Goal: Task Accomplishment & Management: Use online tool/utility

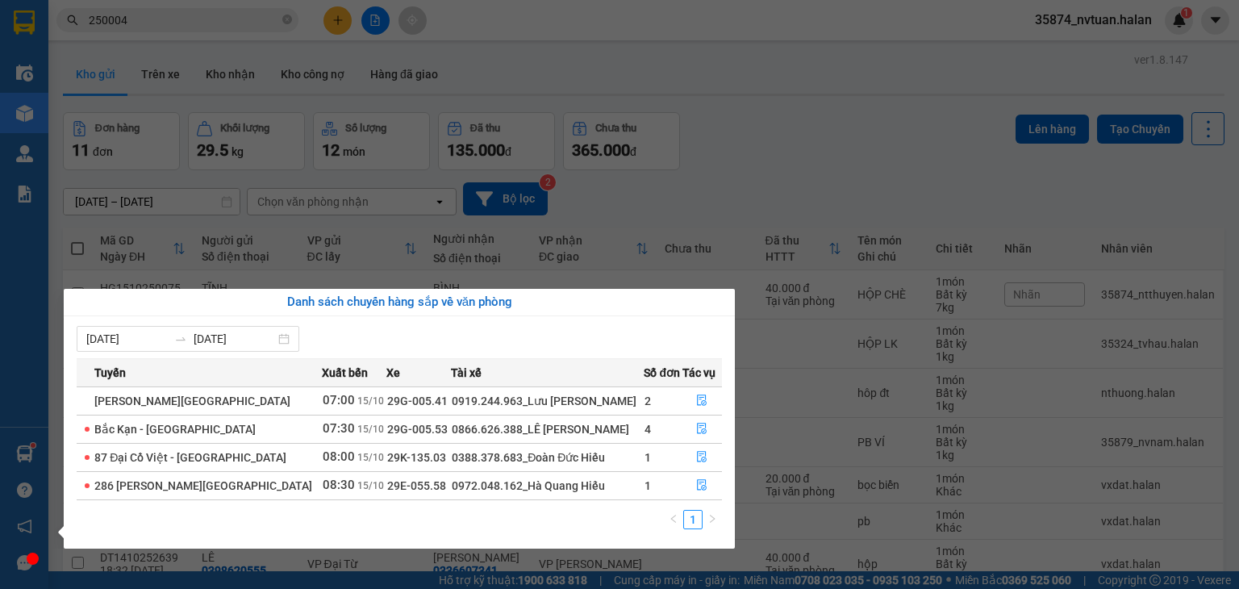
scroll to position [216, 0]
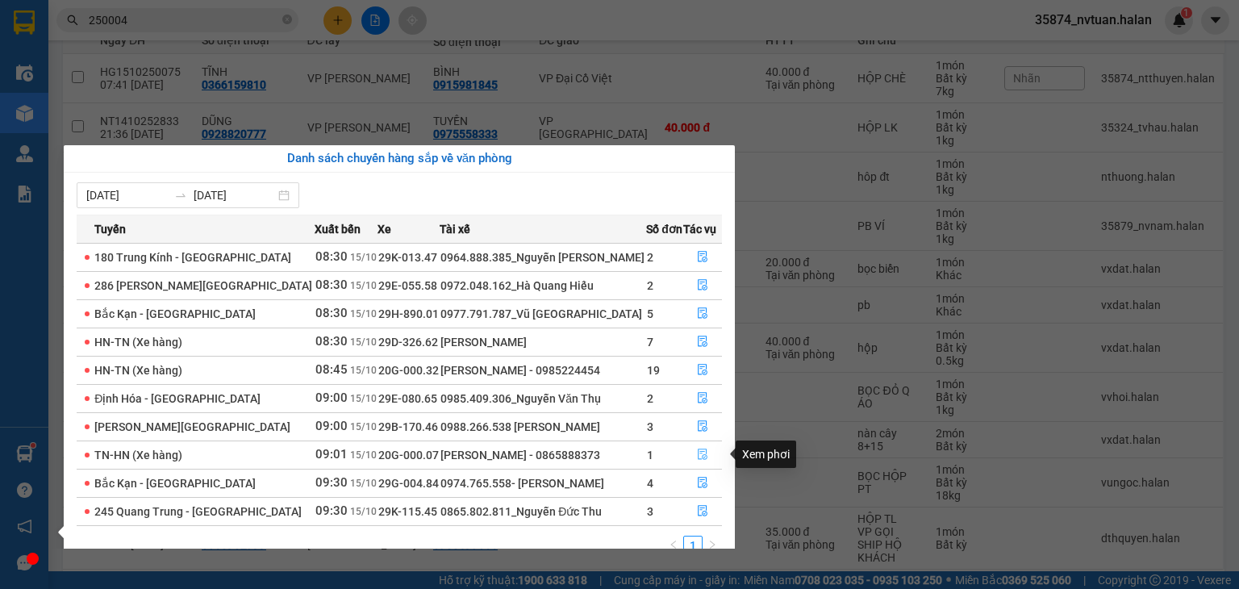
drag, startPoint x: 707, startPoint y: 463, endPoint x: 704, endPoint y: 443, distance: 20.3
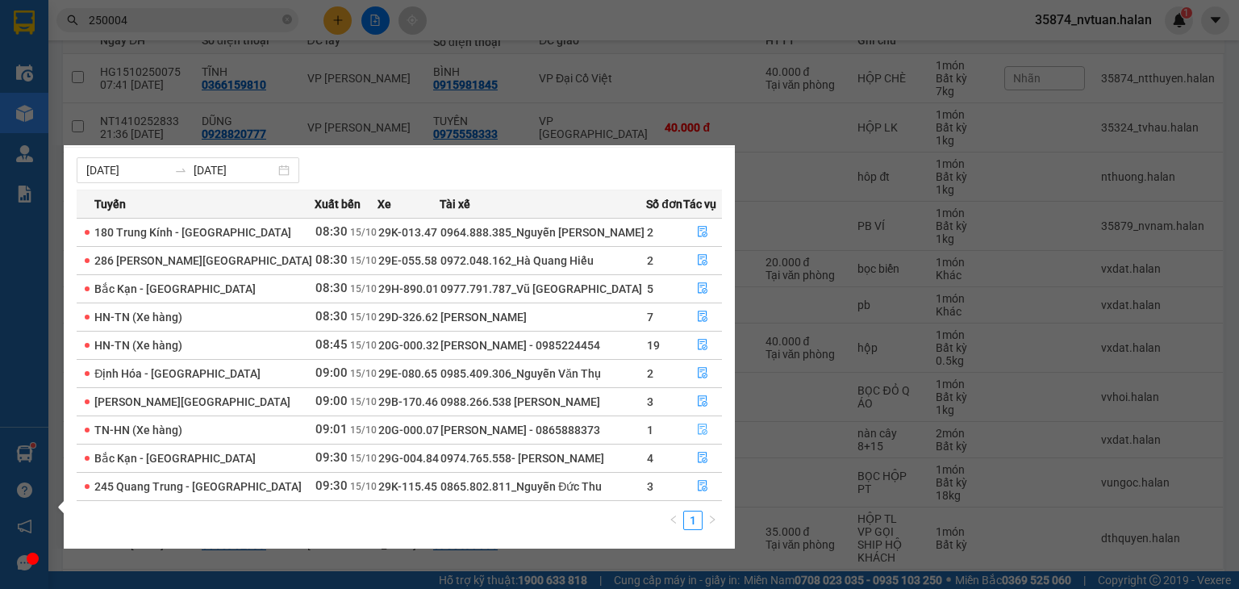
scroll to position [26, 0]
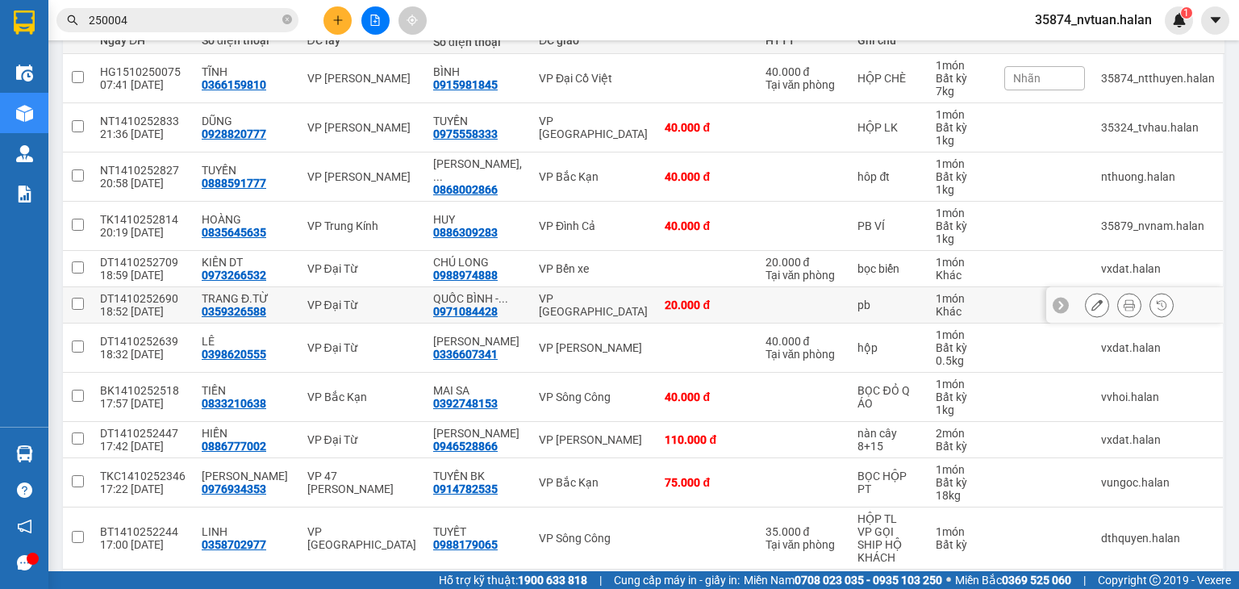
click at [829, 311] on section "Kết quả tìm kiếm ( 286 ) Bộ lọc Mã ĐH Trạng thái Món hàng Thu hộ Tổng cước Chưa…" at bounding box center [619, 294] width 1239 height 589
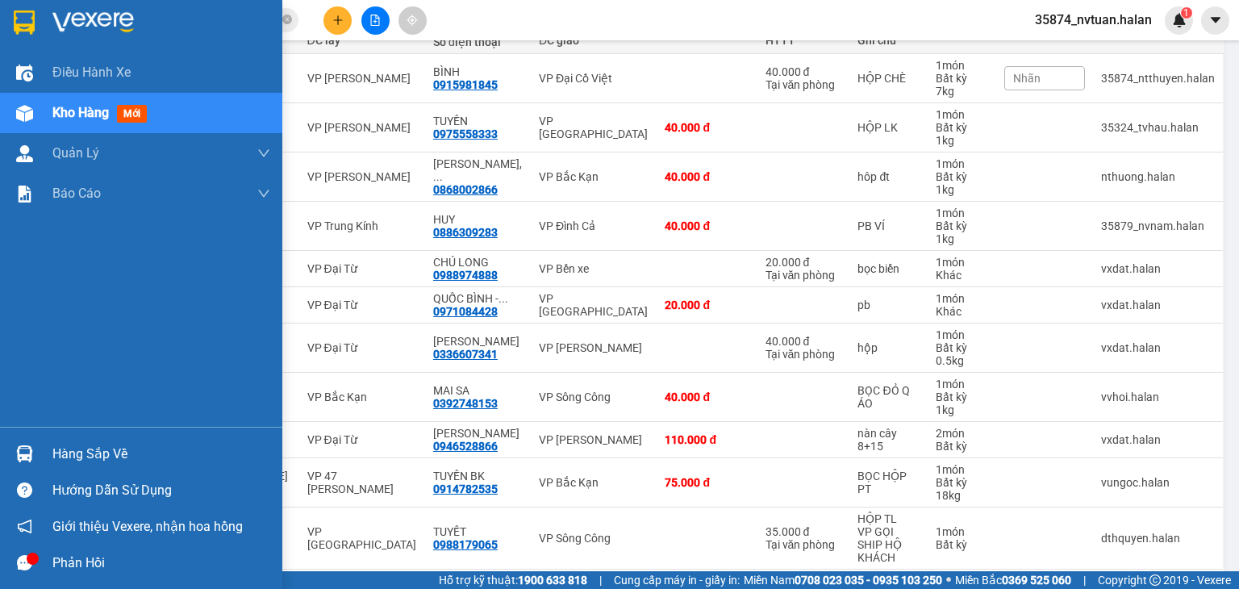
click at [51, 443] on div "Hàng sắp về" at bounding box center [141, 454] width 282 height 36
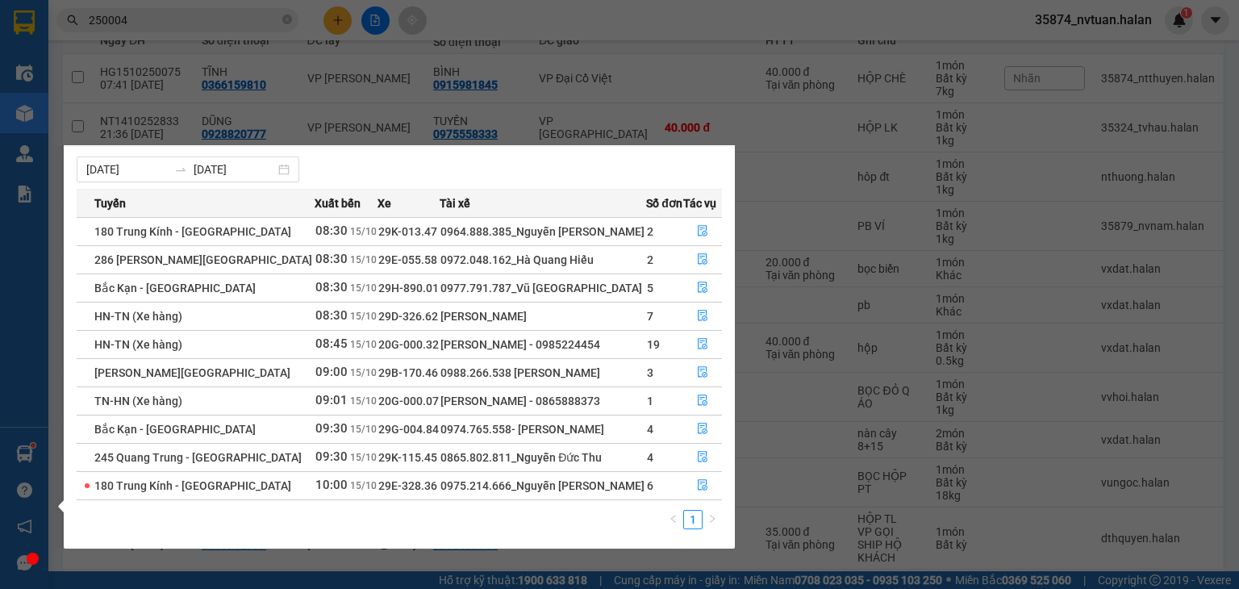
click at [904, 245] on section "Kết quả tìm kiếm ( 286 ) Bộ lọc Mã ĐH Trạng thái Món hàng Thu hộ Tổng cước Chưa…" at bounding box center [619, 294] width 1239 height 589
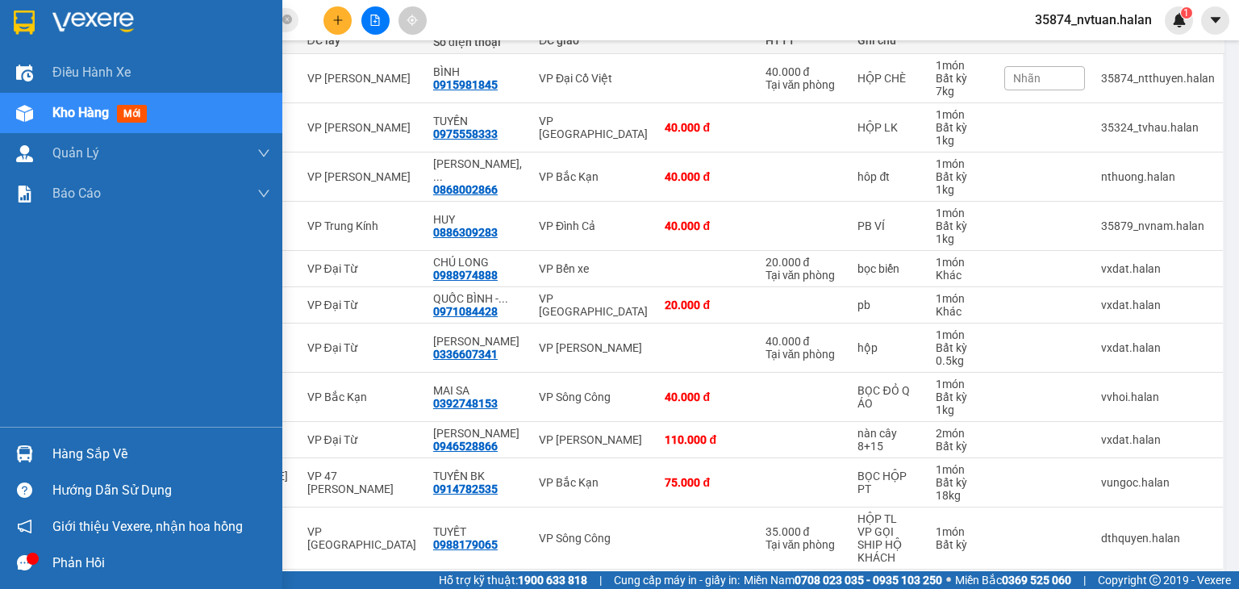
drag, startPoint x: 58, startPoint y: 457, endPoint x: 75, endPoint y: 458, distance: 17.0
click at [61, 458] on div "Hàng sắp về" at bounding box center [161, 454] width 218 height 24
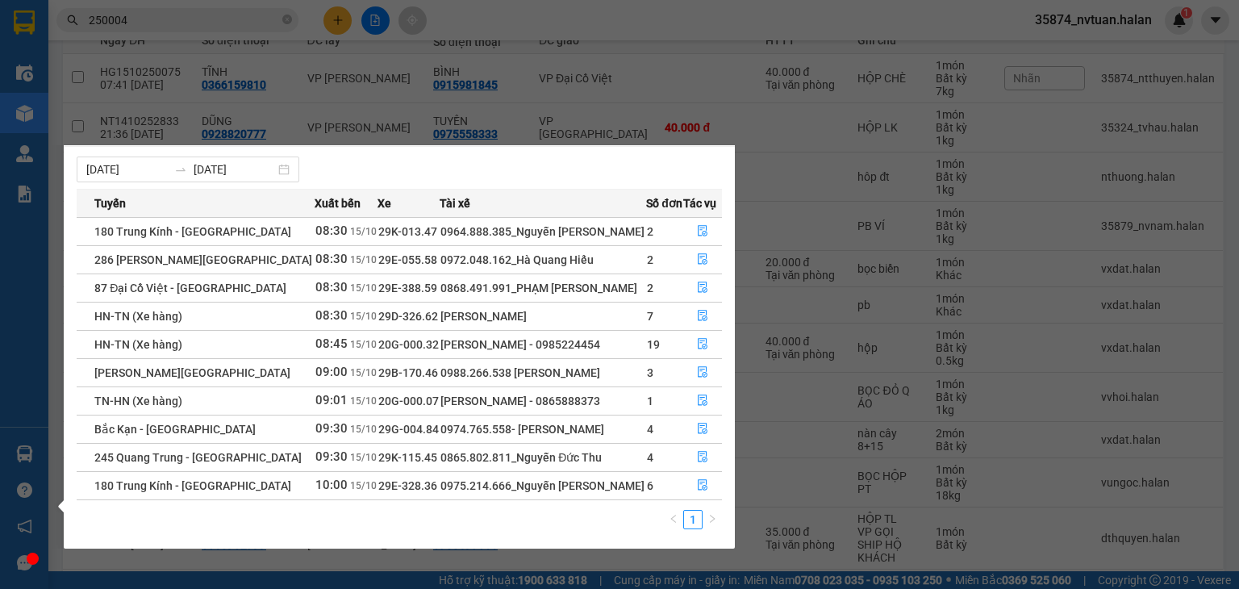
click at [791, 85] on section "Kết quả tìm kiếm ( 286 ) Bộ lọc Mã ĐH Trạng thái Món hàng Thu hộ Tổng cước Chưa…" at bounding box center [619, 294] width 1239 height 589
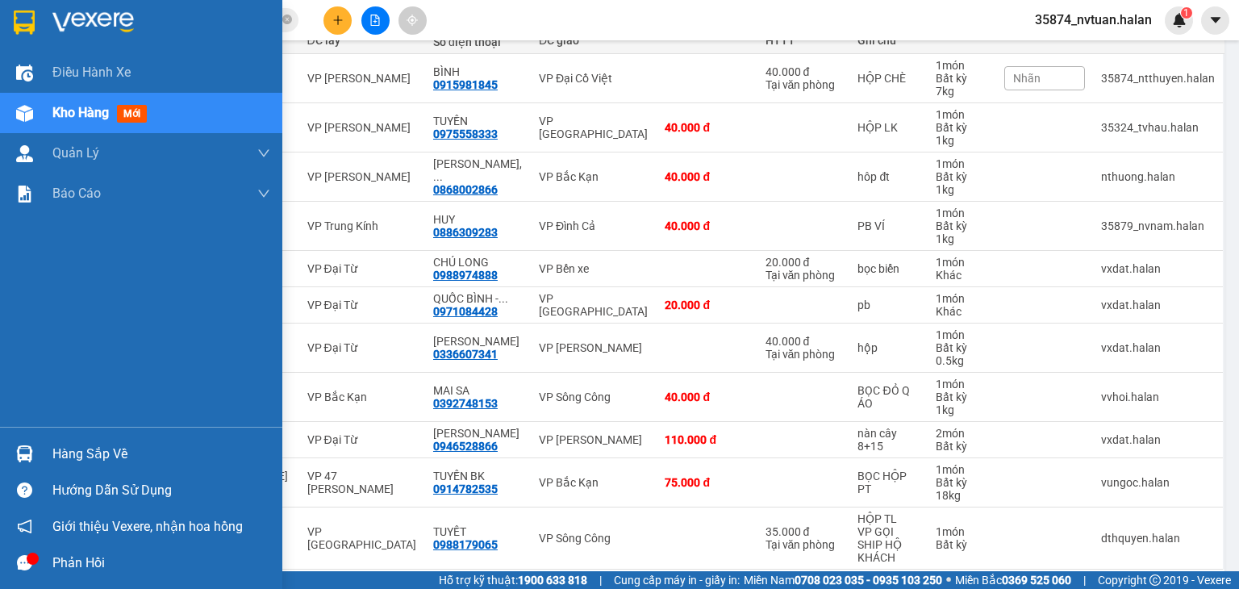
drag, startPoint x: 65, startPoint y: 445, endPoint x: 115, endPoint y: 446, distance: 50.0
click at [66, 446] on div "Hàng sắp về" at bounding box center [161, 454] width 218 height 24
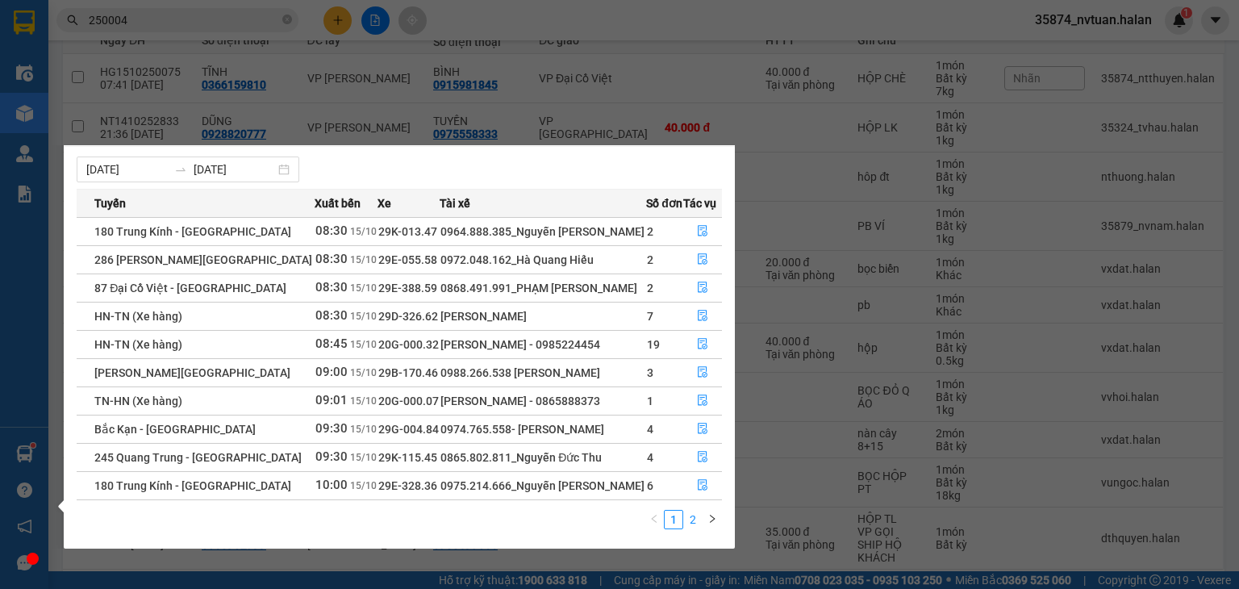
click at [694, 517] on link "2" at bounding box center [693, 520] width 18 height 18
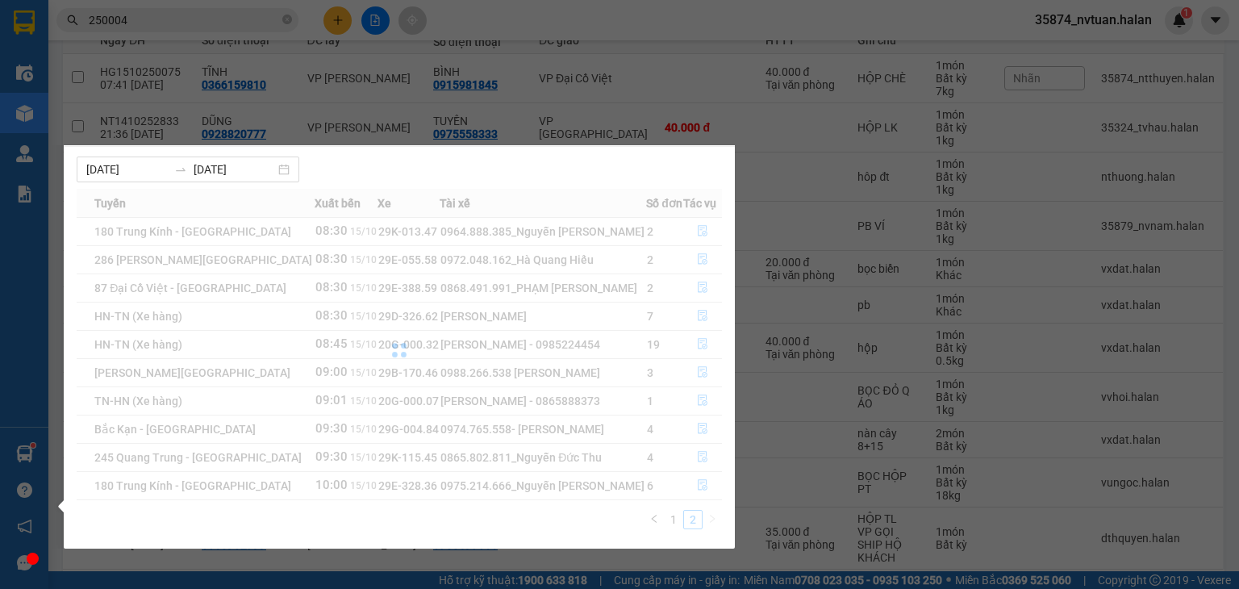
scroll to position [0, 0]
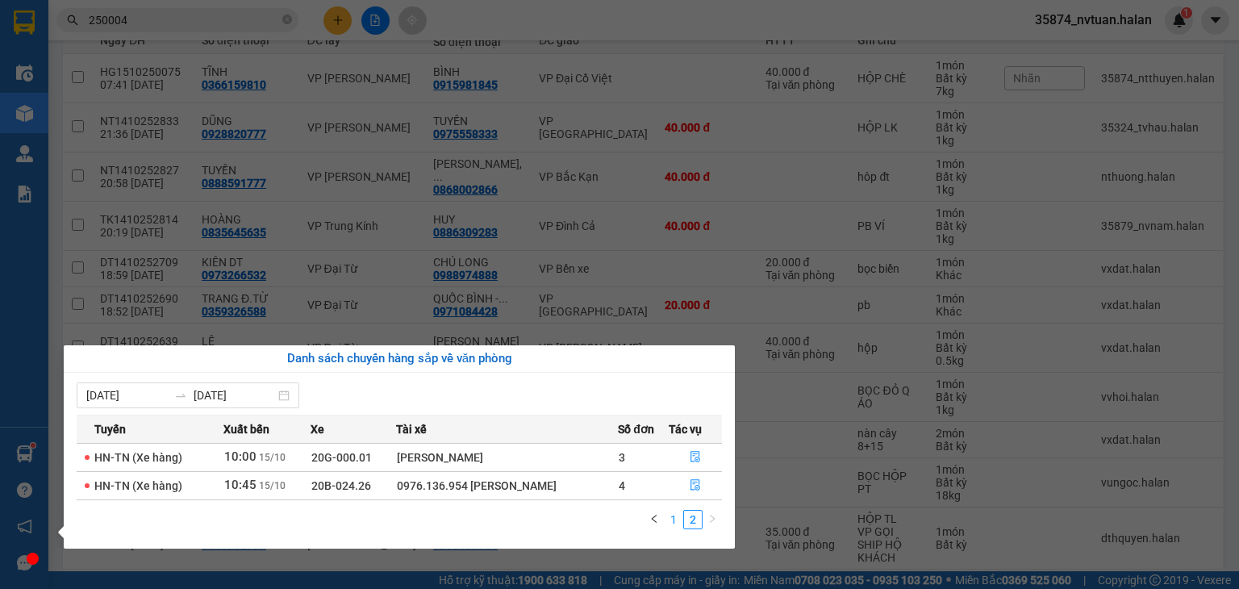
click at [674, 521] on link "1" at bounding box center [674, 520] width 18 height 18
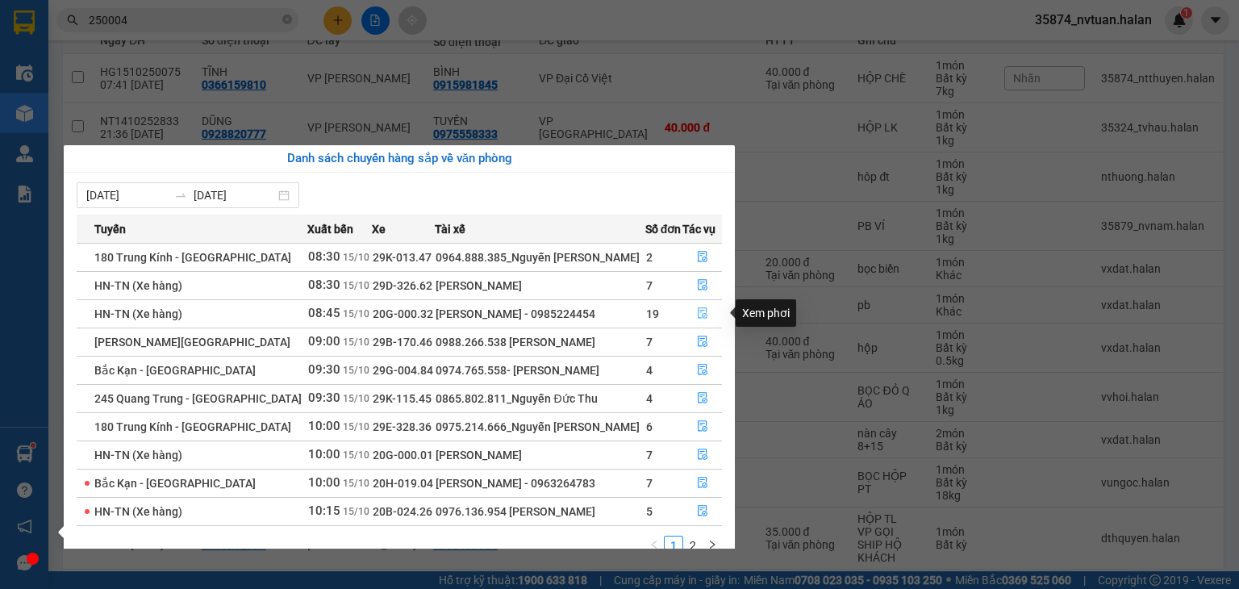
click at [703, 311] on icon "file-done" at bounding box center [702, 312] width 11 height 11
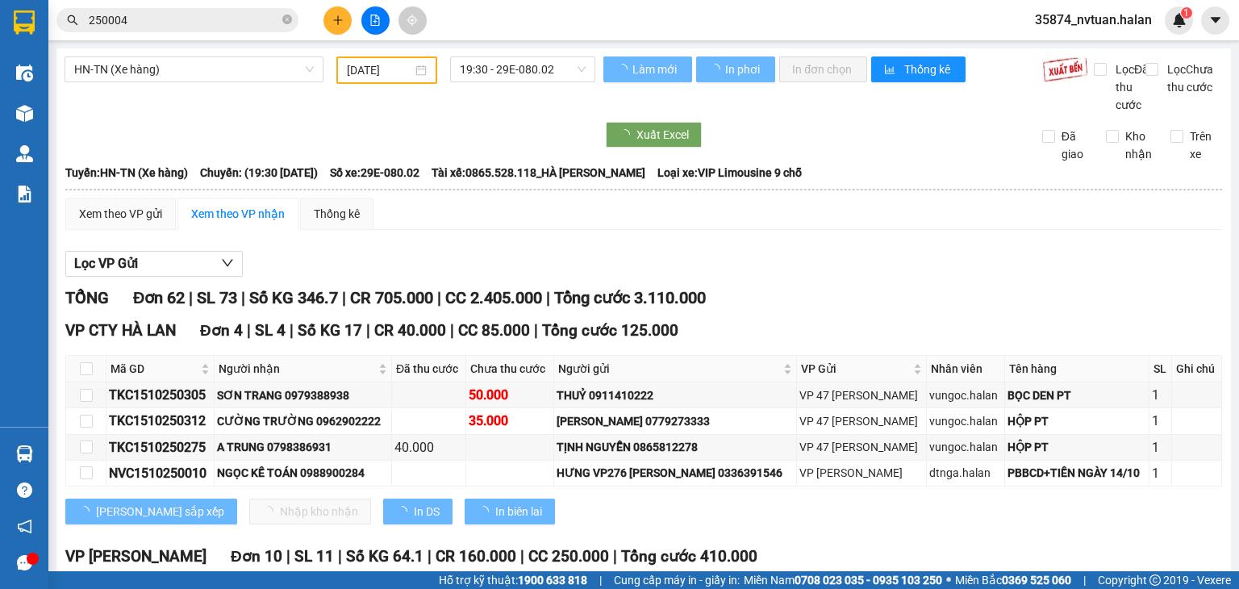
type input "[DATE]"
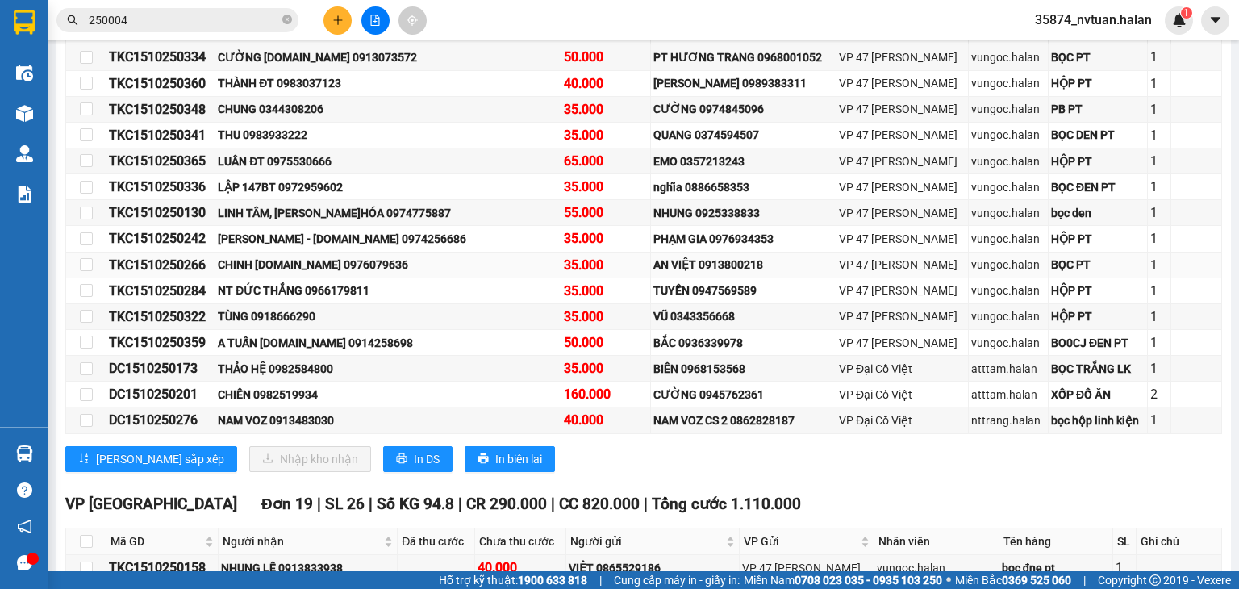
scroll to position [1049, 0]
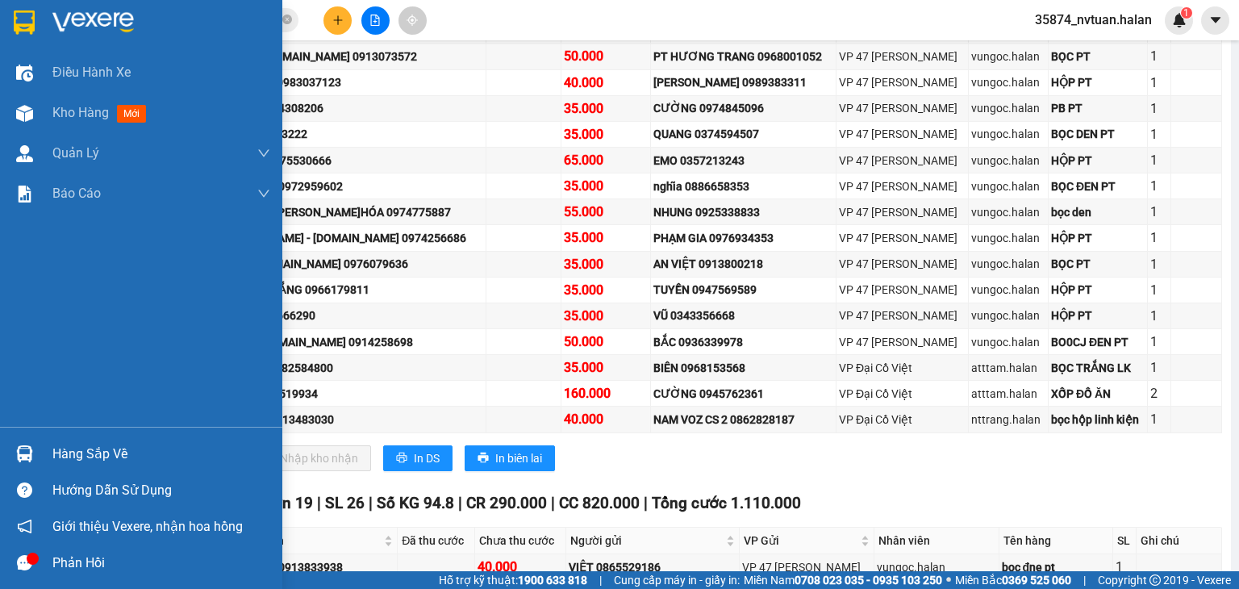
click at [36, 456] on div at bounding box center [24, 454] width 28 height 28
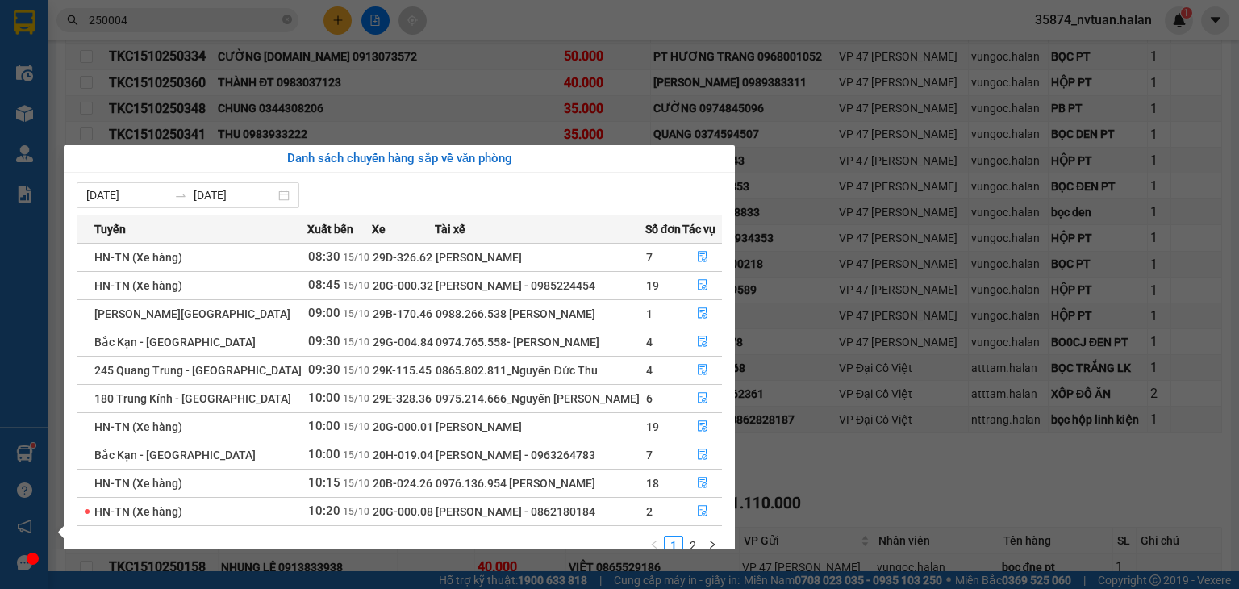
click at [833, 482] on section "Kết quả tìm kiếm ( 286 ) Bộ lọc Mã ĐH Trạng thái Món hàng Thu hộ Tổng cước Chưa…" at bounding box center [619, 294] width 1239 height 589
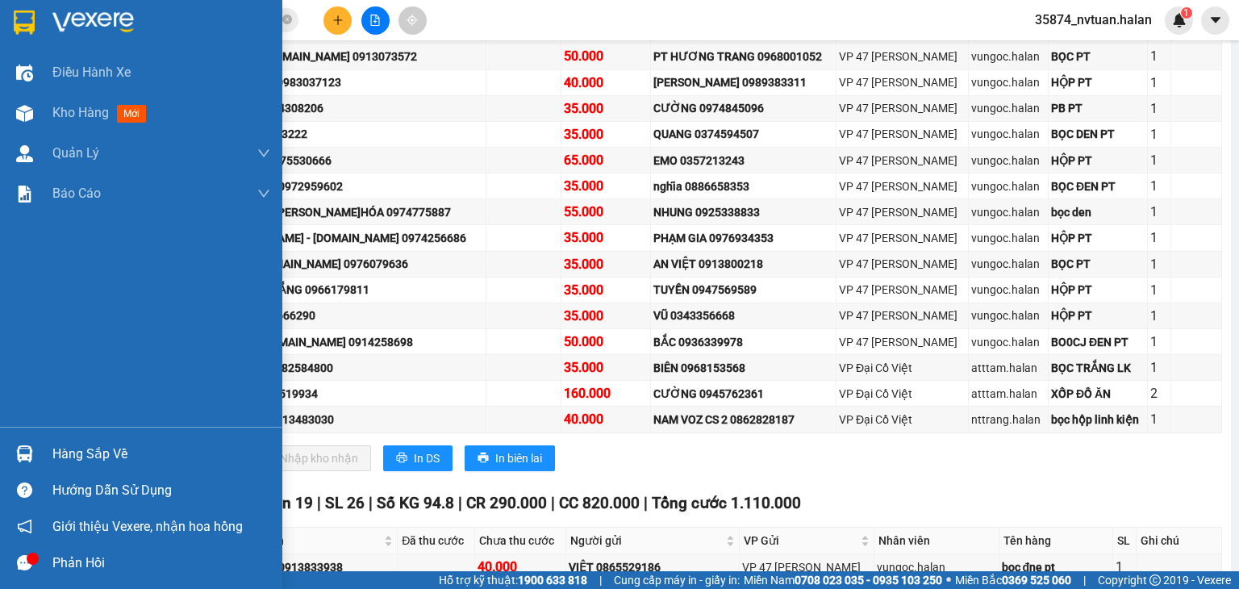
drag, startPoint x: 27, startPoint y: 443, endPoint x: 63, endPoint y: 443, distance: 36.3
click at [28, 443] on div at bounding box center [24, 454] width 28 height 28
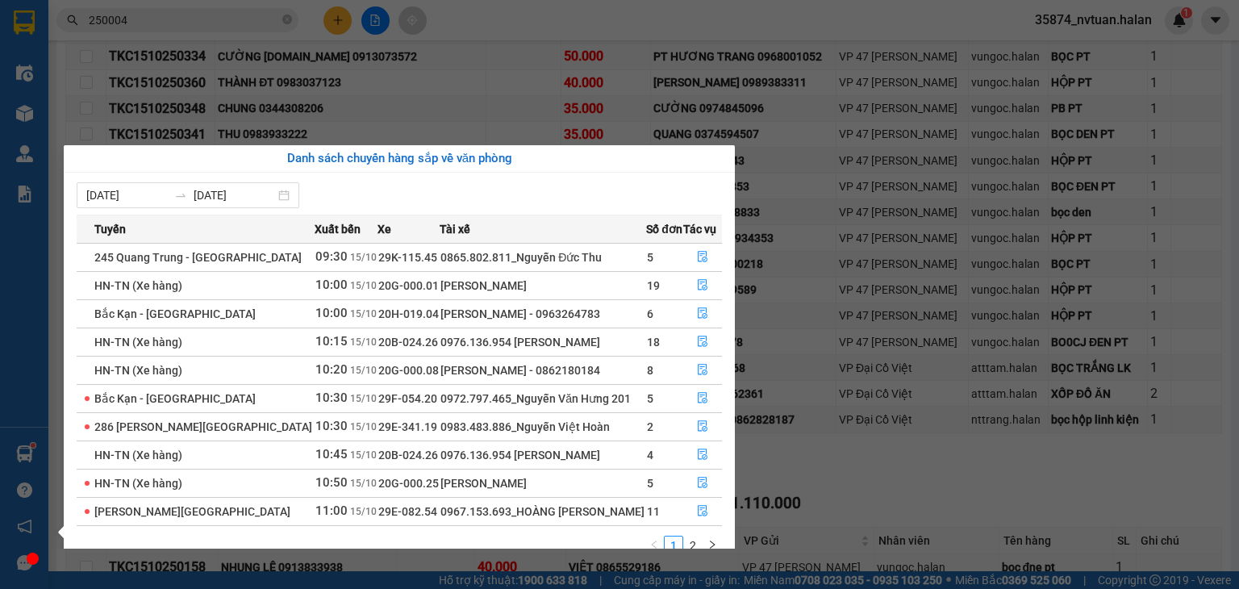
click at [23, 313] on div "Điều hành xe Kho hàng mới Quản [PERSON_NAME] lý chuyến Quản lý kiểm kho Báo cáo…" at bounding box center [24, 294] width 48 height 589
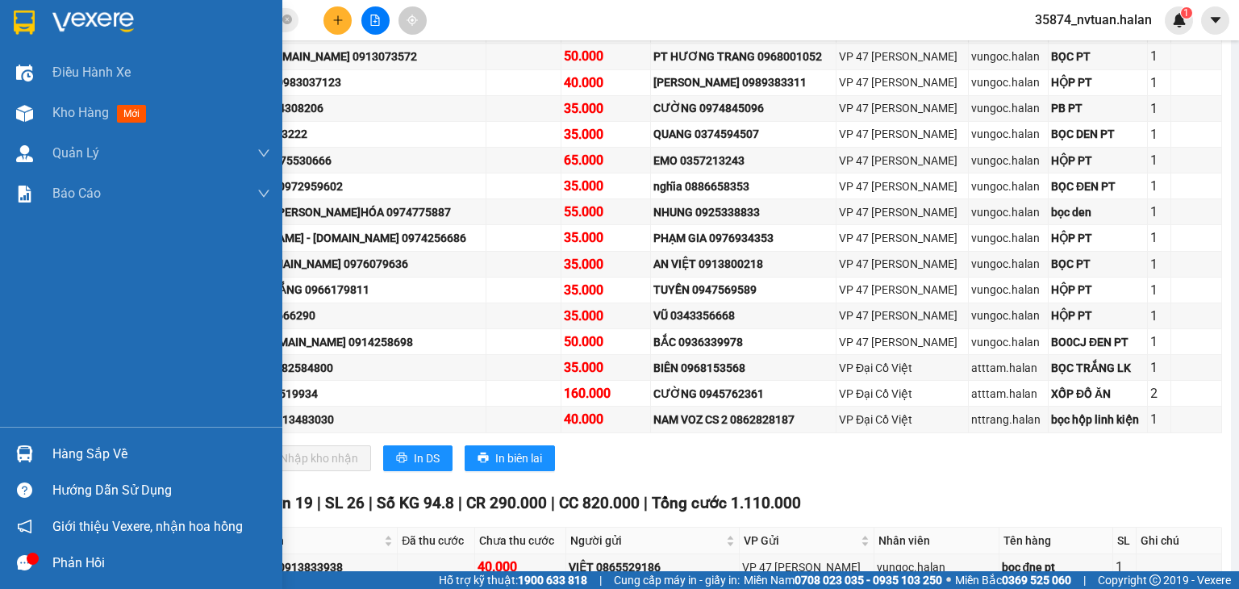
click at [45, 447] on div "Hàng sắp về" at bounding box center [141, 454] width 282 height 36
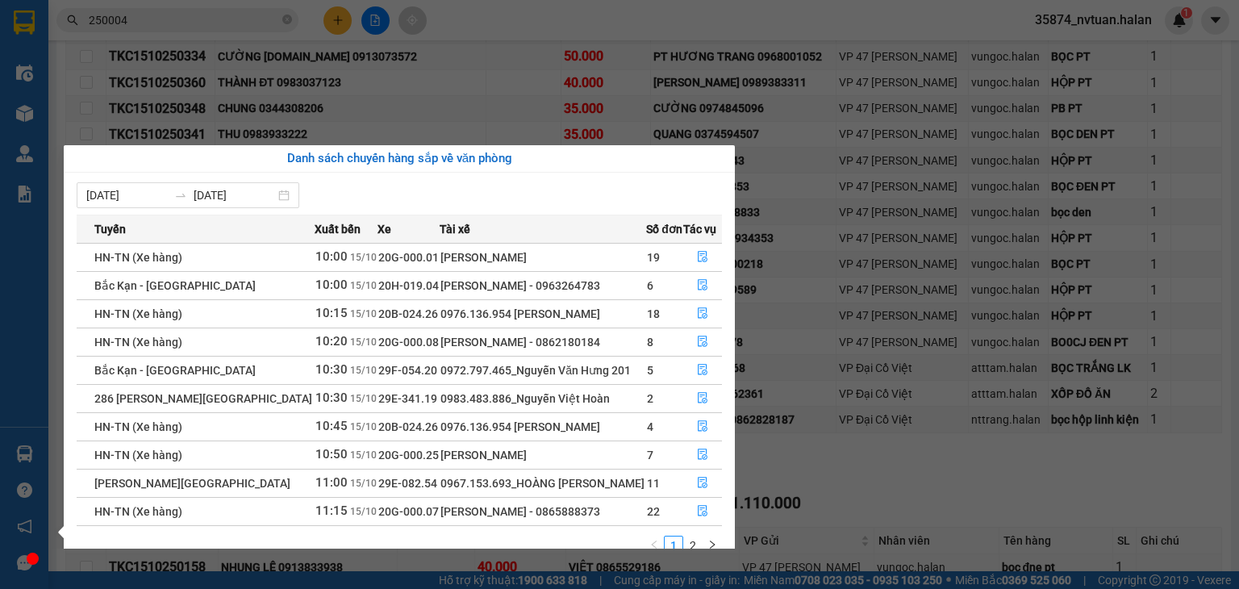
click at [831, 496] on section "Kết quả tìm kiếm ( 286 ) Bộ lọc Mã ĐH Trạng thái Món hàng Thu hộ Tổng cước Chưa…" at bounding box center [619, 294] width 1239 height 589
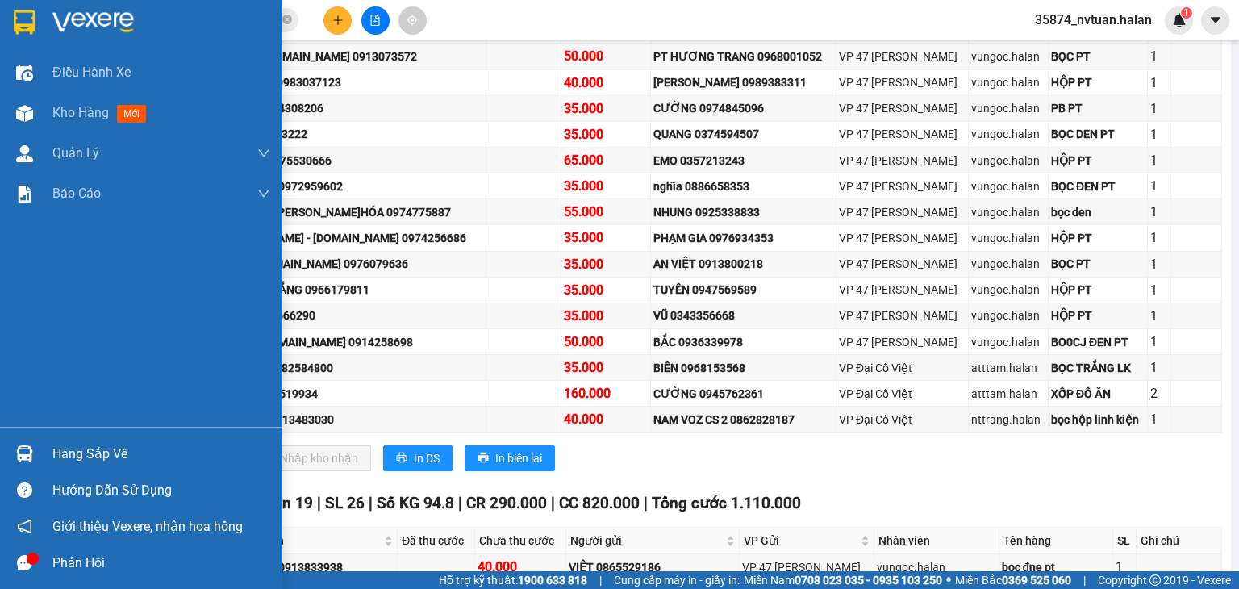
drag, startPoint x: 101, startPoint y: 445, endPoint x: 113, endPoint y: 453, distance: 15.0
click at [103, 448] on div "Hàng sắp về" at bounding box center [161, 454] width 218 height 24
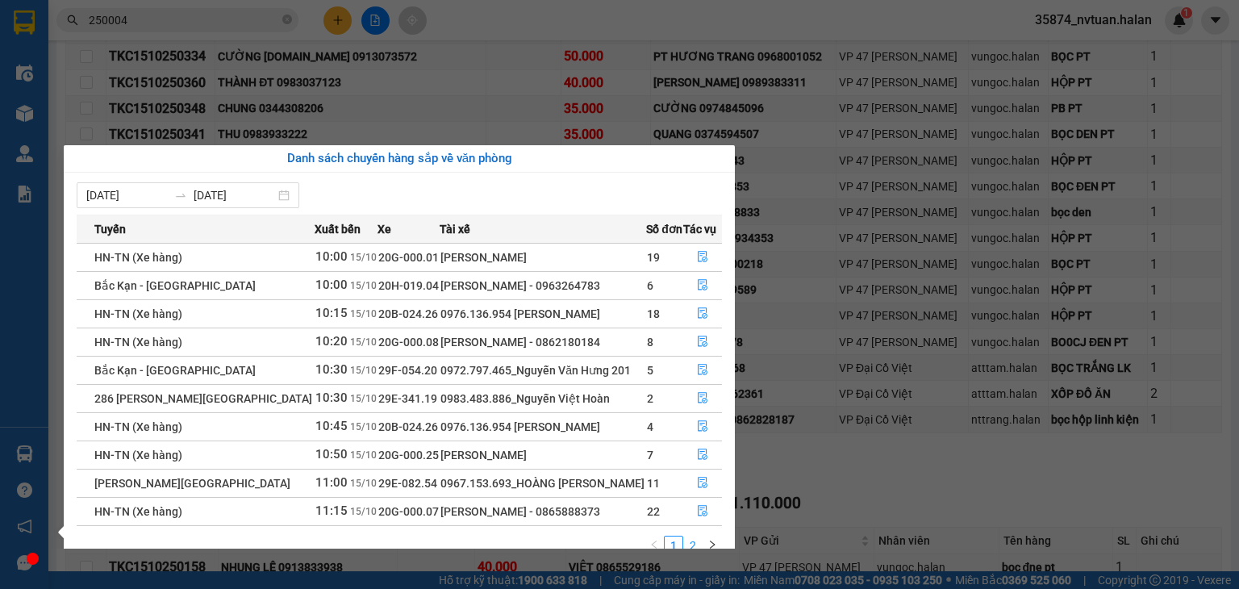
click at [698, 537] on link "2" at bounding box center [693, 546] width 18 height 18
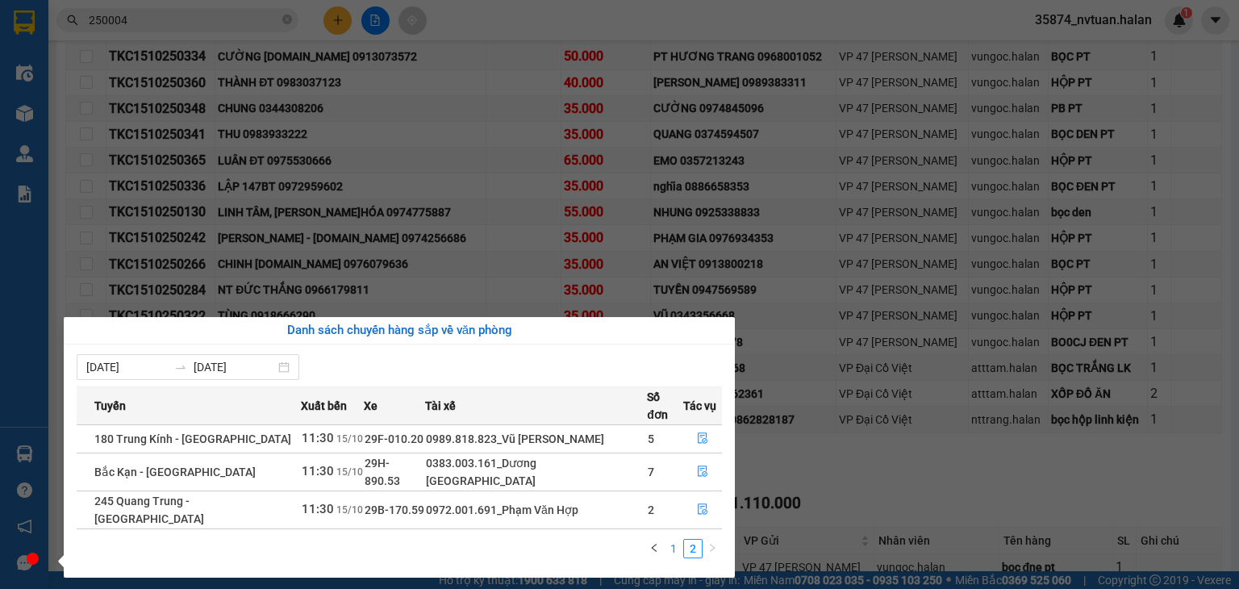
click at [672, 540] on link "1" at bounding box center [674, 549] width 18 height 18
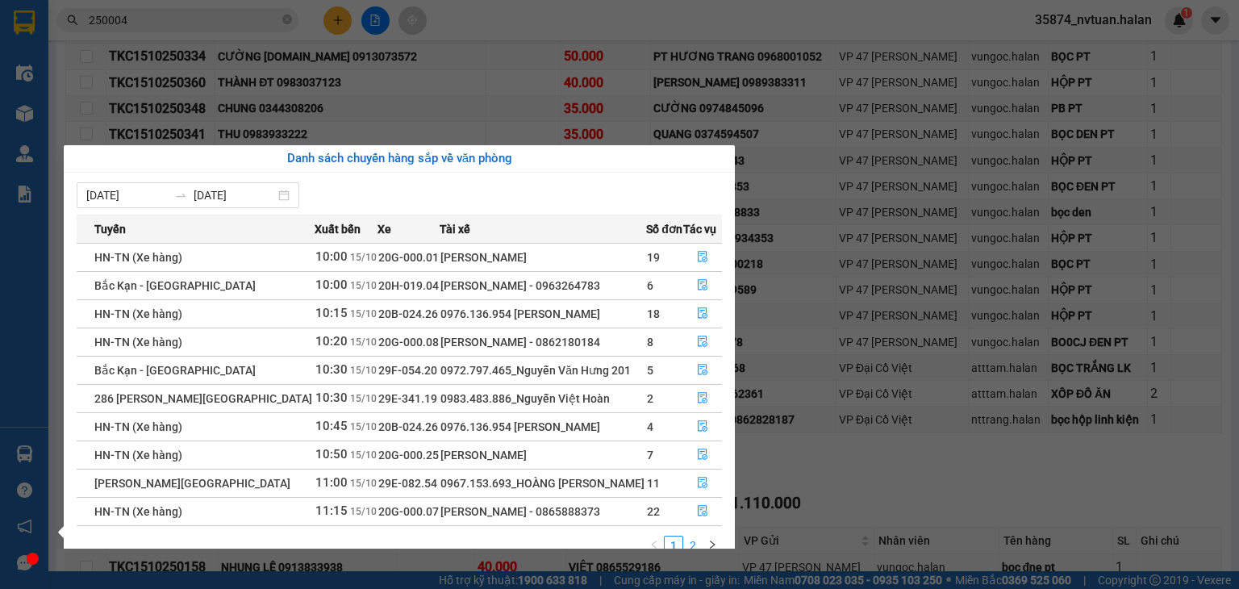
click at [696, 540] on link "2" at bounding box center [693, 546] width 18 height 18
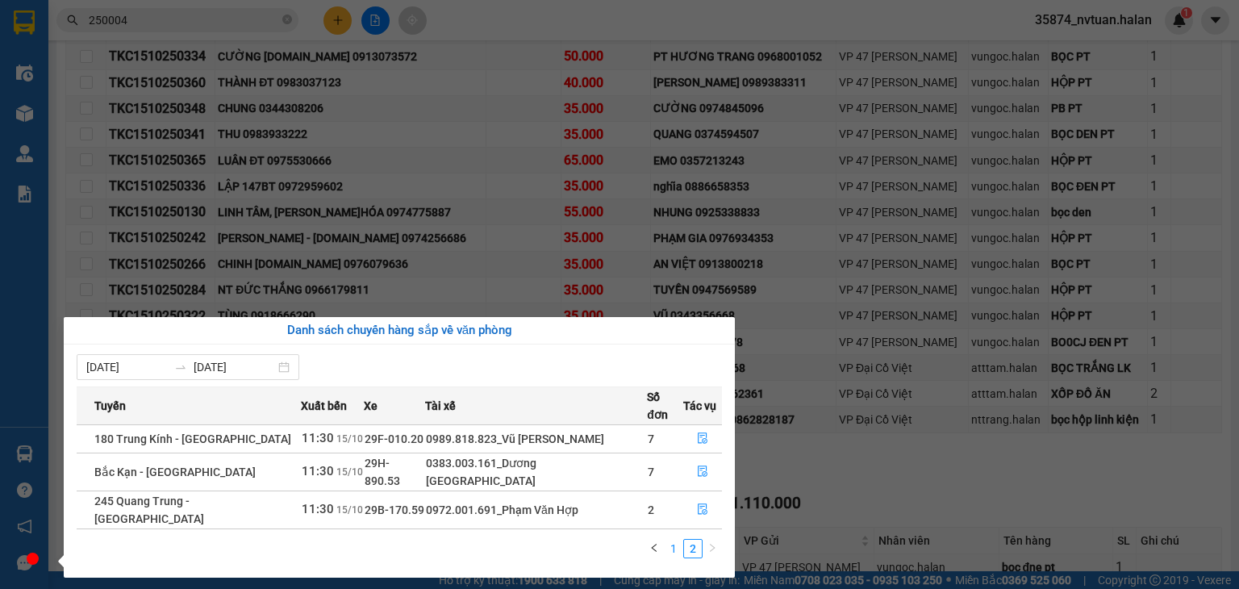
click at [678, 540] on link "1" at bounding box center [674, 549] width 18 height 18
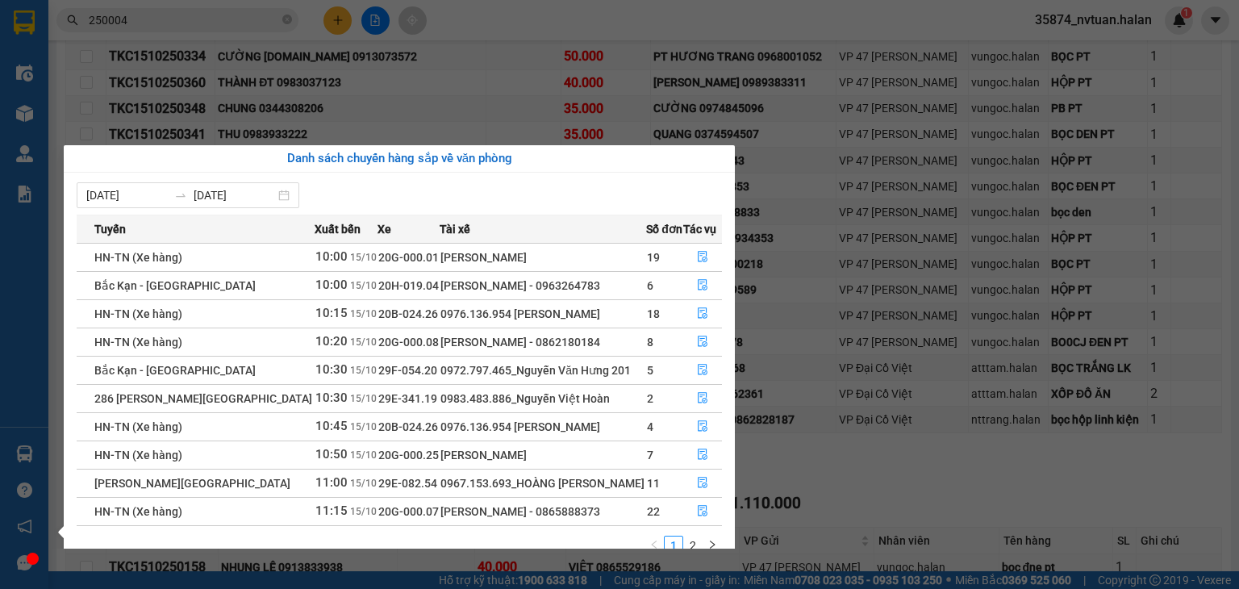
click at [862, 484] on section "Kết quả tìm kiếm ( 286 ) Bộ lọc Mã ĐH Trạng thái Món hàng Thu hộ Tổng cước Chưa…" at bounding box center [619, 294] width 1239 height 589
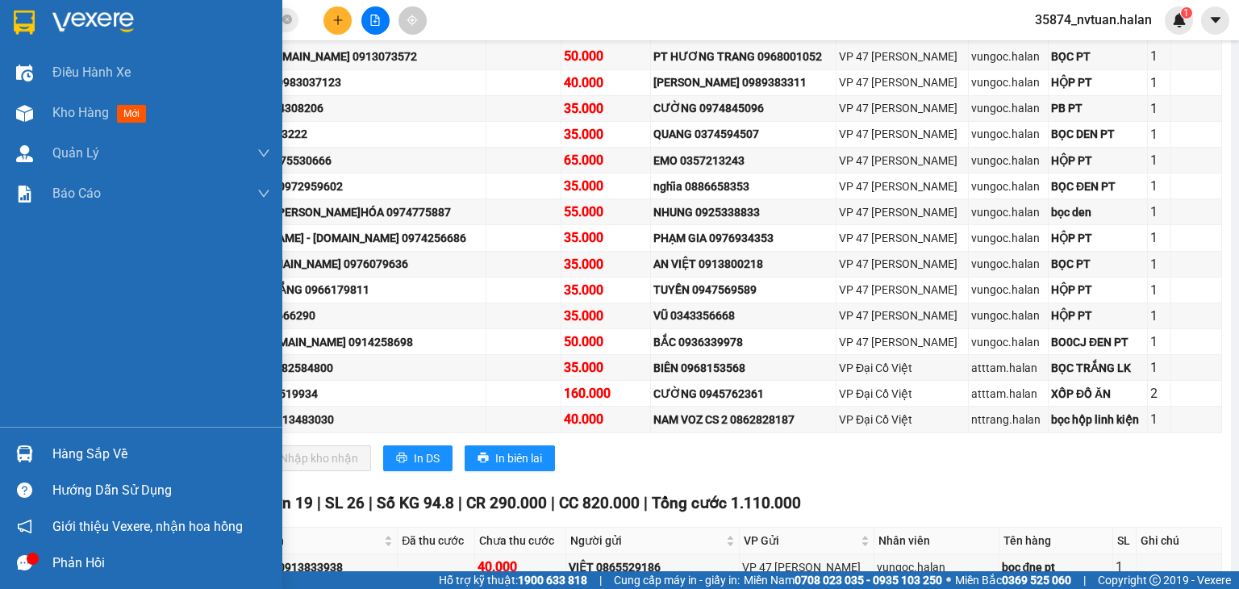
click at [44, 449] on div "Hàng sắp về" at bounding box center [141, 454] width 282 height 36
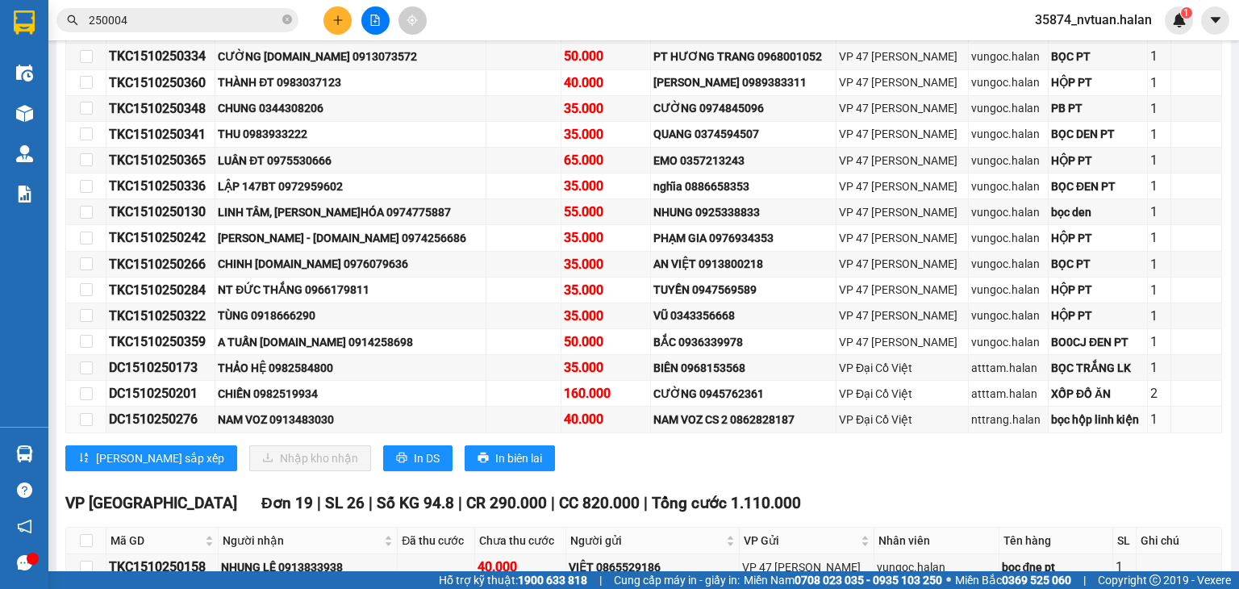
click at [814, 430] on section "Kết quả tìm kiếm ( 286 ) Bộ lọc Mã ĐH Trạng thái Món hàng Thu hộ Tổng cước Chưa…" at bounding box center [619, 294] width 1239 height 589
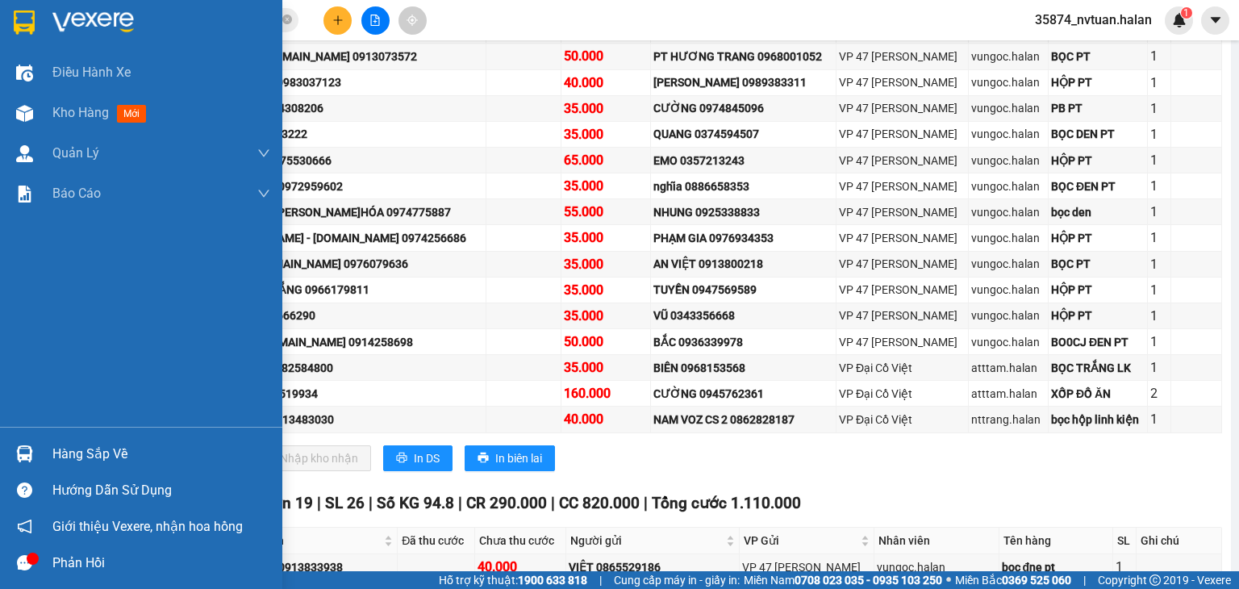
drag, startPoint x: 74, startPoint y: 448, endPoint x: 106, endPoint y: 446, distance: 32.3
click at [78, 449] on div "Hàng sắp về" at bounding box center [161, 454] width 218 height 24
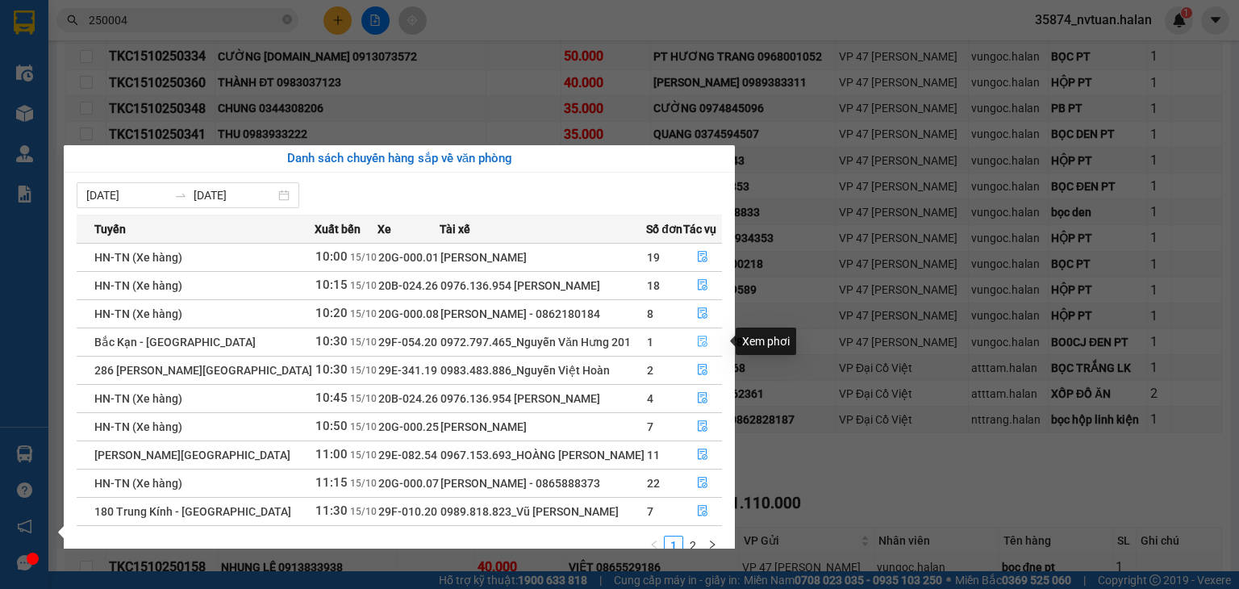
click at [704, 343] on icon "file-done" at bounding box center [702, 341] width 11 height 11
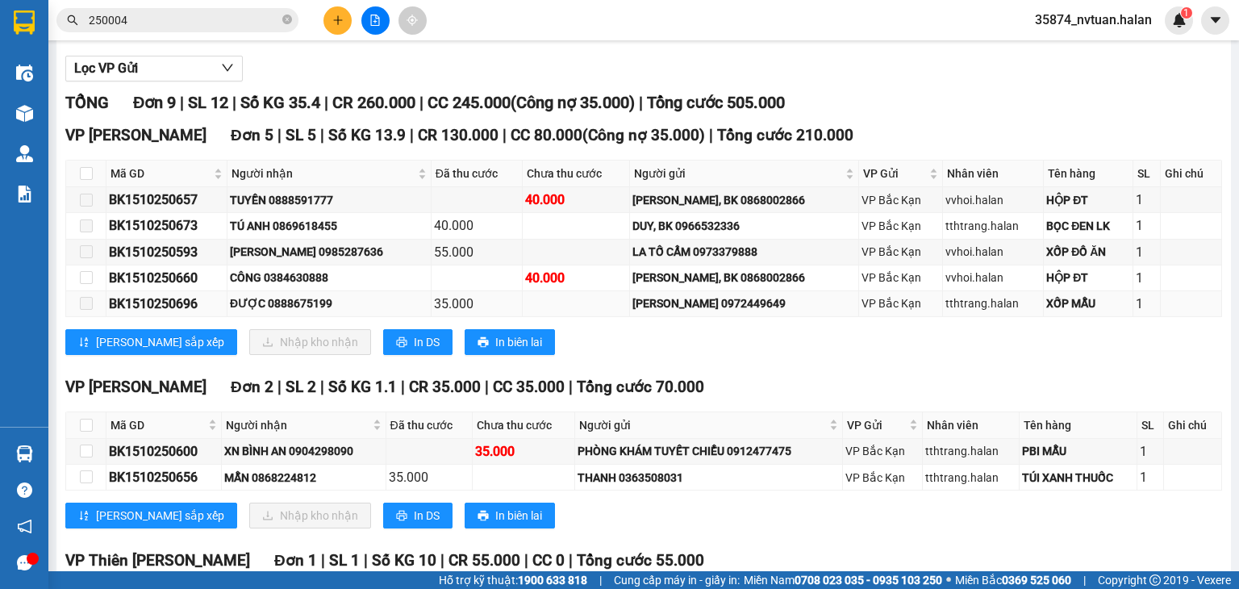
scroll to position [1, 0]
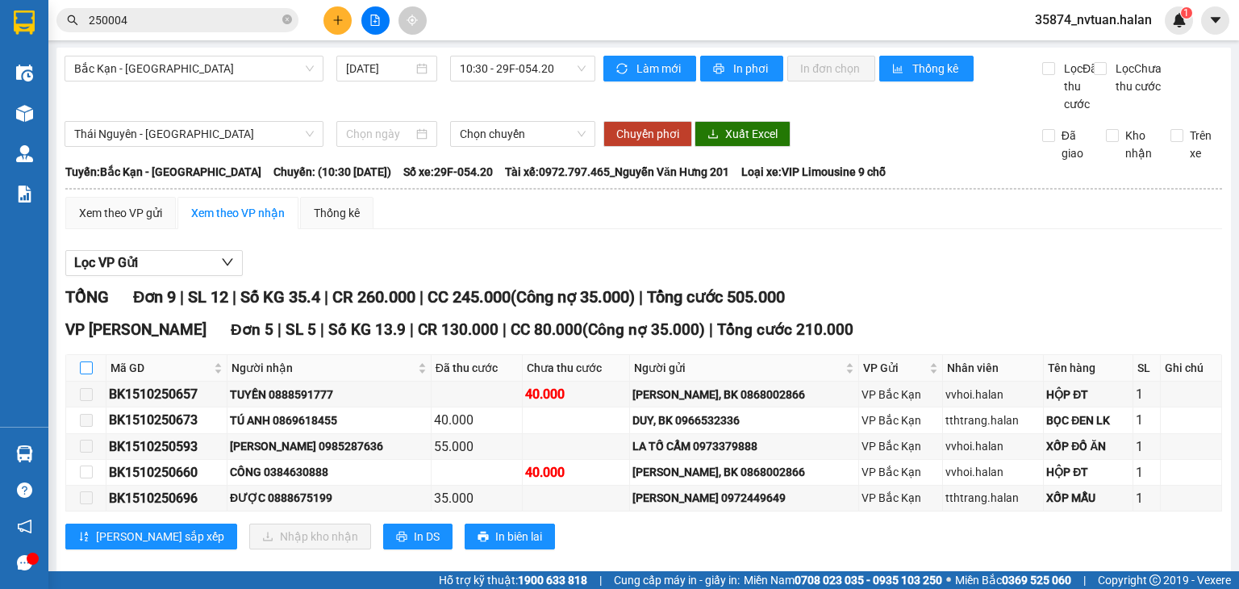
click at [81, 374] on input "checkbox" at bounding box center [86, 367] width 13 height 13
checkbox input "true"
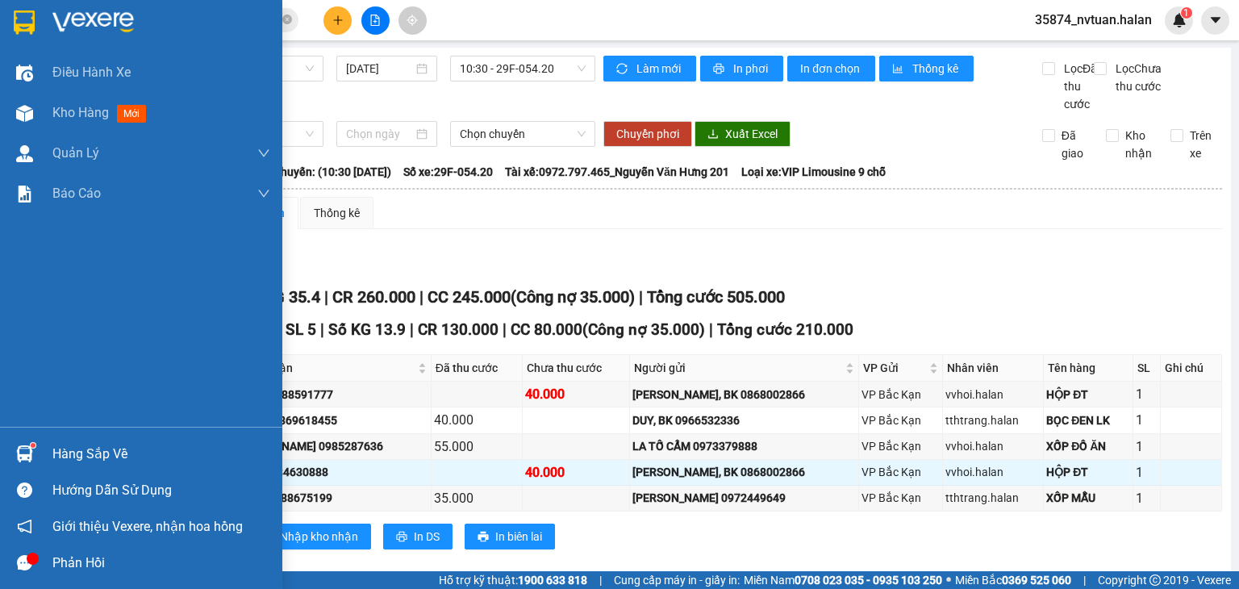
click at [49, 448] on div "Hàng sắp về" at bounding box center [141, 454] width 282 height 36
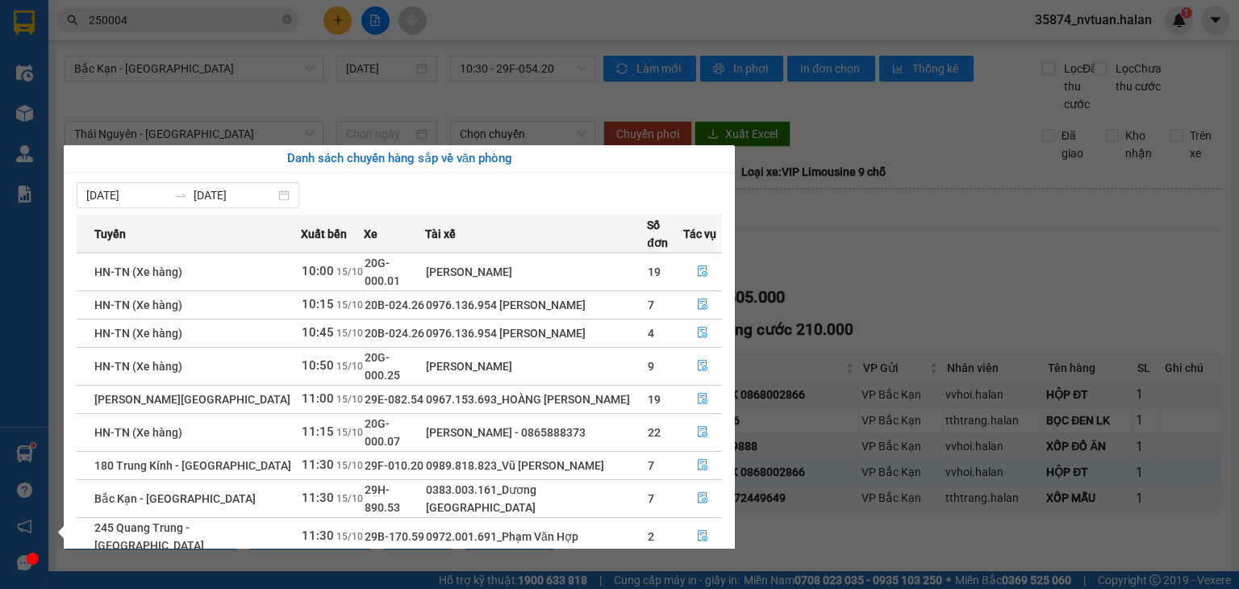
click at [29, 449] on div "Điều hành xe Kho hàng mới Quản [PERSON_NAME] lý chuyến Quản lý kiểm kho Báo cáo…" at bounding box center [24, 294] width 48 height 589
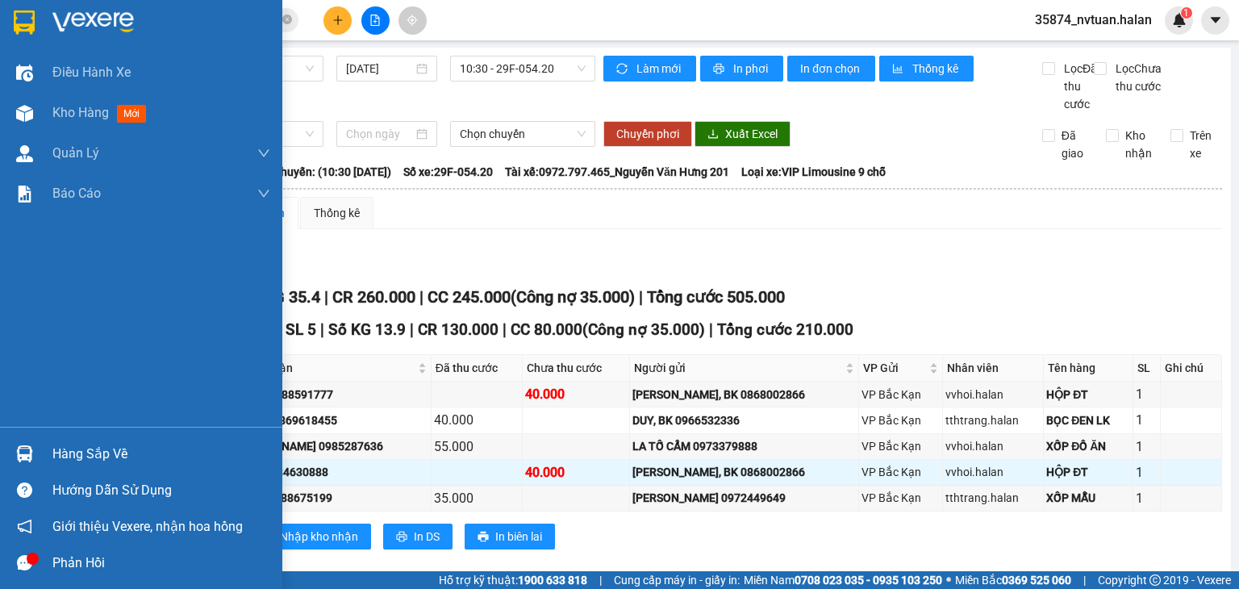
click at [29, 449] on img at bounding box center [24, 453] width 17 height 17
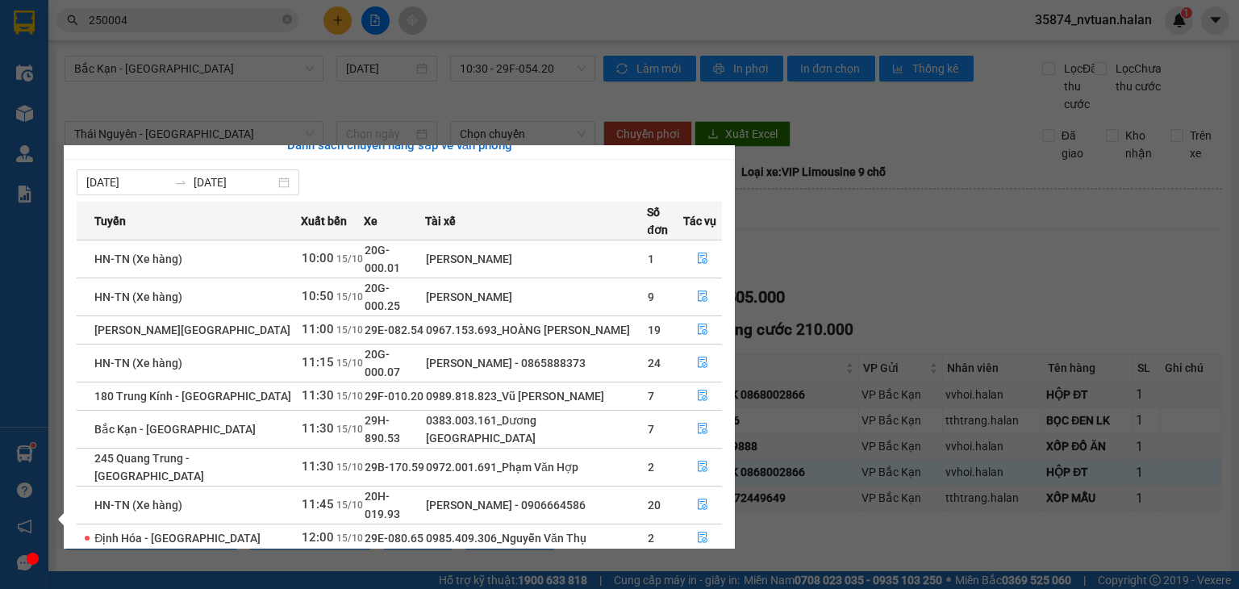
scroll to position [26, 0]
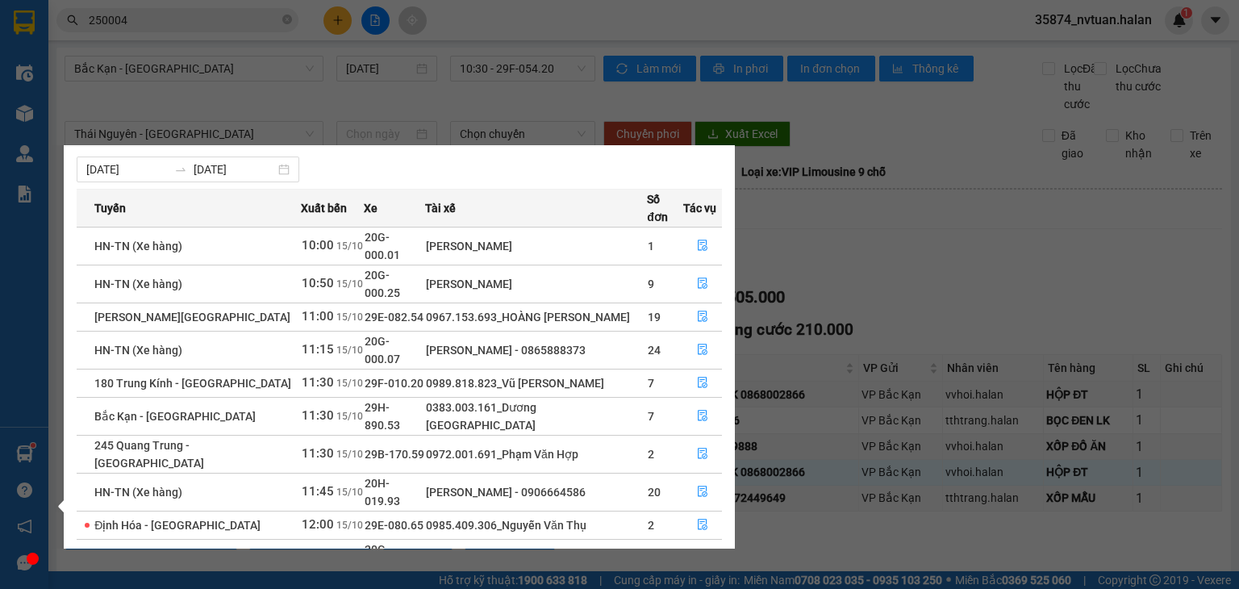
click at [694, 588] on link "2" at bounding box center [693, 597] width 18 height 18
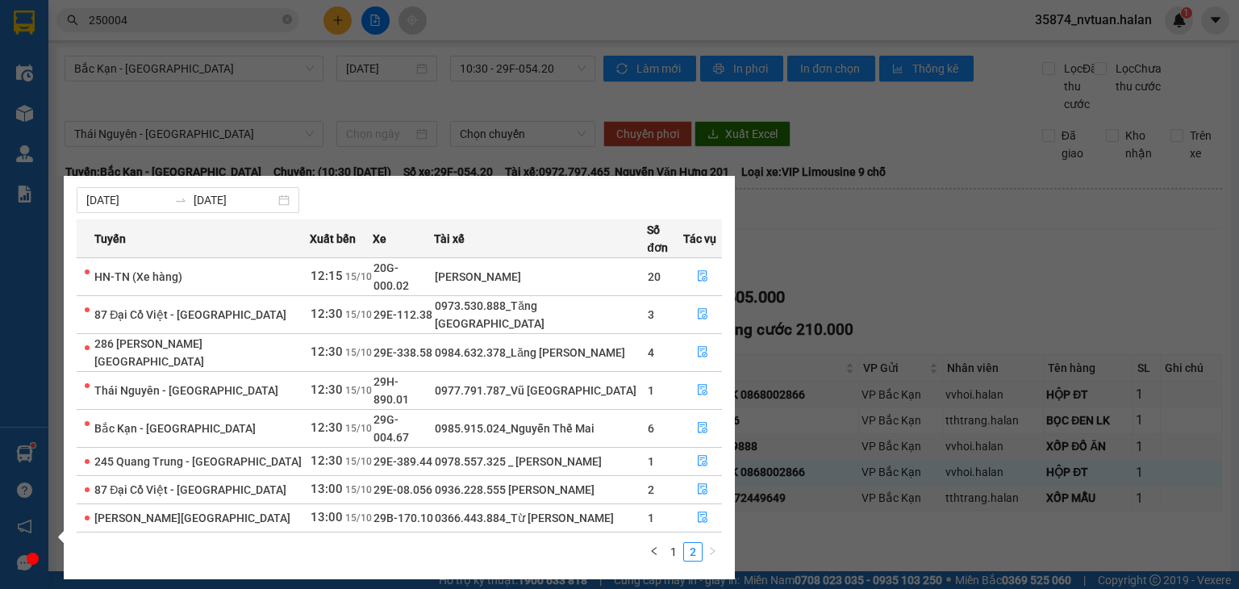
scroll to position [0, 0]
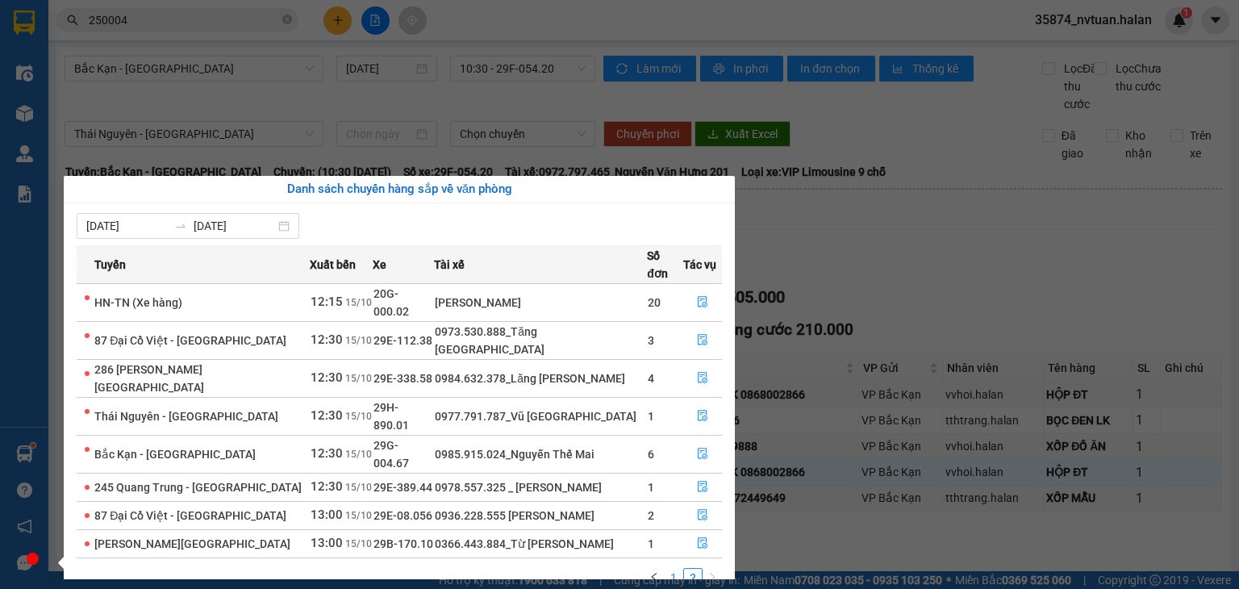
click at [681, 569] on link "1" at bounding box center [674, 578] width 18 height 18
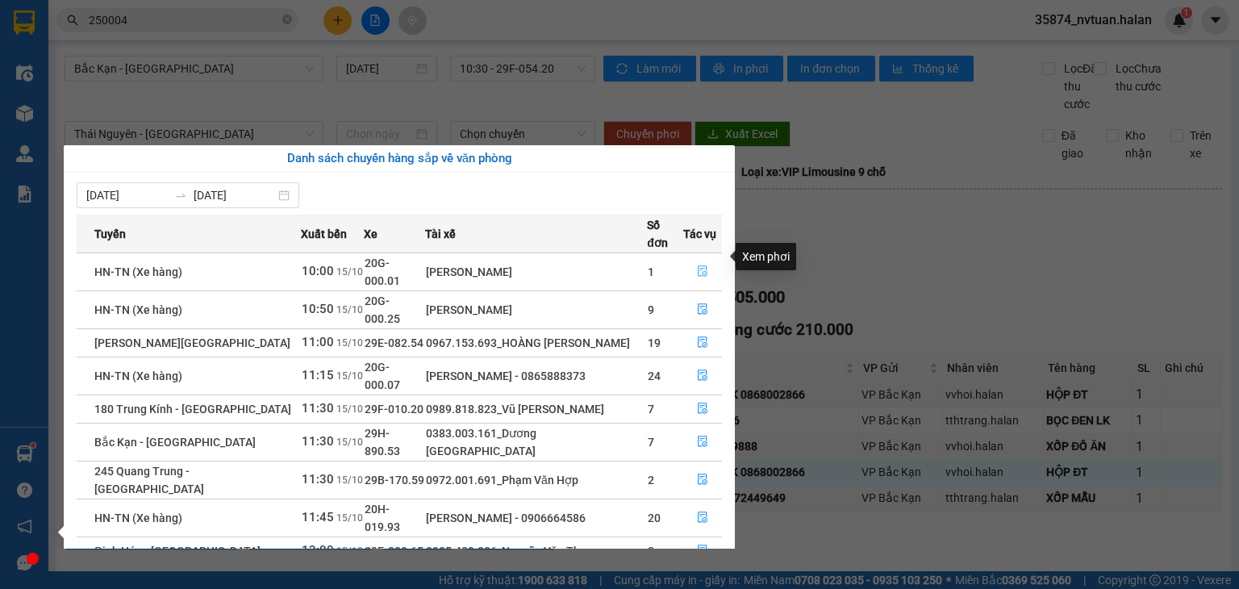
click at [698, 266] on icon "file-done" at bounding box center [703, 271] width 10 height 11
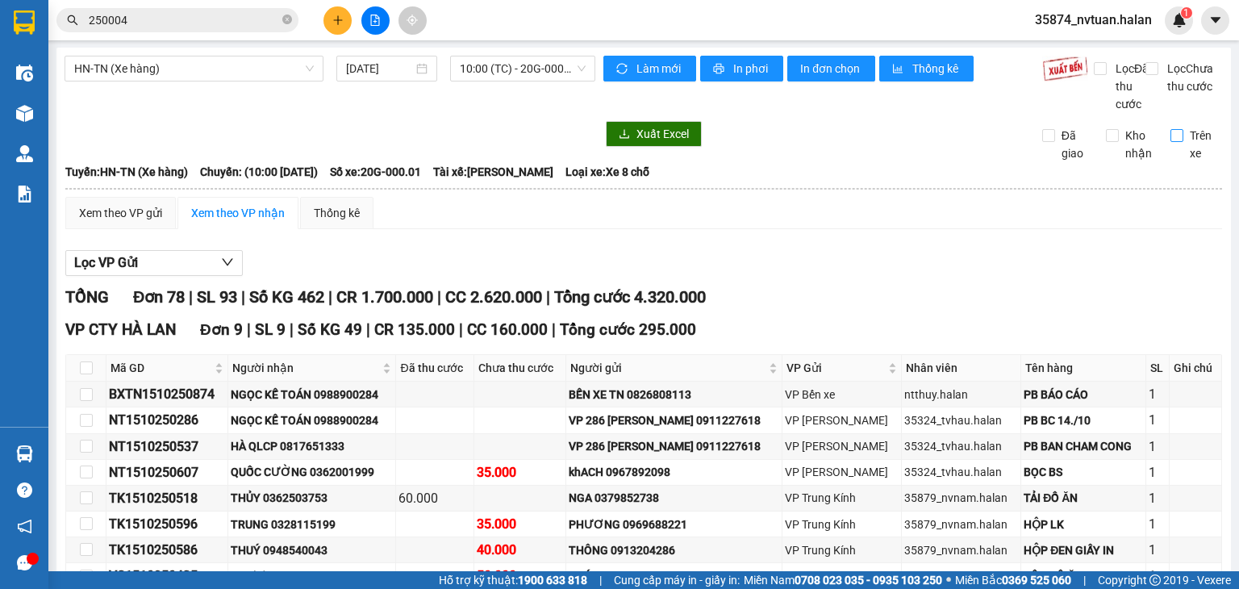
click at [1171, 142] on input "Trên xe" at bounding box center [1177, 135] width 13 height 13
checkbox input "true"
click at [132, 222] on div "Xem theo VP gửi" at bounding box center [120, 213] width 83 height 18
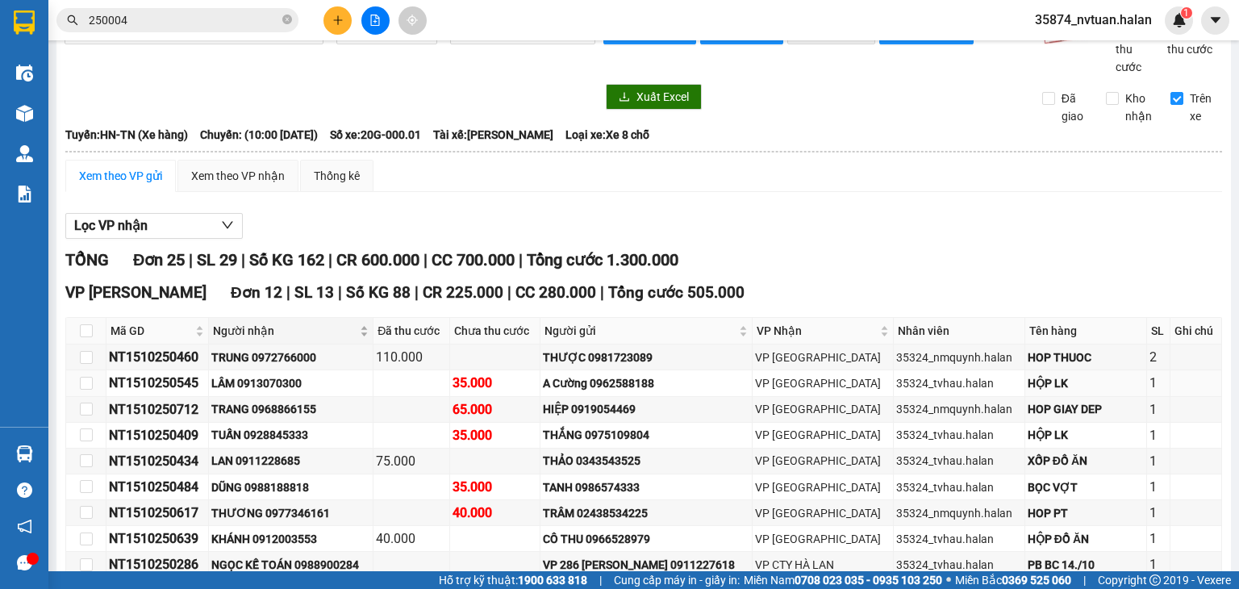
scroll to position [32, 0]
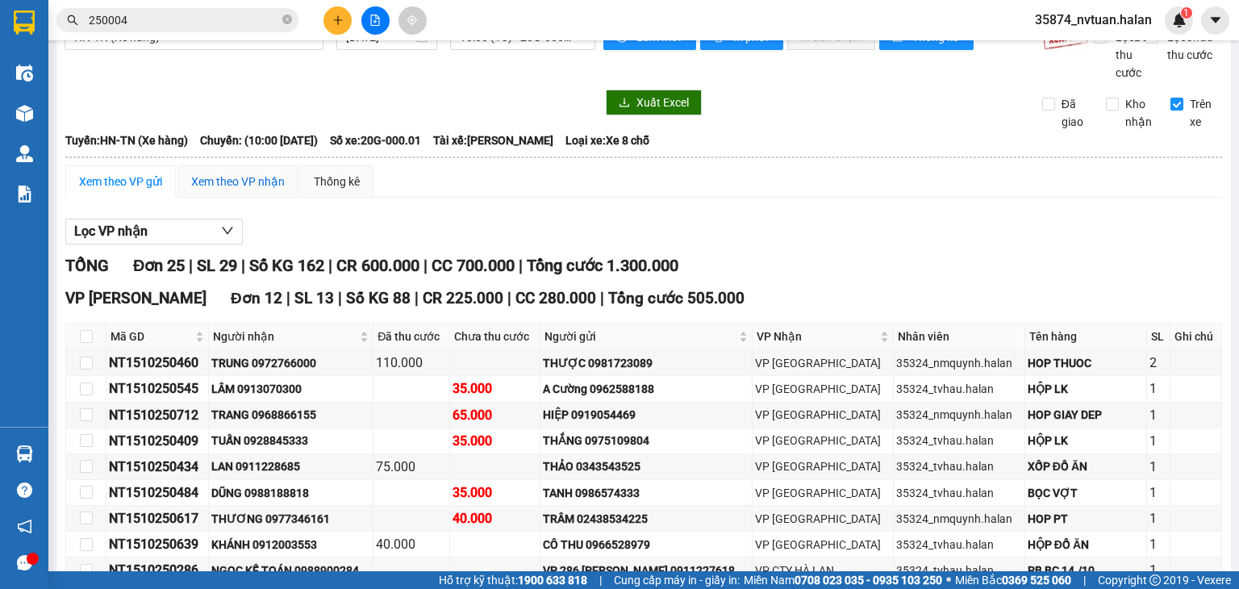
drag, startPoint x: 254, startPoint y: 196, endPoint x: 274, endPoint y: 199, distance: 20.4
click at [254, 190] on div "Xem theo VP nhận" at bounding box center [238, 182] width 94 height 18
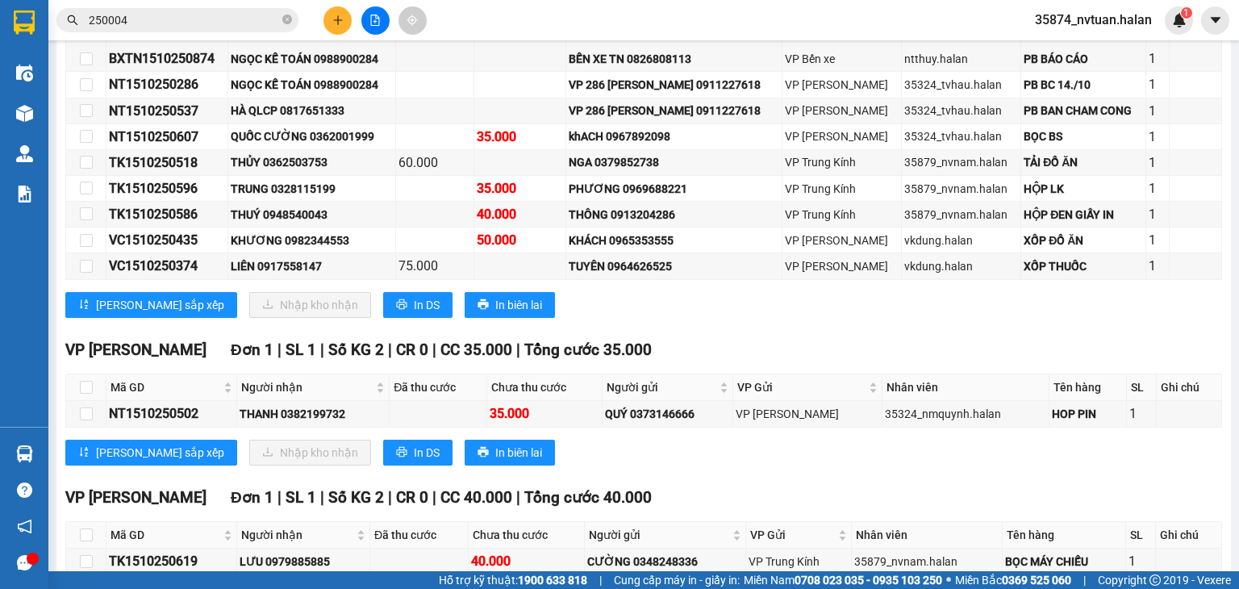
scroll to position [355, 0]
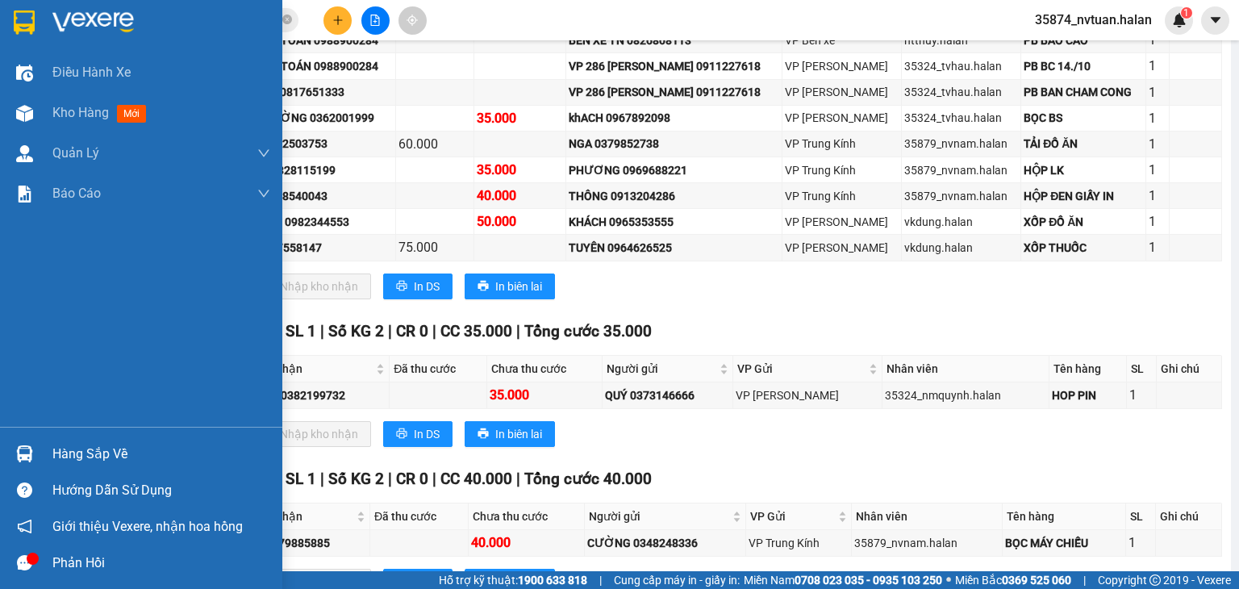
click at [19, 453] on img at bounding box center [24, 453] width 17 height 17
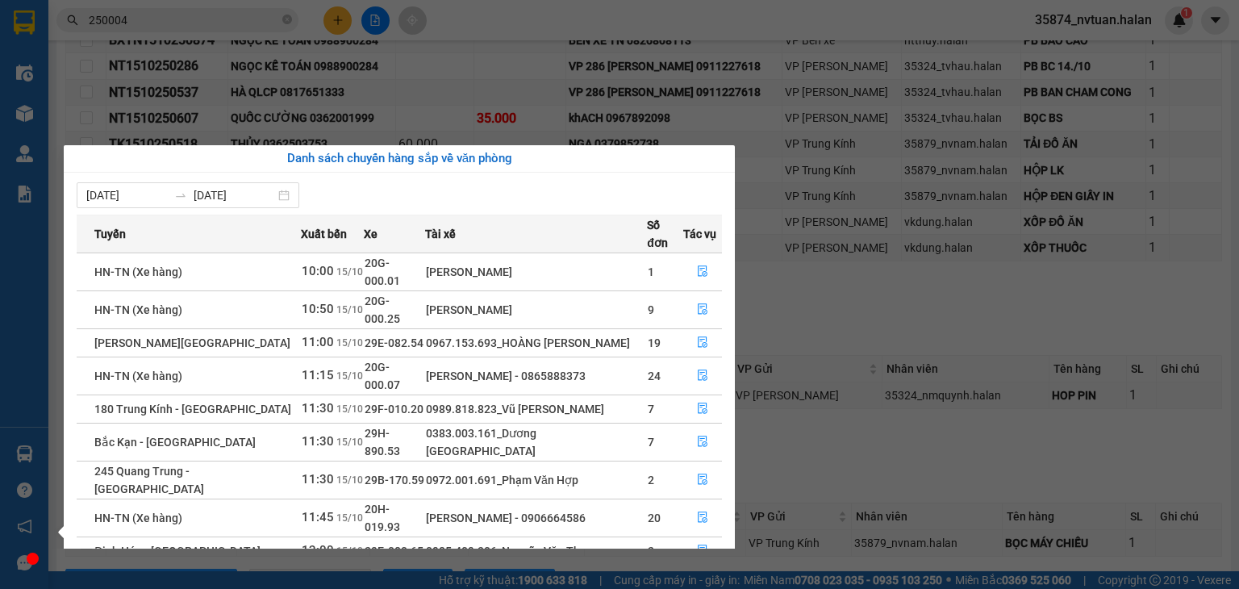
click at [23, 453] on div "Điều hành xe Kho hàng mới Quản [PERSON_NAME] lý chuyến Quản lý kiểm kho Báo cáo…" at bounding box center [24, 294] width 48 height 589
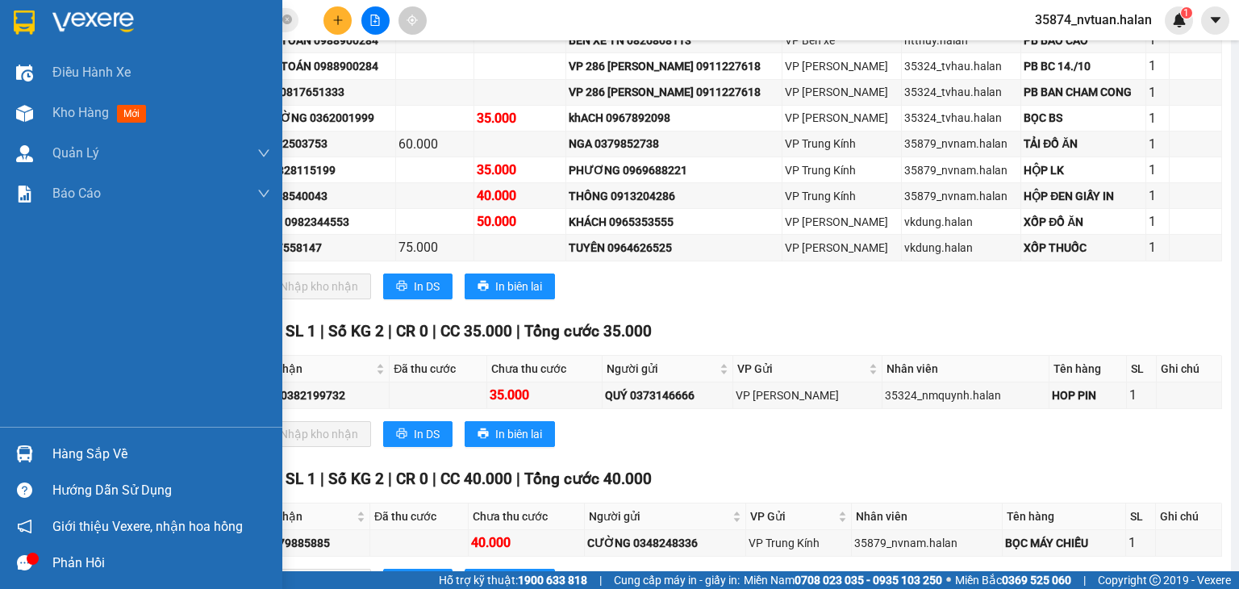
click at [23, 455] on img at bounding box center [24, 453] width 17 height 17
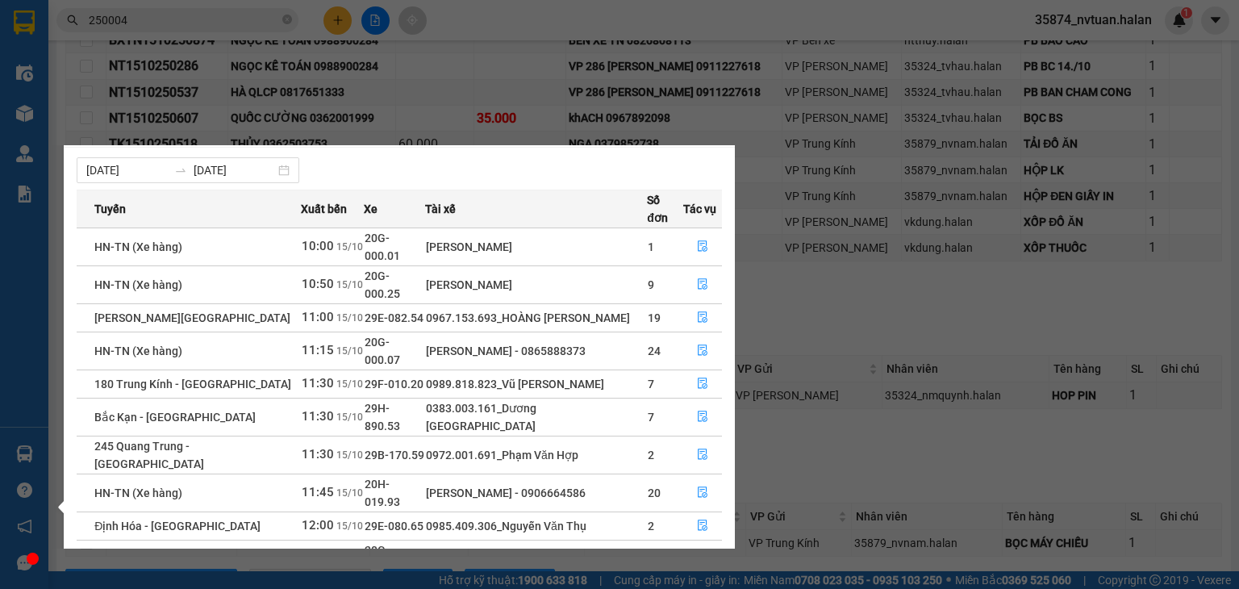
scroll to position [26, 0]
click at [693, 588] on link "2" at bounding box center [693, 597] width 18 height 18
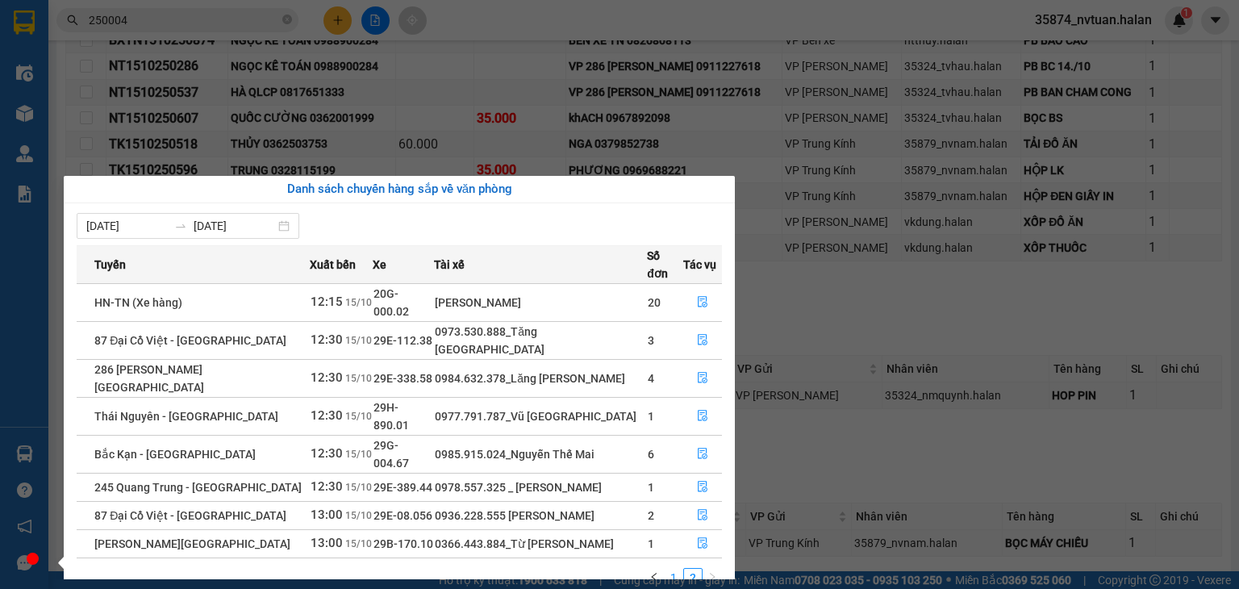
click at [676, 569] on link "1" at bounding box center [674, 578] width 18 height 18
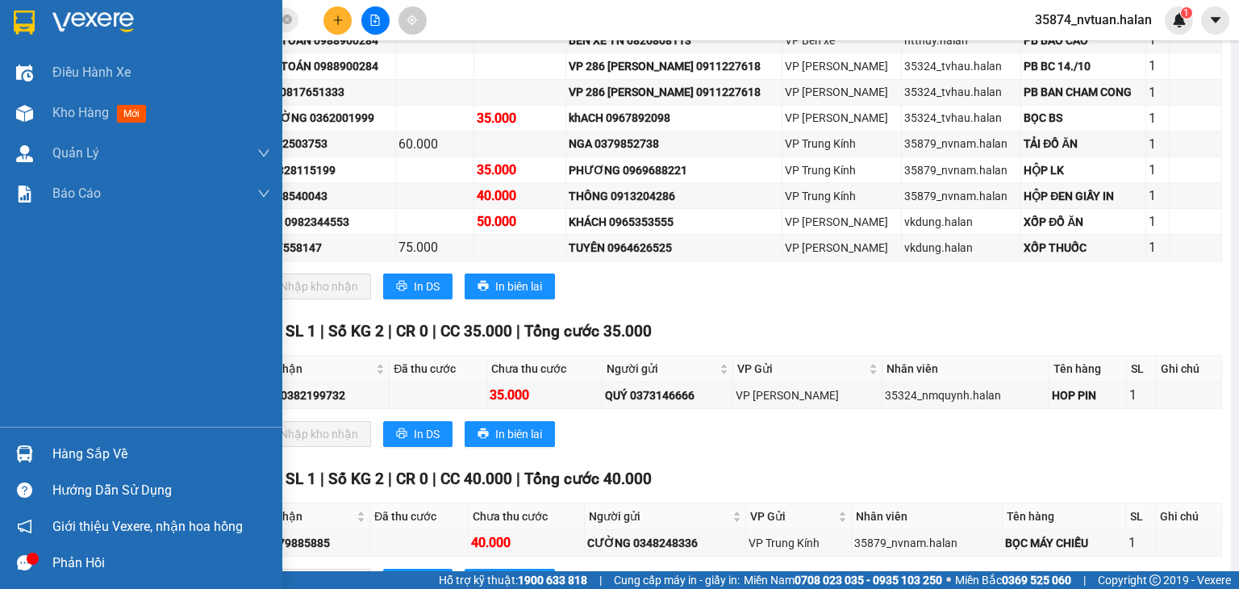
click at [28, 453] on div "Điều hành xe Kho hàng mới Quản [PERSON_NAME] lý chuyến Quản lý kiểm kho Báo cáo…" at bounding box center [141, 294] width 282 height 589
click at [28, 451] on img at bounding box center [24, 453] width 17 height 17
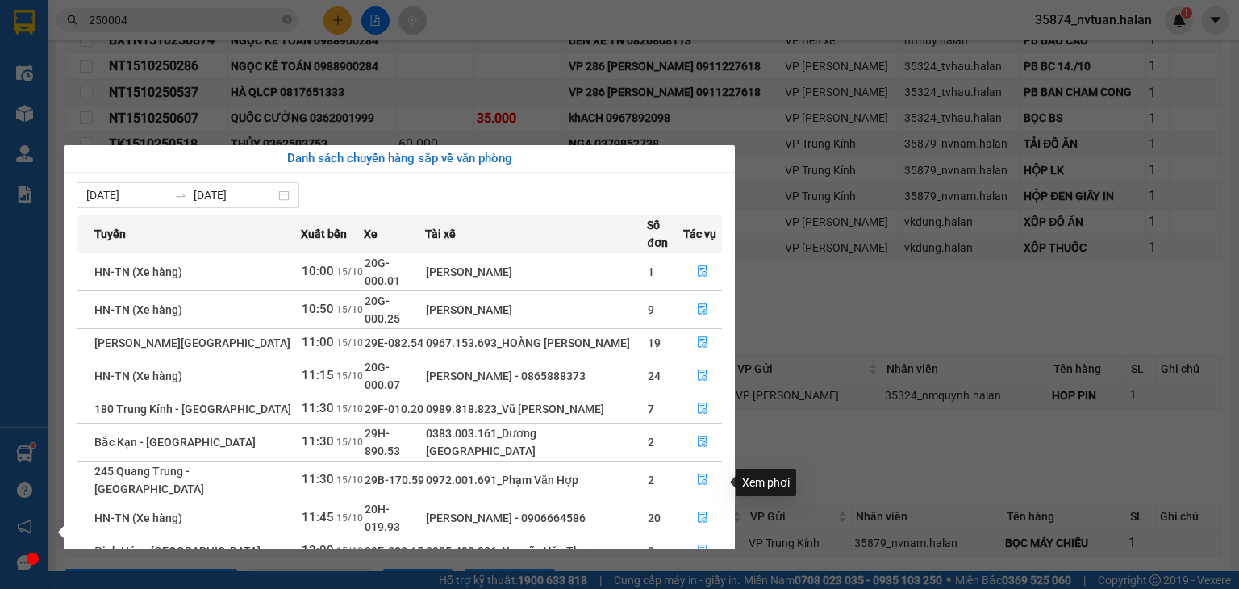
click at [699, 545] on icon "file-done" at bounding box center [702, 550] width 11 height 11
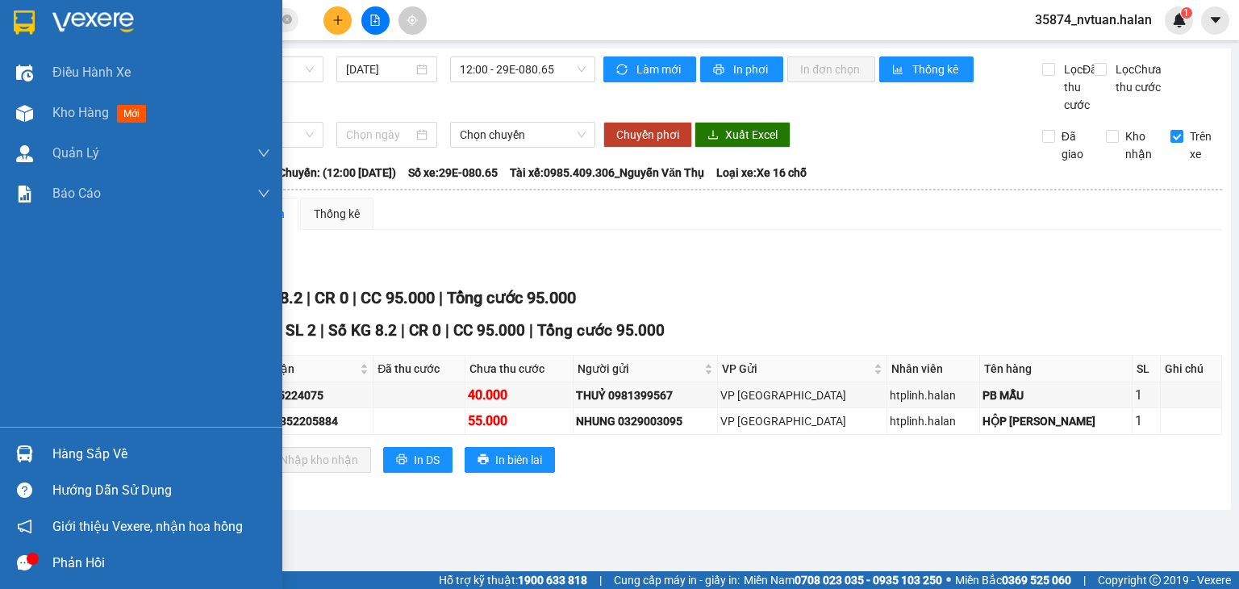
click at [77, 453] on div "Hàng sắp về" at bounding box center [161, 454] width 218 height 24
click at [21, 460] on div "Điều hành xe Kho hàng mới Quản [PERSON_NAME] lý chuyến Quản lý kiểm kho Báo cáo…" at bounding box center [141, 294] width 282 height 589
click at [21, 459] on img at bounding box center [24, 453] width 17 height 17
click at [27, 456] on div "Điều hành xe Kho hàng mới Quản [PERSON_NAME] lý chuyến Quản lý kiểm kho Báo cáo…" at bounding box center [141, 294] width 282 height 589
click at [27, 455] on img at bounding box center [24, 453] width 17 height 17
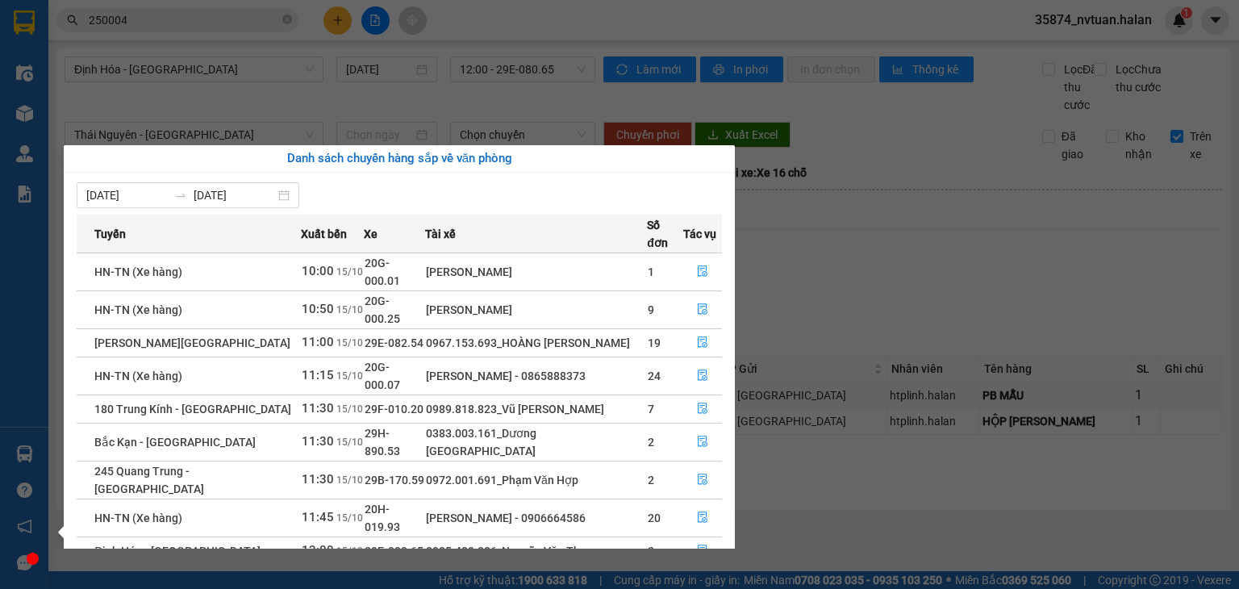
click at [25, 453] on div "Điều hành xe Kho hàng mới Quản [PERSON_NAME] lý chuyến Quản lý kiểm kho Báo cáo…" at bounding box center [24, 294] width 48 height 589
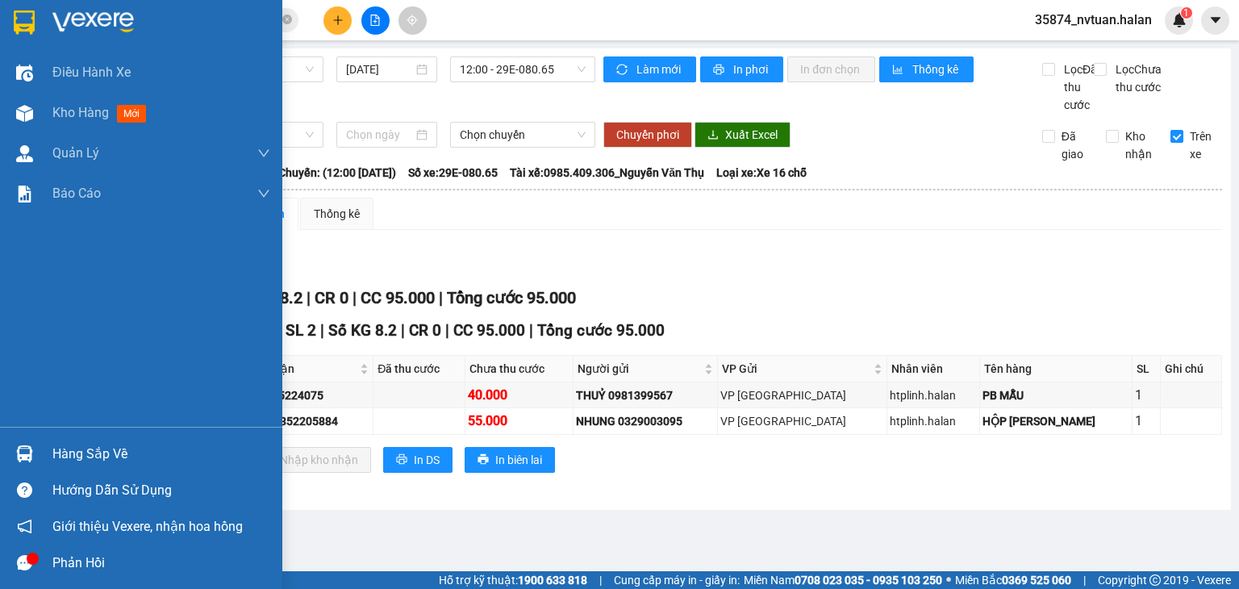
click at [25, 453] on img at bounding box center [24, 453] width 17 height 17
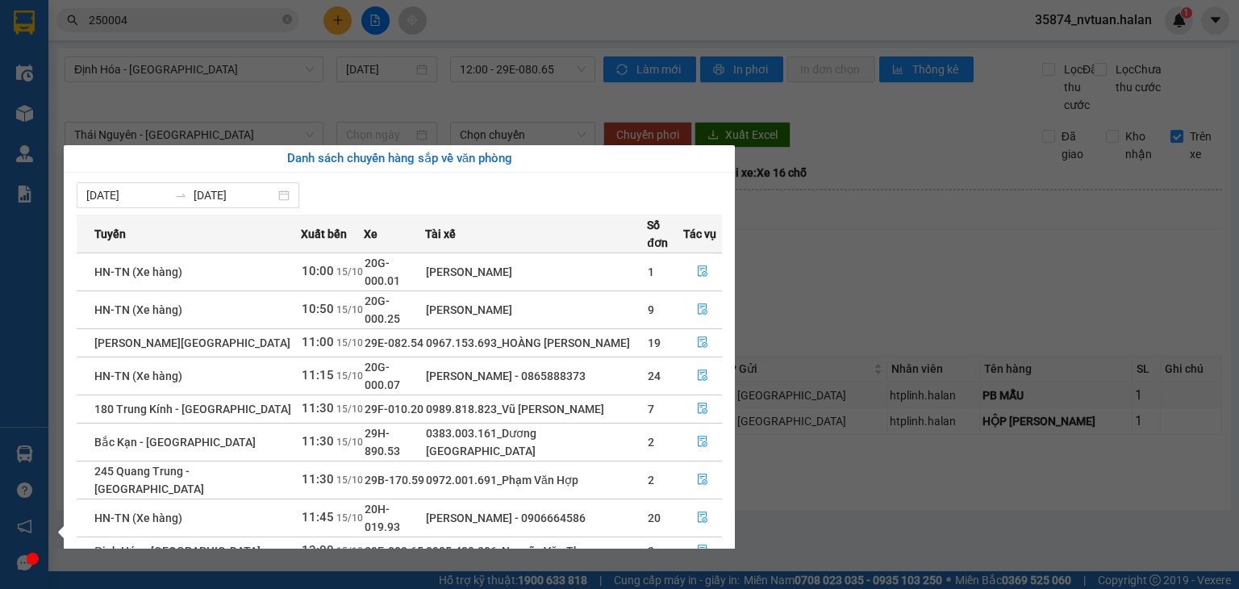
click at [25, 453] on div "Điều hành xe Kho hàng mới Quản [PERSON_NAME] lý chuyến Quản lý kiểm kho Báo cáo…" at bounding box center [24, 294] width 48 height 589
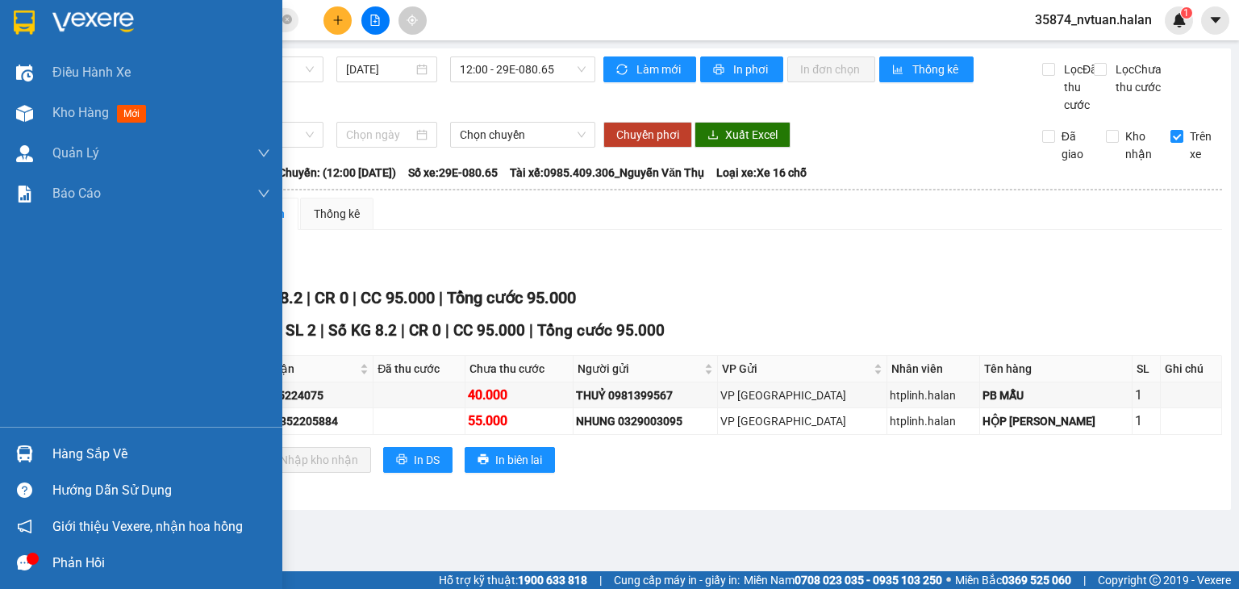
click at [25, 453] on img at bounding box center [24, 453] width 17 height 17
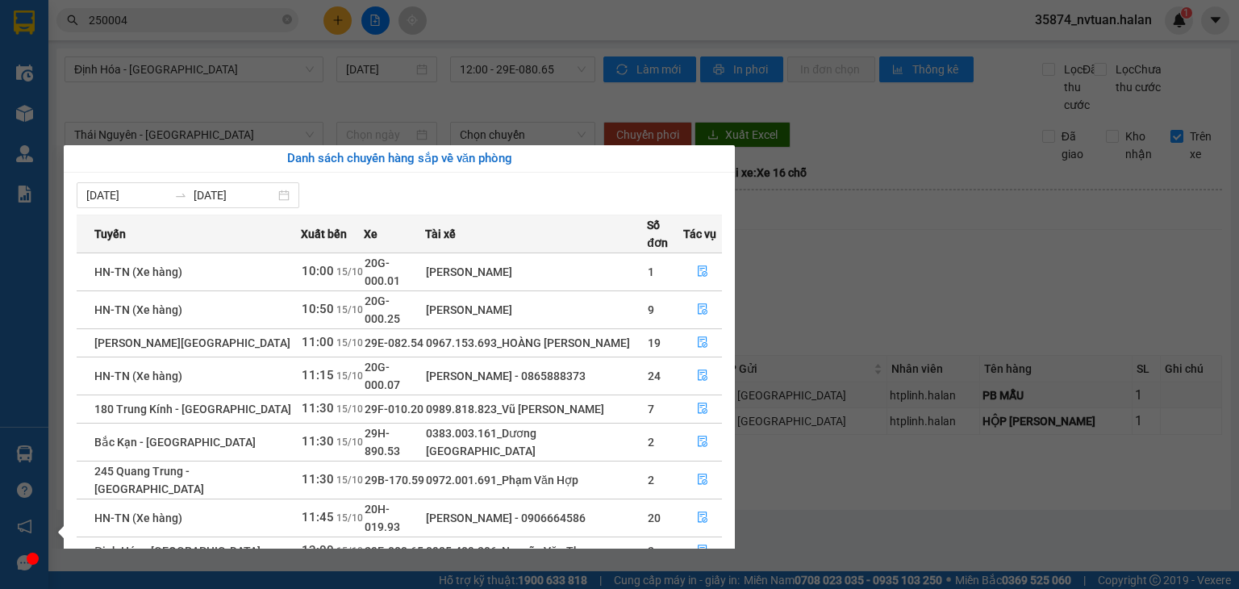
click at [25, 453] on div "Điều hành xe Kho hàng mới Quản [PERSON_NAME] lý chuyến Quản lý kiểm kho Báo cáo…" at bounding box center [24, 294] width 48 height 589
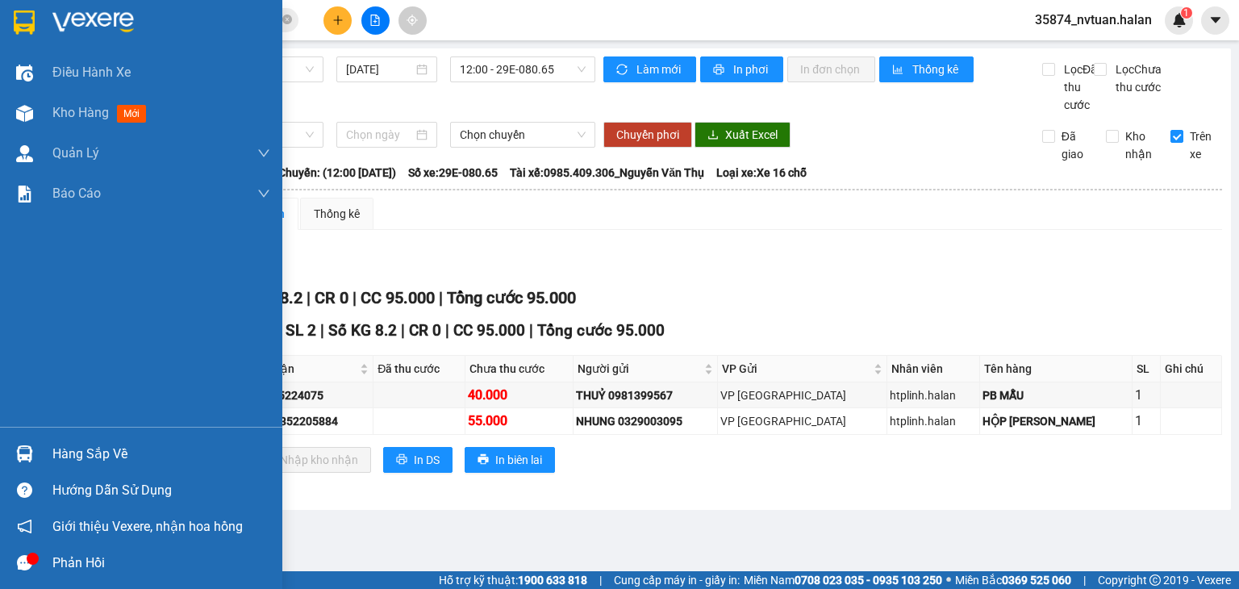
click at [25, 453] on img at bounding box center [24, 453] width 17 height 17
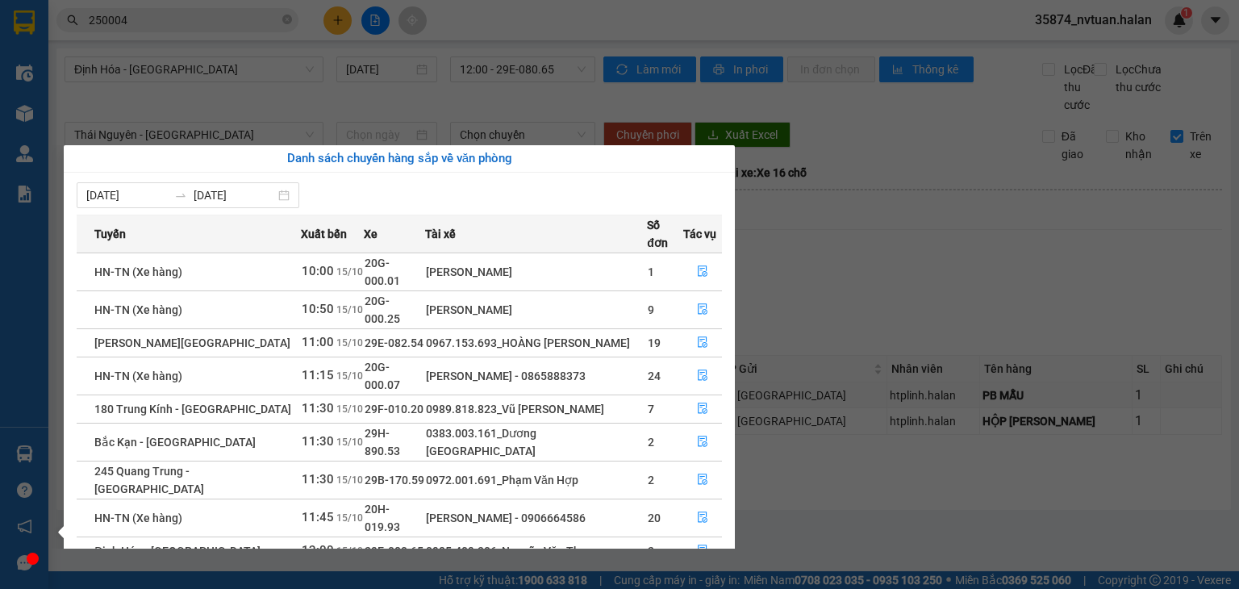
click at [25, 453] on div "Điều hành xe Kho hàng mới Quản [PERSON_NAME] lý chuyến Quản lý kiểm kho Báo cáo…" at bounding box center [24, 294] width 48 height 589
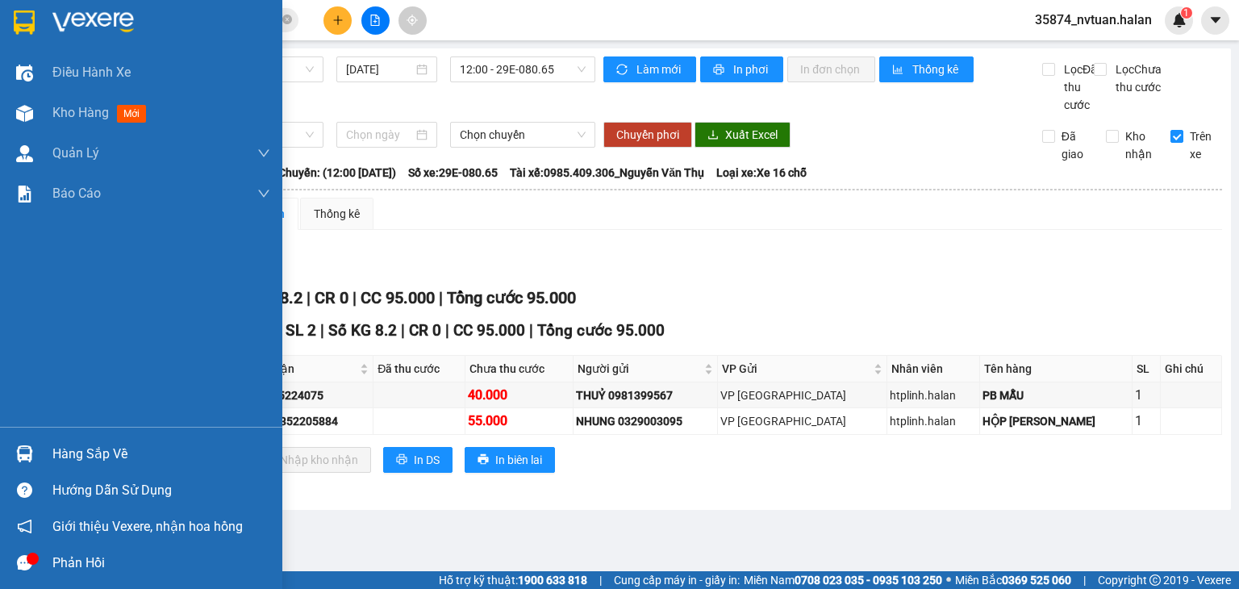
click at [25, 455] on img at bounding box center [24, 453] width 17 height 17
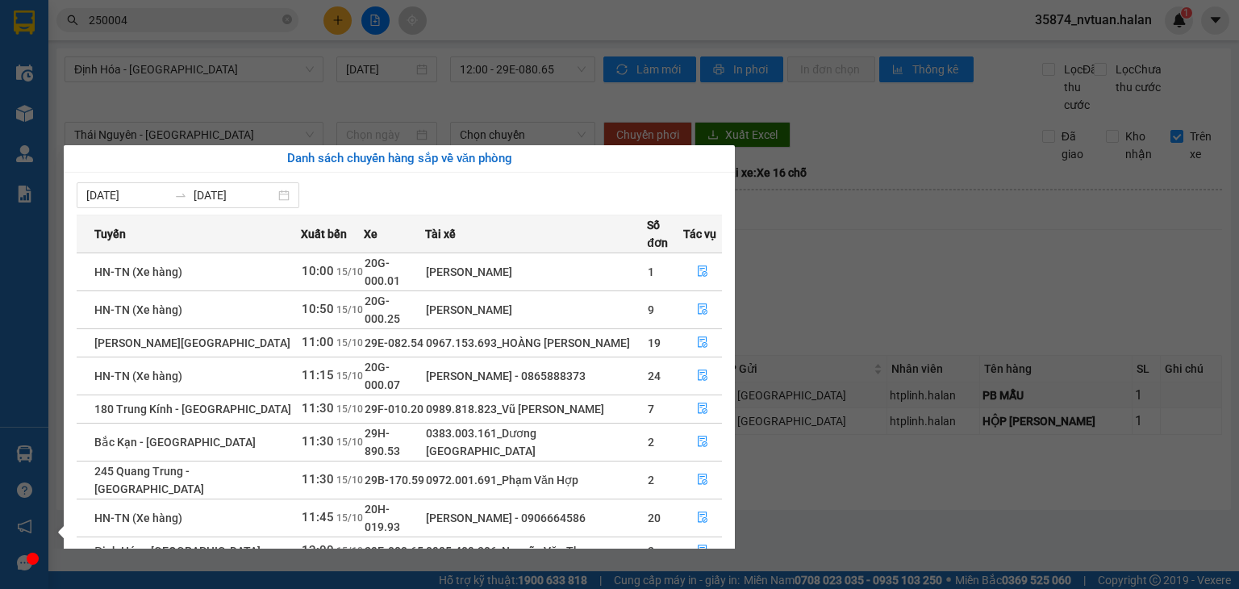
drag, startPoint x: 799, startPoint y: 262, endPoint x: 194, endPoint y: 344, distance: 610.7
click at [796, 262] on section "Kết quả tìm kiếm ( 286 ) Bộ lọc Mã ĐH Trạng thái Món hàng Thu hộ Tổng cước Chưa…" at bounding box center [619, 294] width 1239 height 589
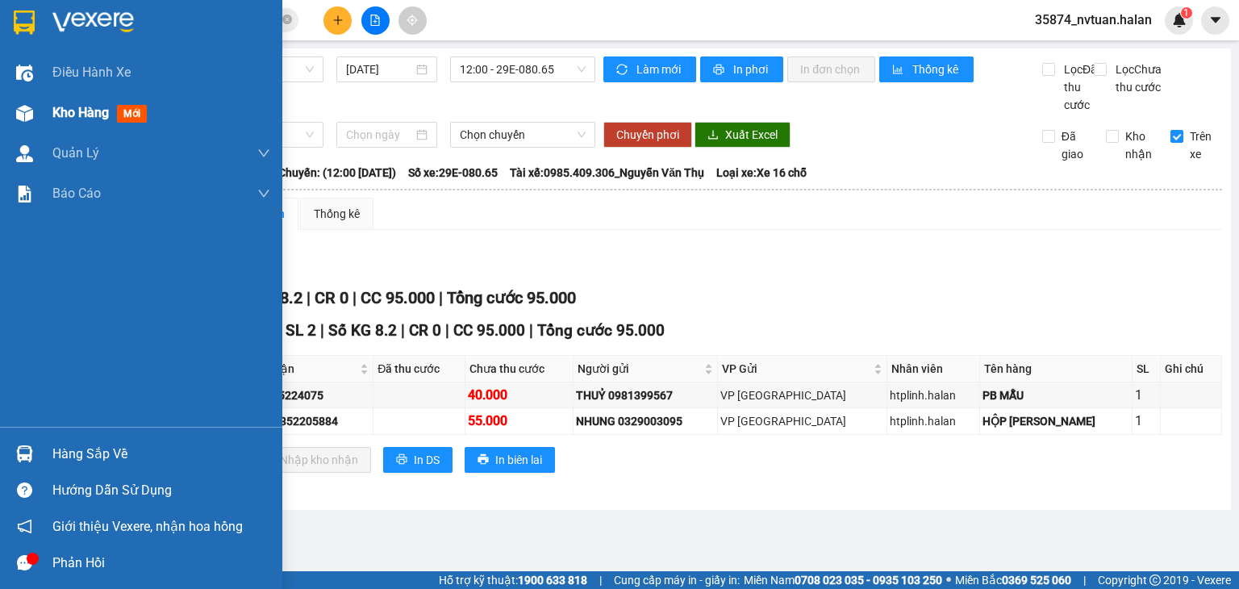
click at [75, 111] on span "Kho hàng" at bounding box center [80, 112] width 56 height 15
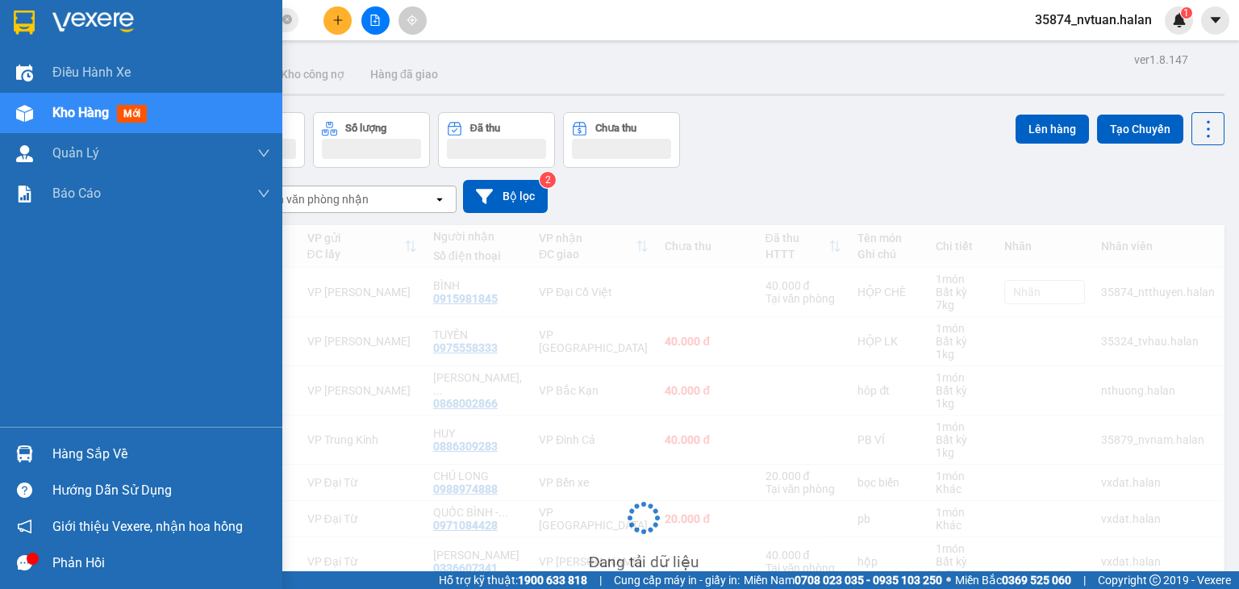
click at [61, 451] on div "Hàng sắp về" at bounding box center [161, 454] width 218 height 24
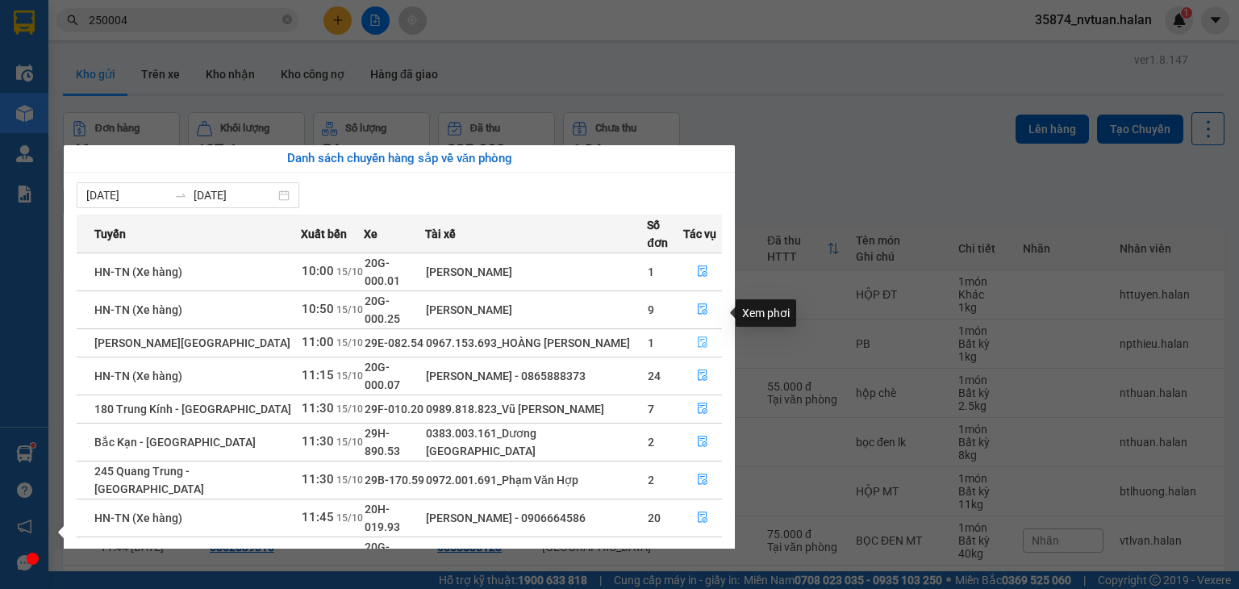
click at [697, 336] on icon "file-done" at bounding box center [702, 341] width 11 height 11
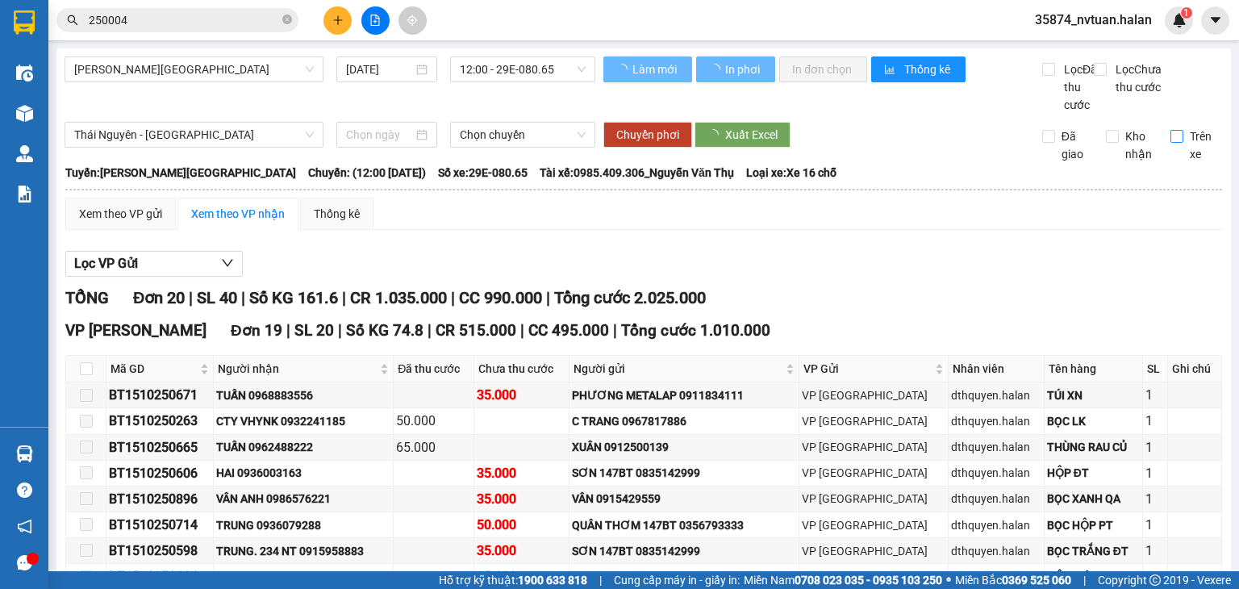
click at [1171, 143] on input "Trên xe" at bounding box center [1177, 136] width 13 height 13
checkbox input "true"
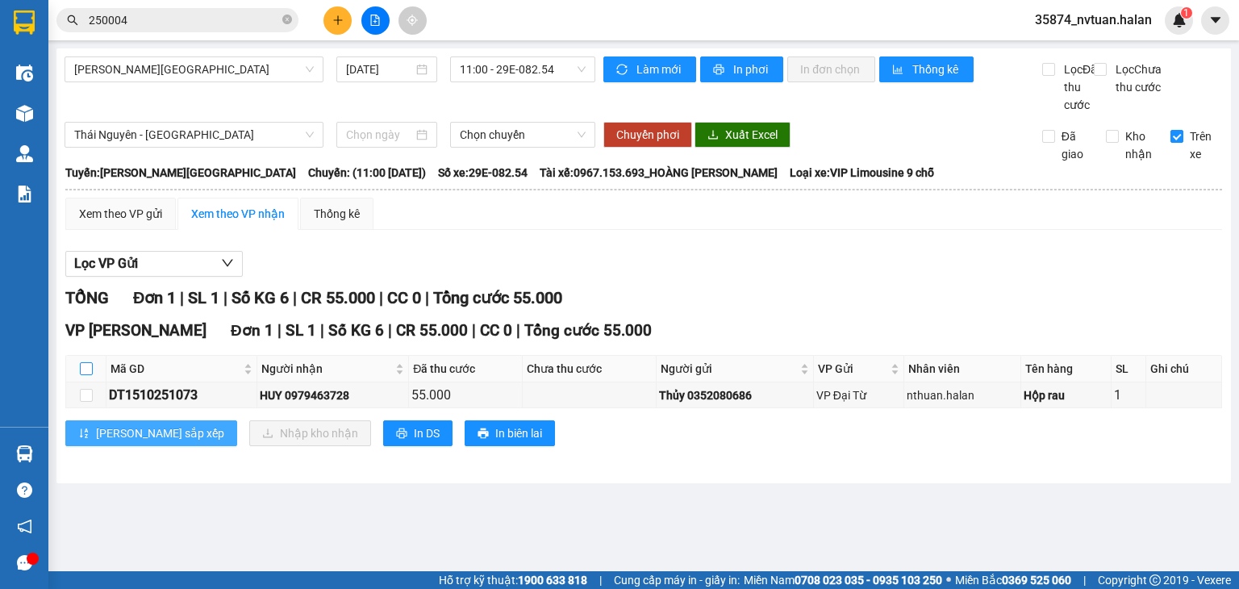
drag, startPoint x: 81, startPoint y: 383, endPoint x: 152, endPoint y: 457, distance: 101.6
click at [82, 375] on input "checkbox" at bounding box center [86, 368] width 13 height 13
checkbox input "true"
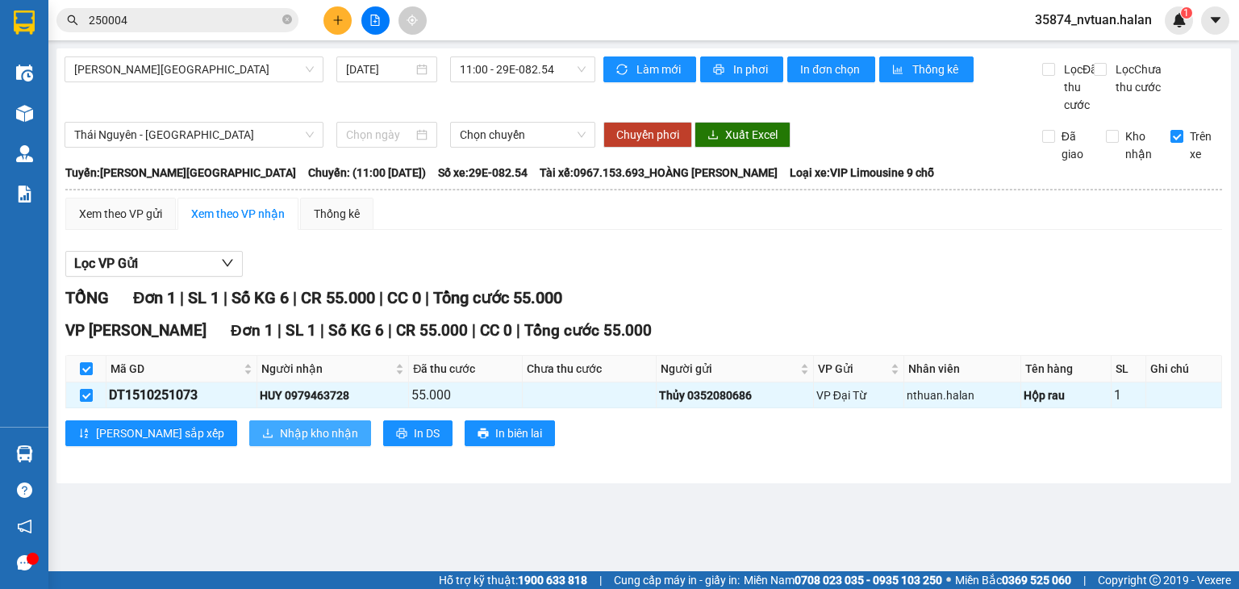
click at [249, 446] on button "Nhập kho nhận" at bounding box center [310, 433] width 122 height 26
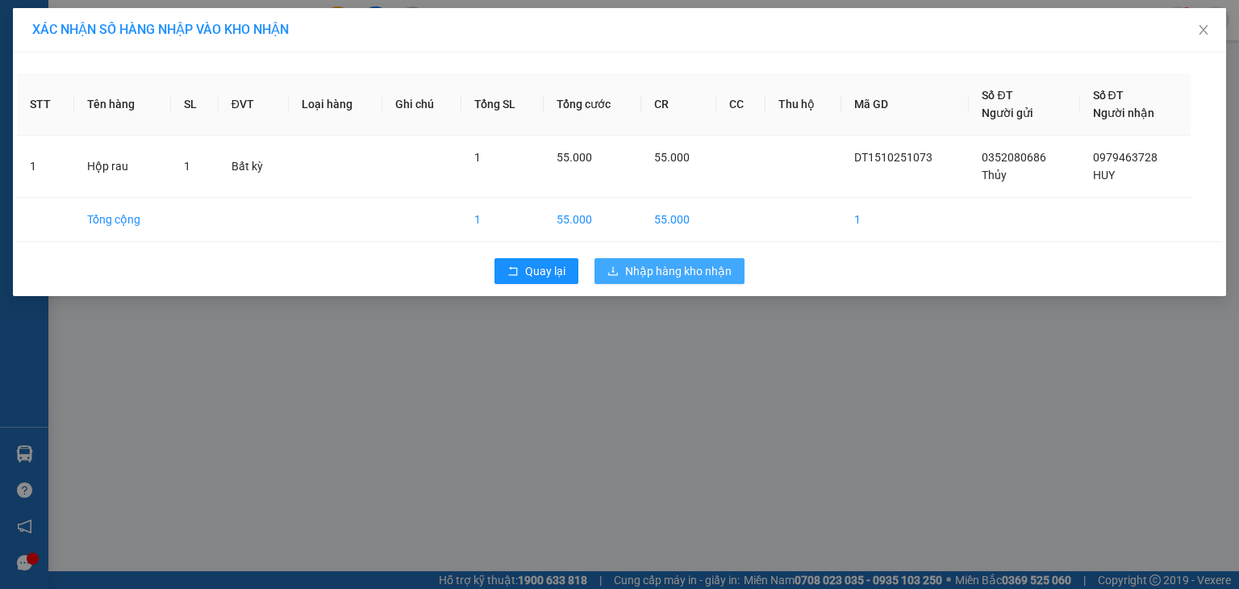
click at [627, 269] on span "Nhập hàng kho nhận" at bounding box center [678, 271] width 106 height 18
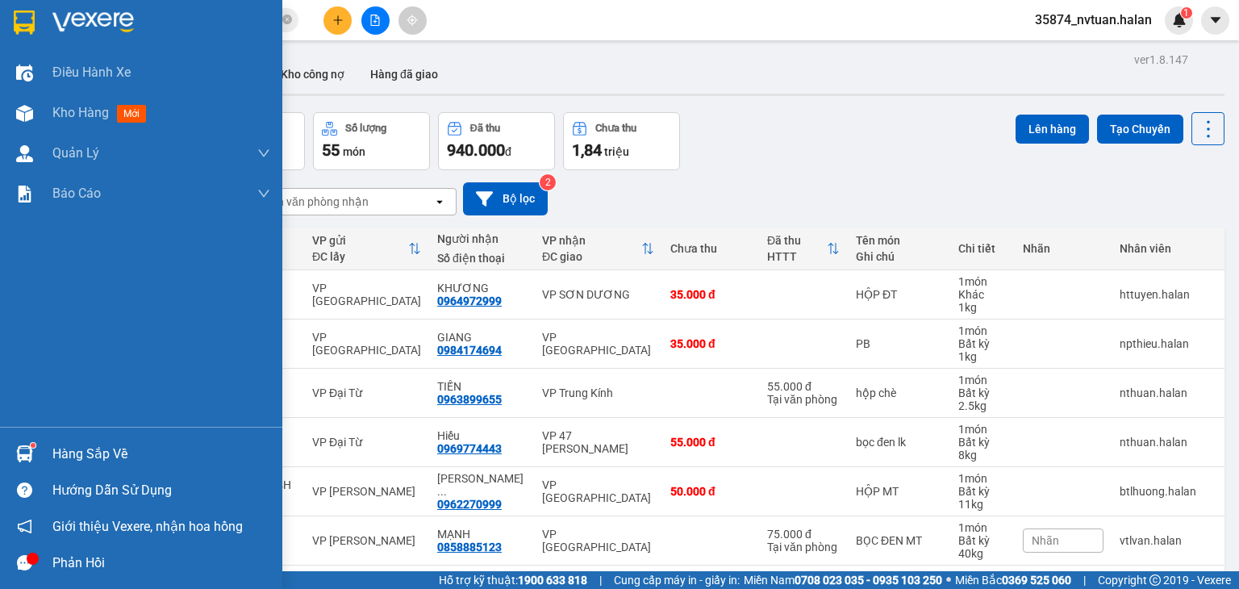
drag, startPoint x: 61, startPoint y: 458, endPoint x: 265, endPoint y: 380, distance: 218.6
click at [61, 457] on div "Hàng sắp về" at bounding box center [161, 454] width 218 height 24
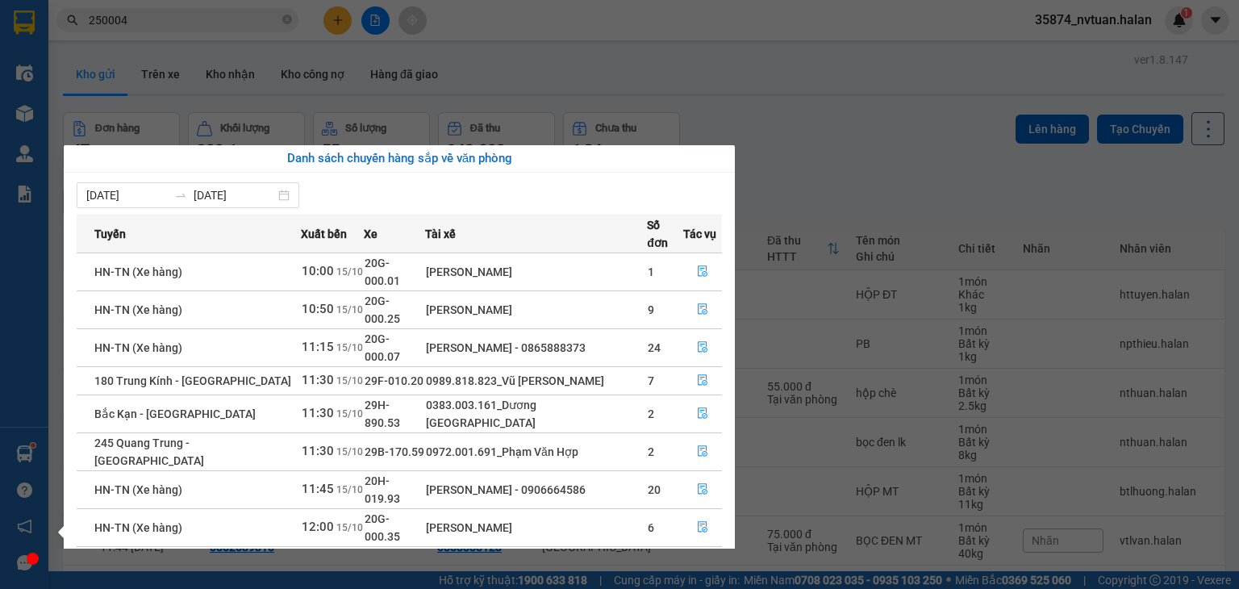
click at [25, 456] on div "Điều hành xe Kho hàng mới Quản [PERSON_NAME] lý chuyến Quản lý kiểm kho Báo cáo…" at bounding box center [24, 294] width 48 height 589
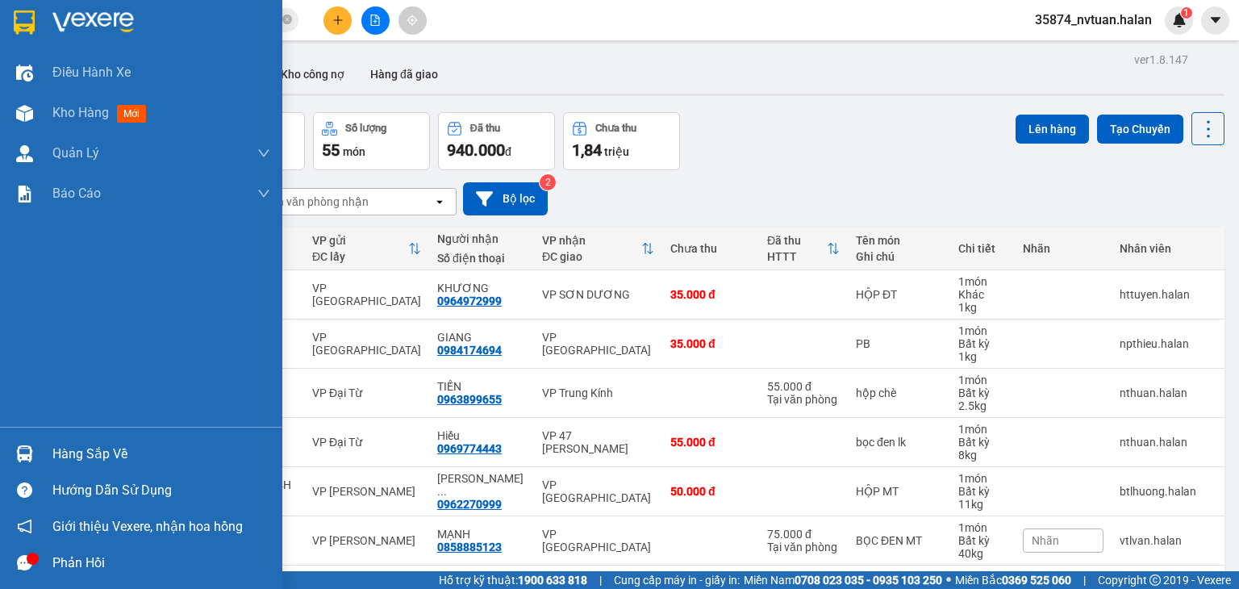
click at [25, 456] on img at bounding box center [24, 453] width 17 height 17
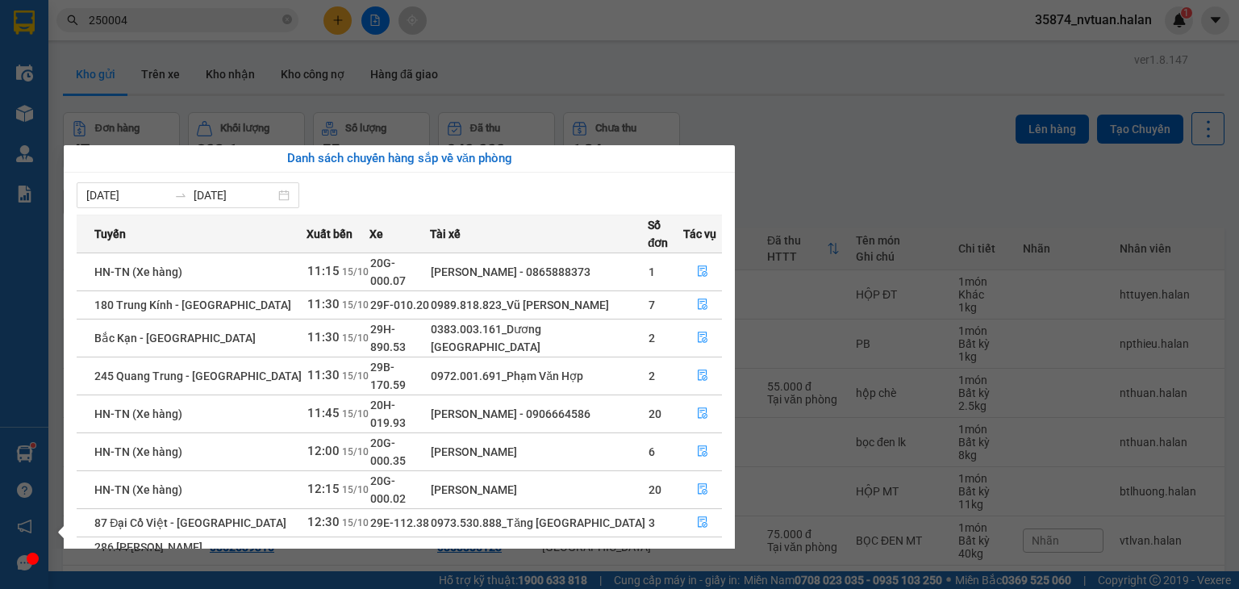
click at [12, 459] on div "Điều hành xe Kho hàng mới Quản [PERSON_NAME] lý chuyến Quản lý kiểm kho Báo cáo…" at bounding box center [24, 294] width 48 height 589
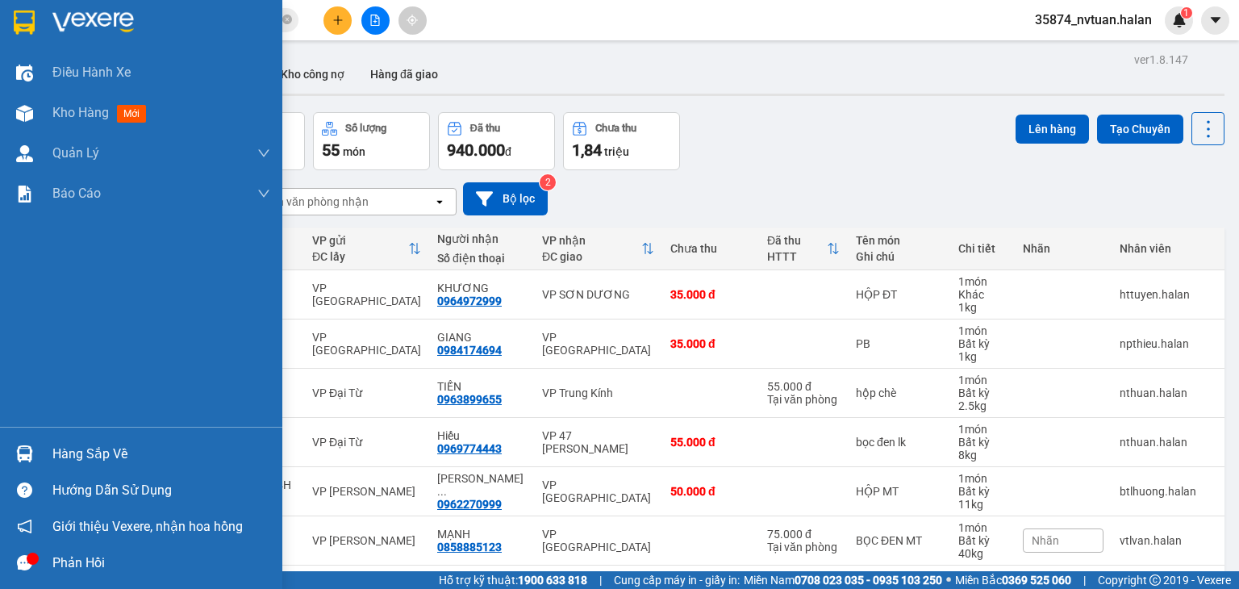
click at [28, 453] on img at bounding box center [24, 453] width 17 height 17
click at [25, 454] on div "Điều hành xe Kho hàng mới Quản [PERSON_NAME] lý chuyến Quản lý kiểm kho Báo cáo…" at bounding box center [141, 294] width 282 height 589
click at [25, 454] on img at bounding box center [24, 453] width 17 height 17
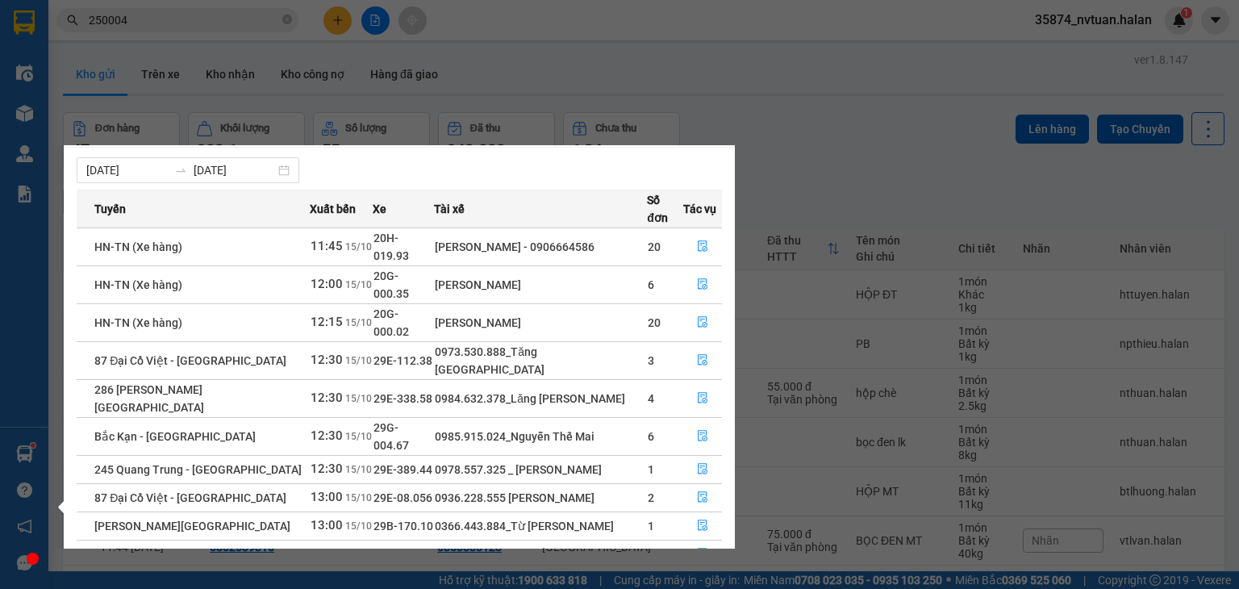
scroll to position [26, 0]
click at [693, 578] on link "2" at bounding box center [693, 587] width 18 height 18
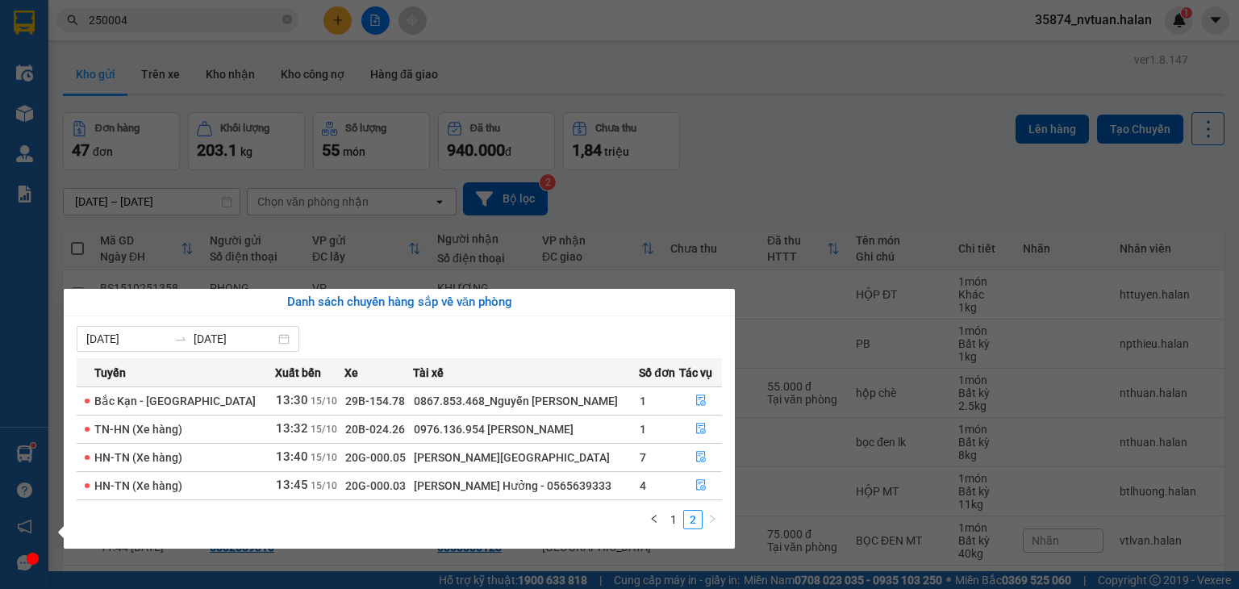
scroll to position [0, 0]
click at [677, 524] on link "1" at bounding box center [674, 520] width 18 height 18
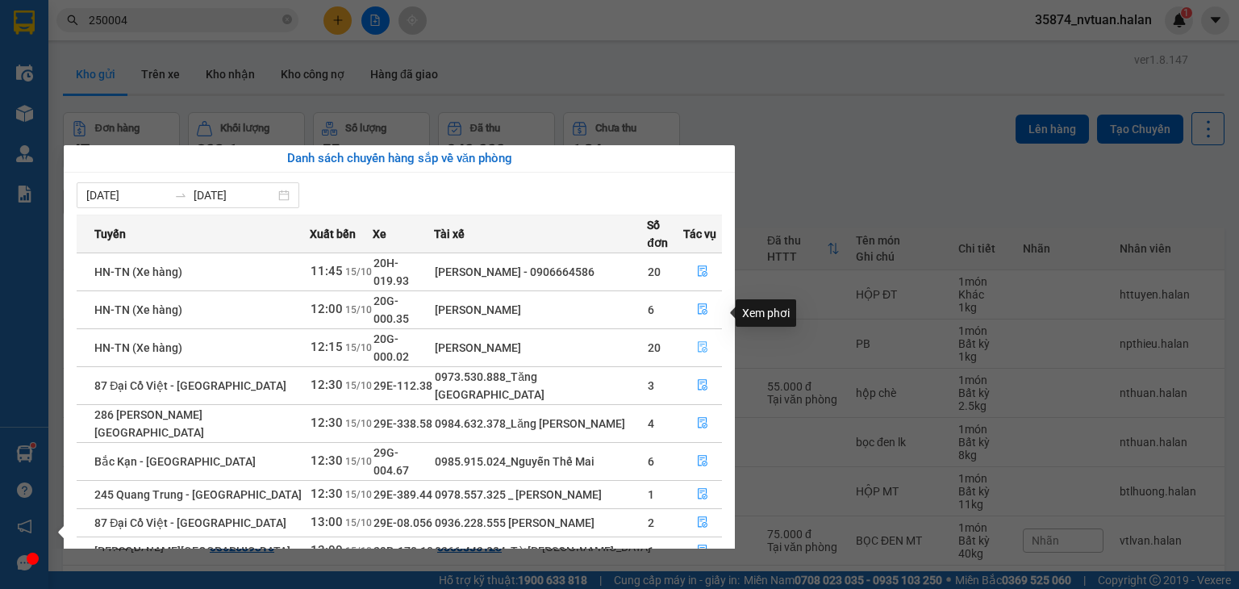
click at [697, 341] on icon "file-done" at bounding box center [702, 346] width 11 height 11
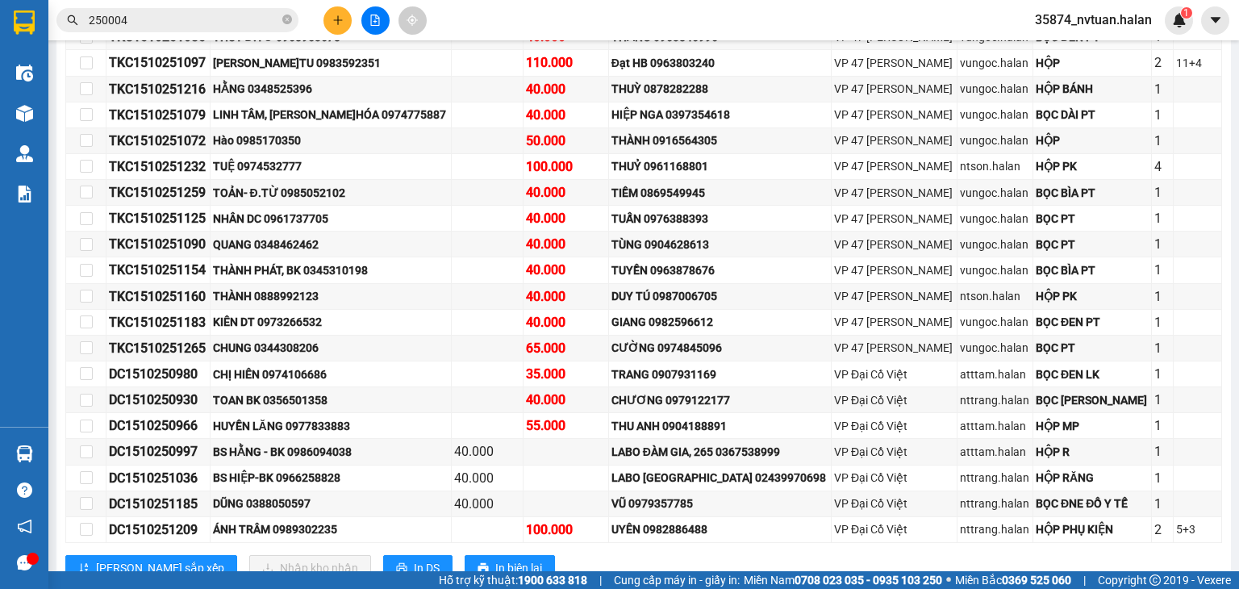
scroll to position [2501, 0]
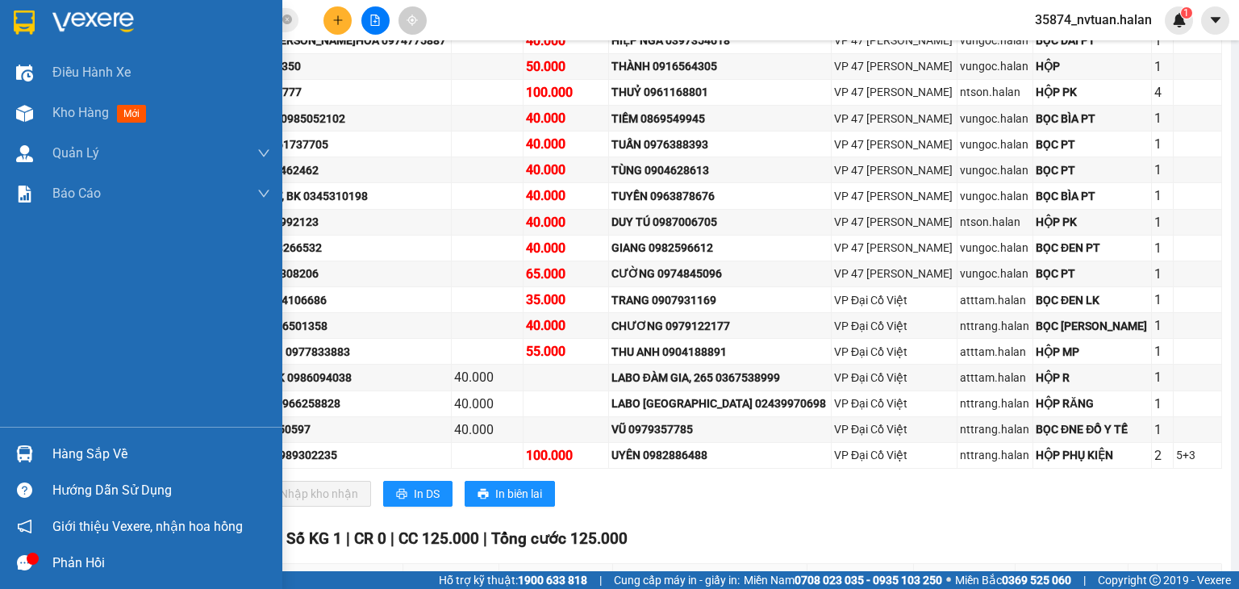
click at [80, 456] on div "Hàng sắp về" at bounding box center [161, 454] width 218 height 24
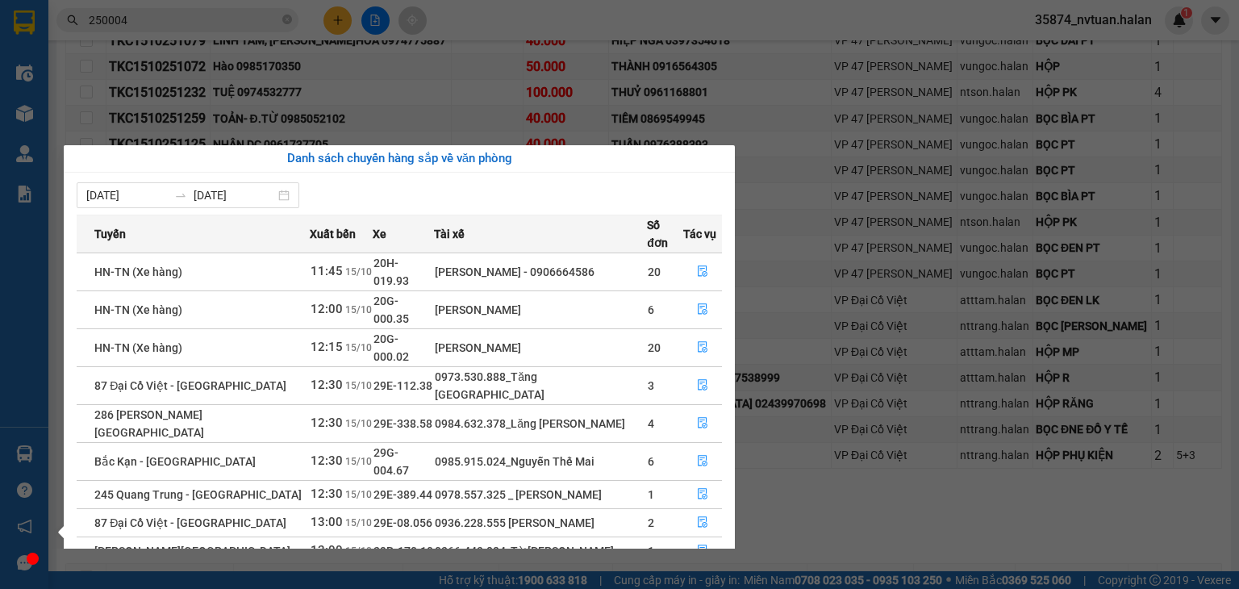
click at [471, 12] on section "Kết quả tìm kiếm ( 286 ) Bộ lọc Mã ĐH Trạng thái Món hàng Thu hộ Tổng cước Chưa…" at bounding box center [619, 294] width 1239 height 589
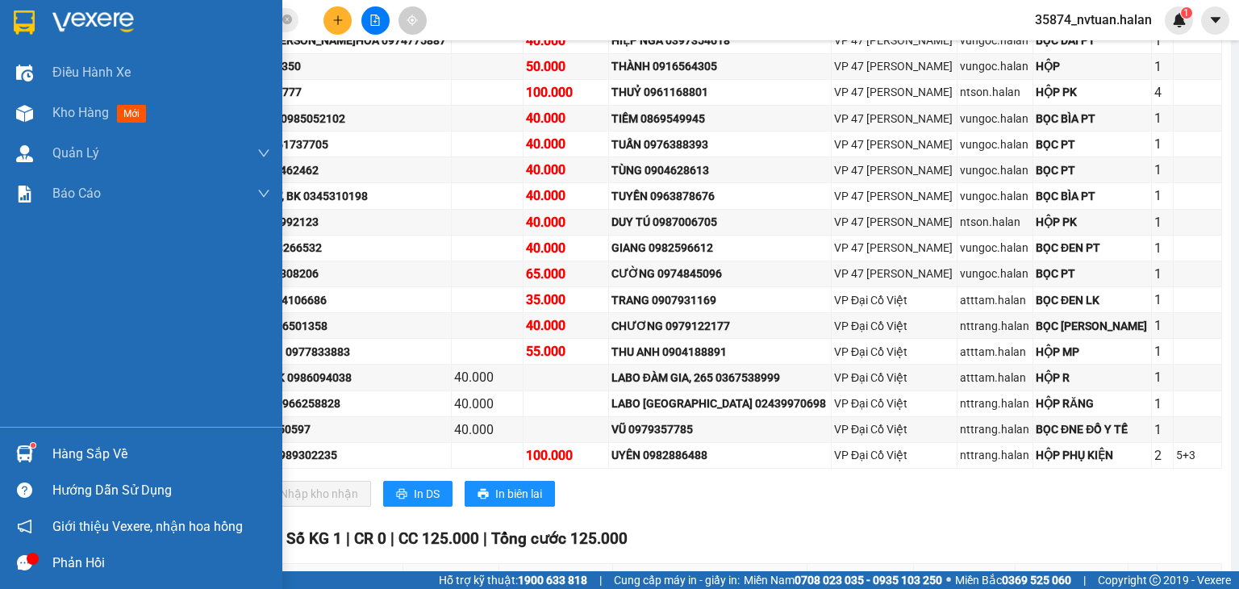
click at [45, 457] on div "Hàng sắp về" at bounding box center [141, 454] width 282 height 36
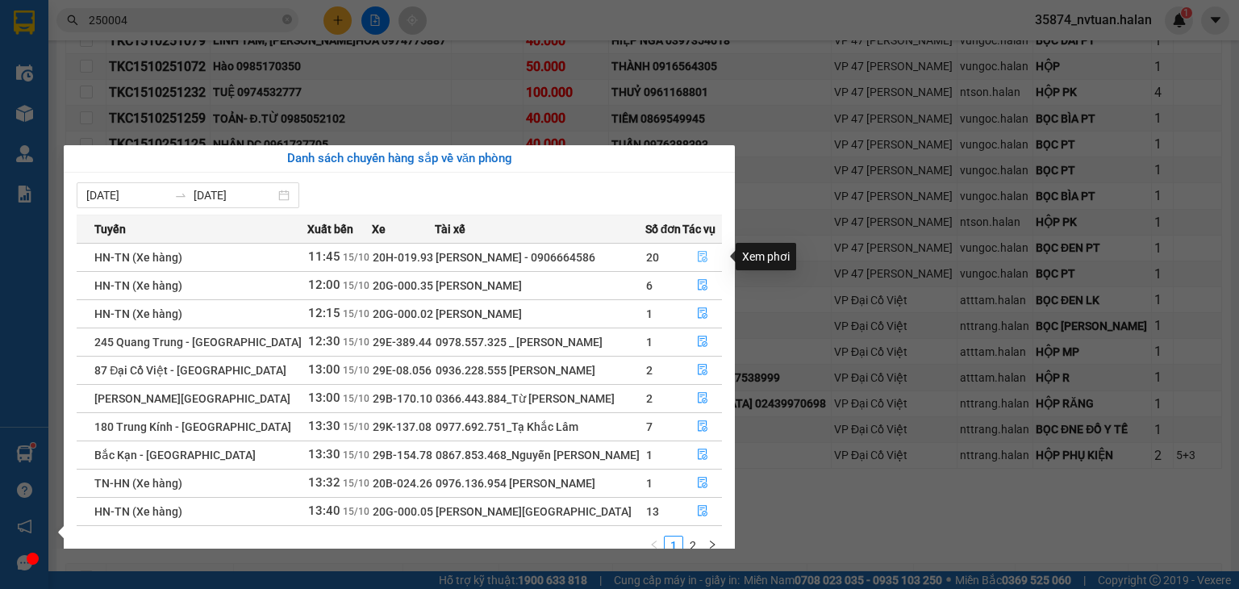
click at [703, 255] on icon "file-done" at bounding box center [702, 256] width 11 height 11
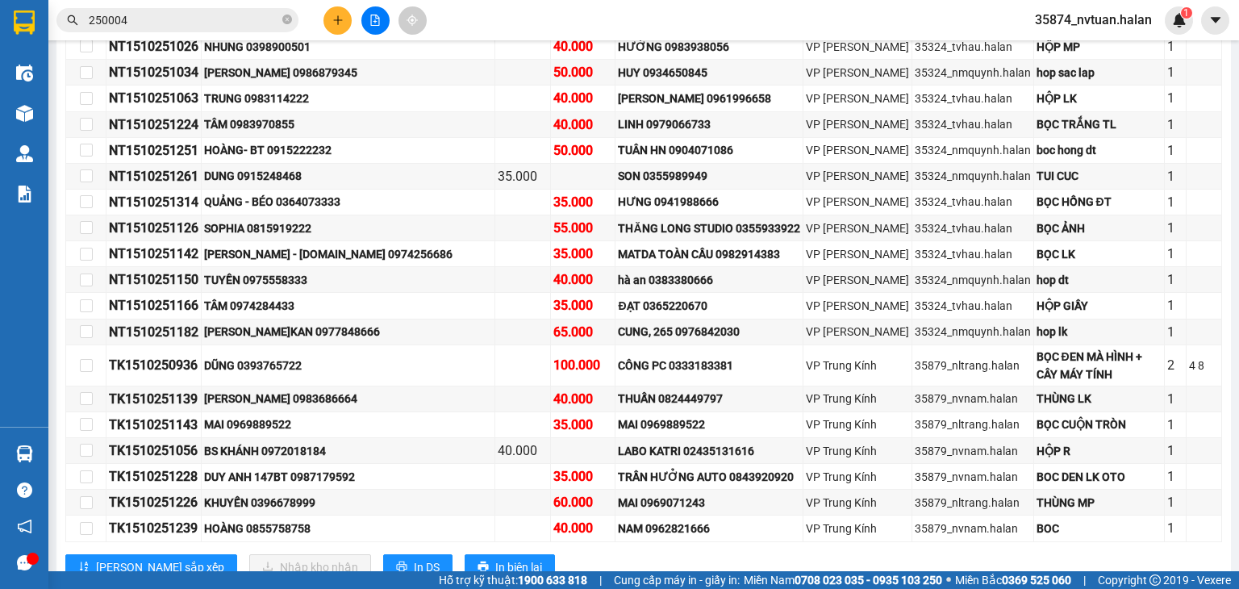
scroll to position [565, 0]
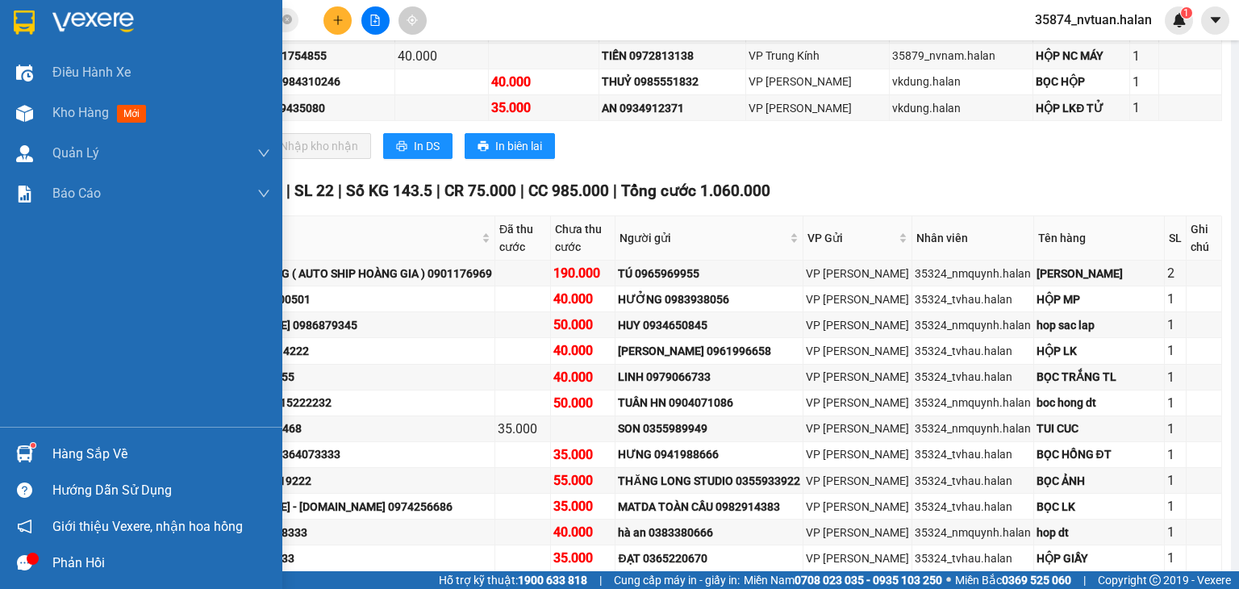
drag, startPoint x: 25, startPoint y: 453, endPoint x: 15, endPoint y: 439, distance: 16.8
click at [25, 453] on img at bounding box center [24, 453] width 17 height 17
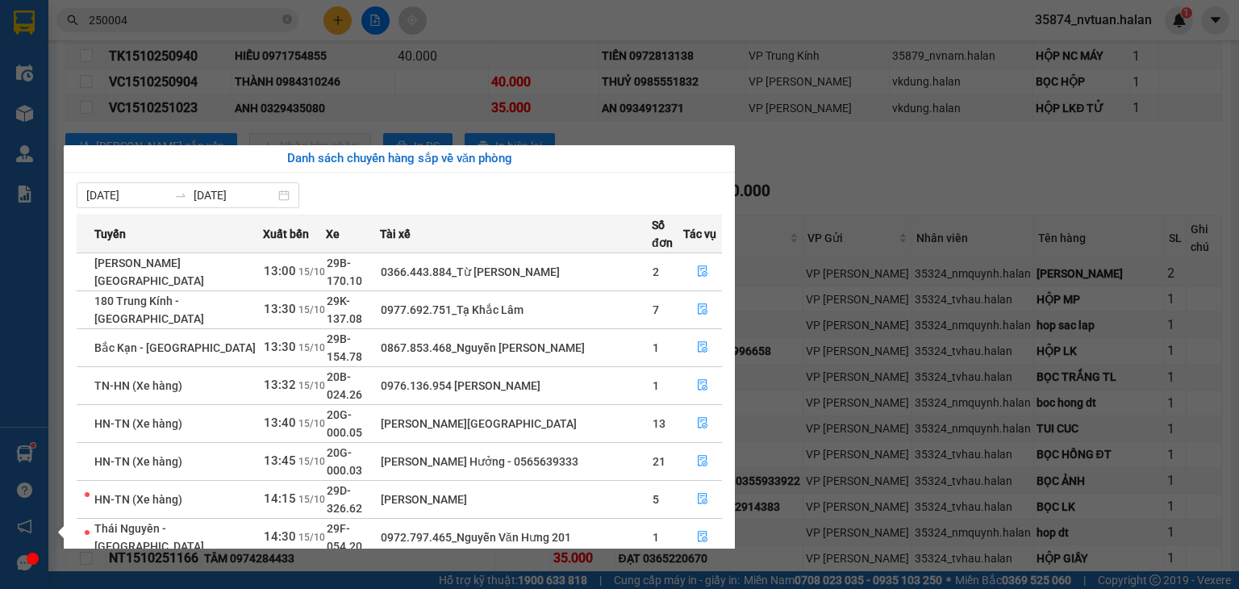
click at [32, 441] on div "Điều hành xe Kho hàng mới Quản [PERSON_NAME] lý chuyến Quản lý kiểm kho Báo cáo…" at bounding box center [24, 294] width 48 height 589
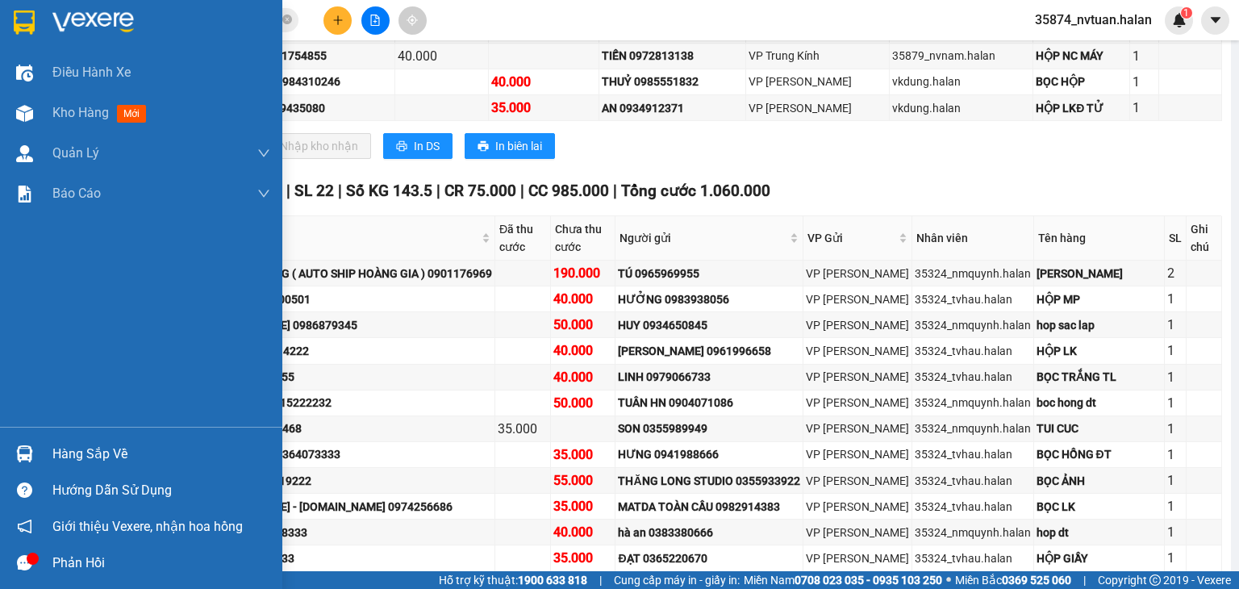
click at [31, 454] on img at bounding box center [24, 453] width 17 height 17
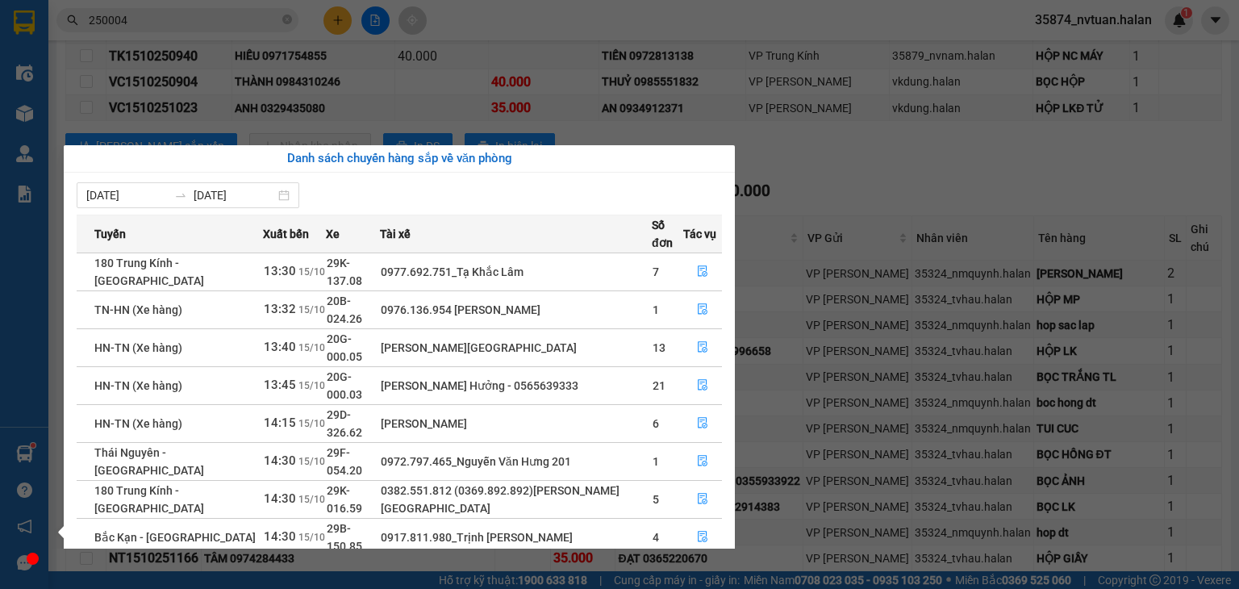
click at [24, 448] on div "Điều hành xe Kho hàng mới Quản [PERSON_NAME] lý chuyến Quản lý kiểm kho Báo cáo…" at bounding box center [24, 294] width 48 height 589
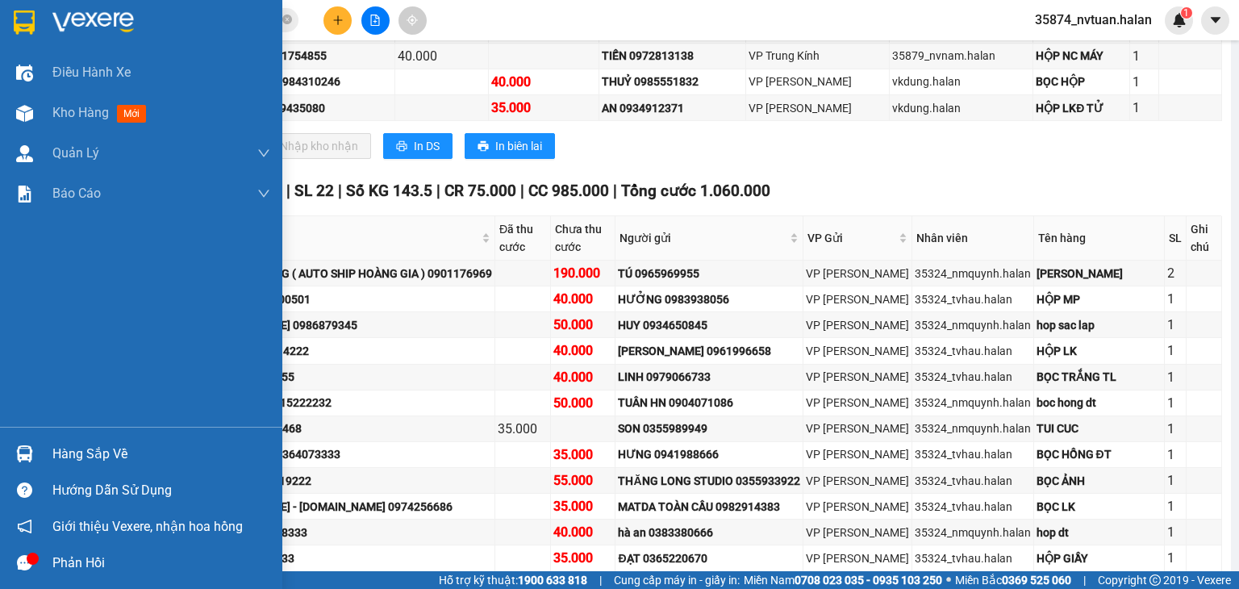
click at [24, 448] on img at bounding box center [24, 453] width 17 height 17
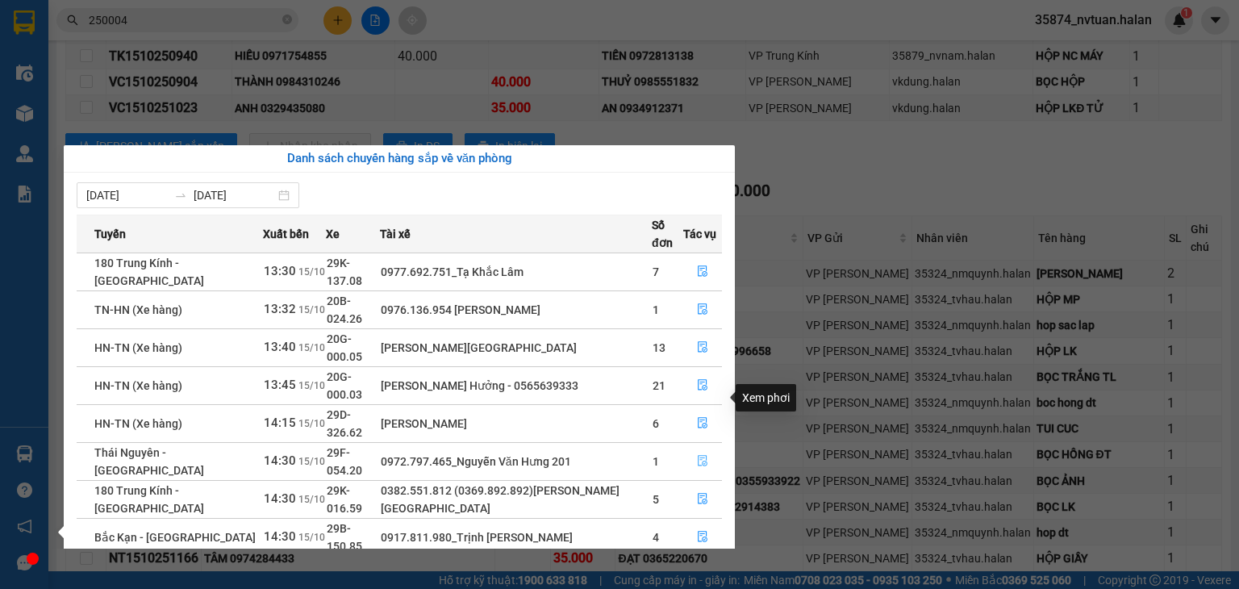
click at [704, 455] on icon "file-done" at bounding box center [702, 460] width 11 height 11
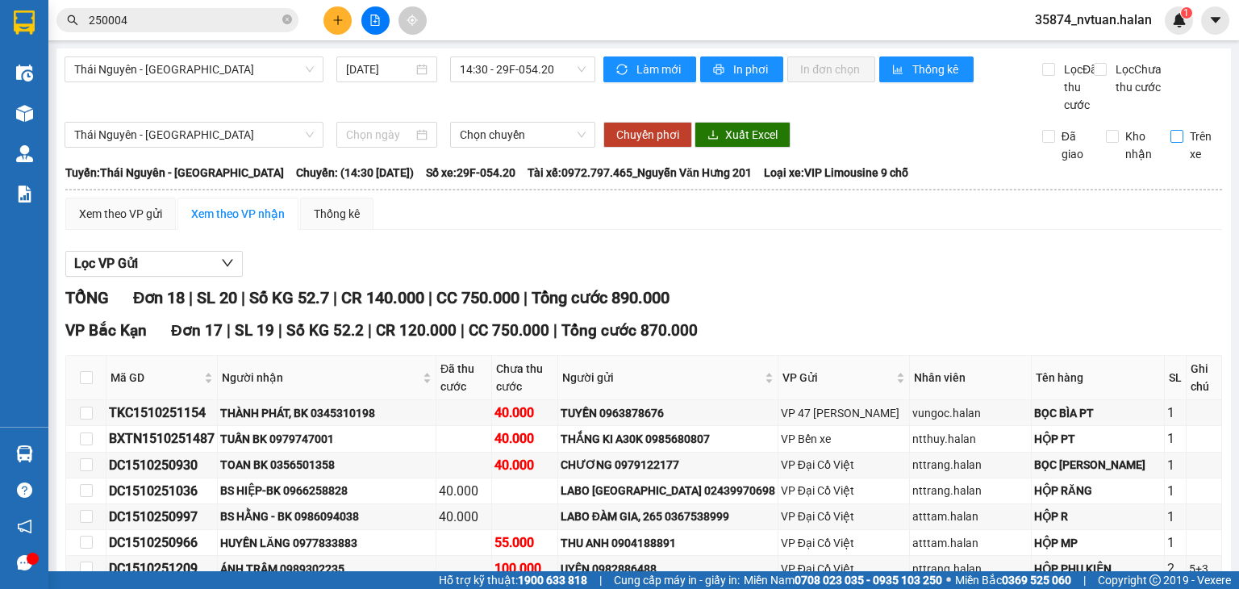
click at [1171, 143] on input "Trên xe" at bounding box center [1177, 136] width 13 height 13
checkbox input "true"
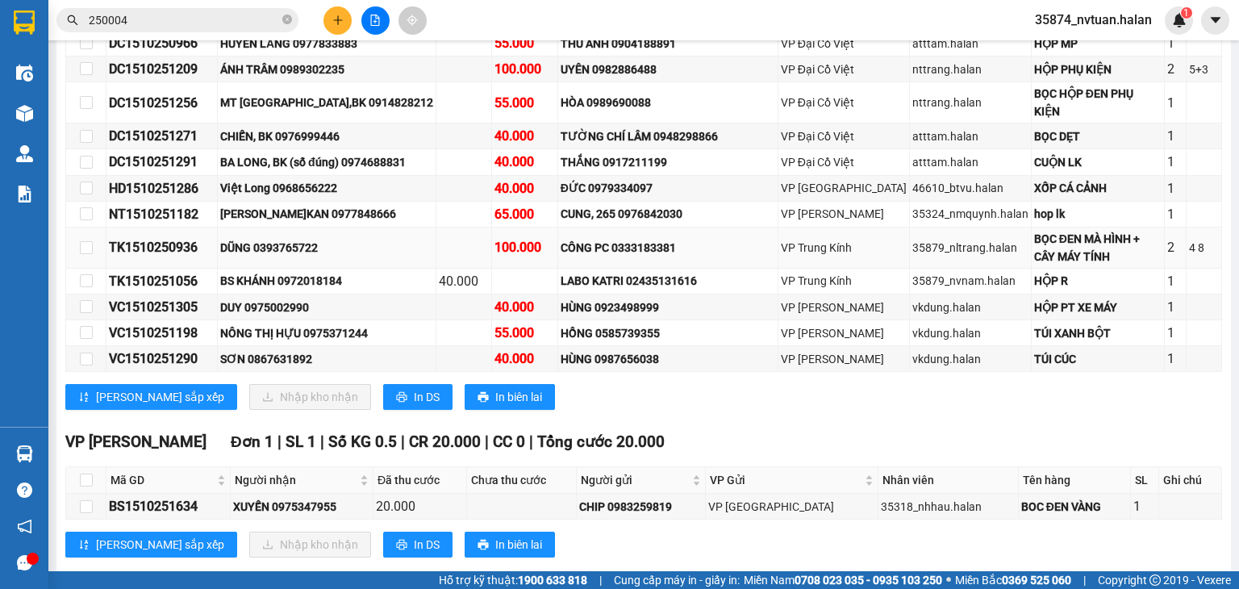
scroll to position [529, 0]
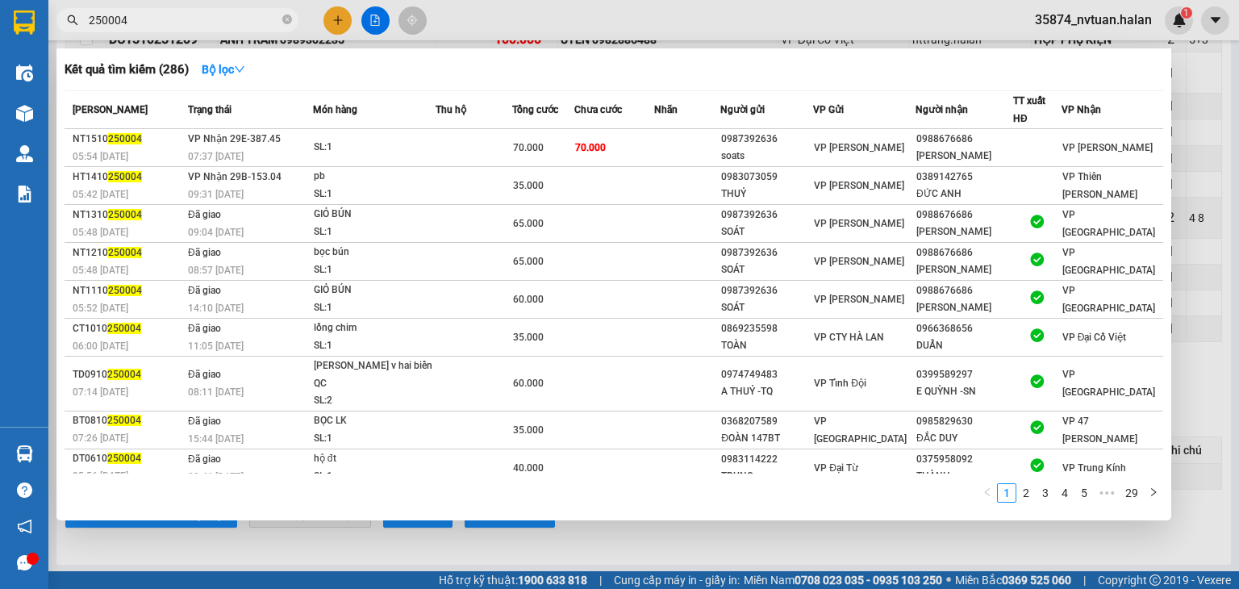
click at [154, 19] on input "250004" at bounding box center [184, 20] width 190 height 18
click at [666, 543] on div at bounding box center [619, 294] width 1239 height 589
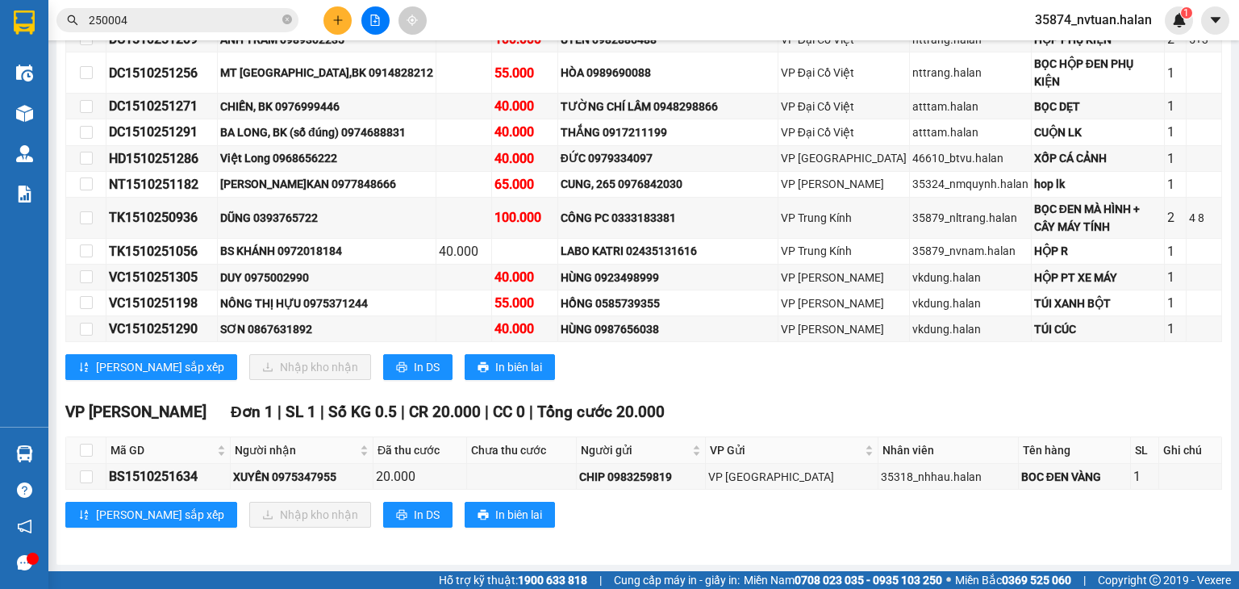
click at [191, 20] on input "250004" at bounding box center [184, 20] width 190 height 18
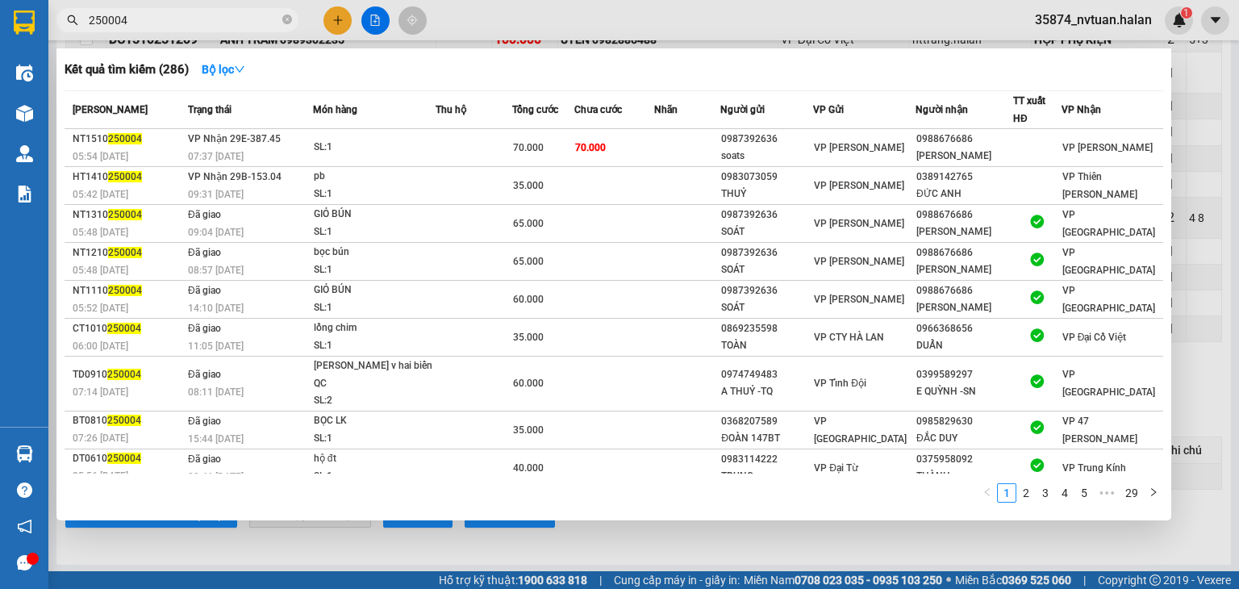
click at [191, 20] on input "250004" at bounding box center [184, 20] width 190 height 18
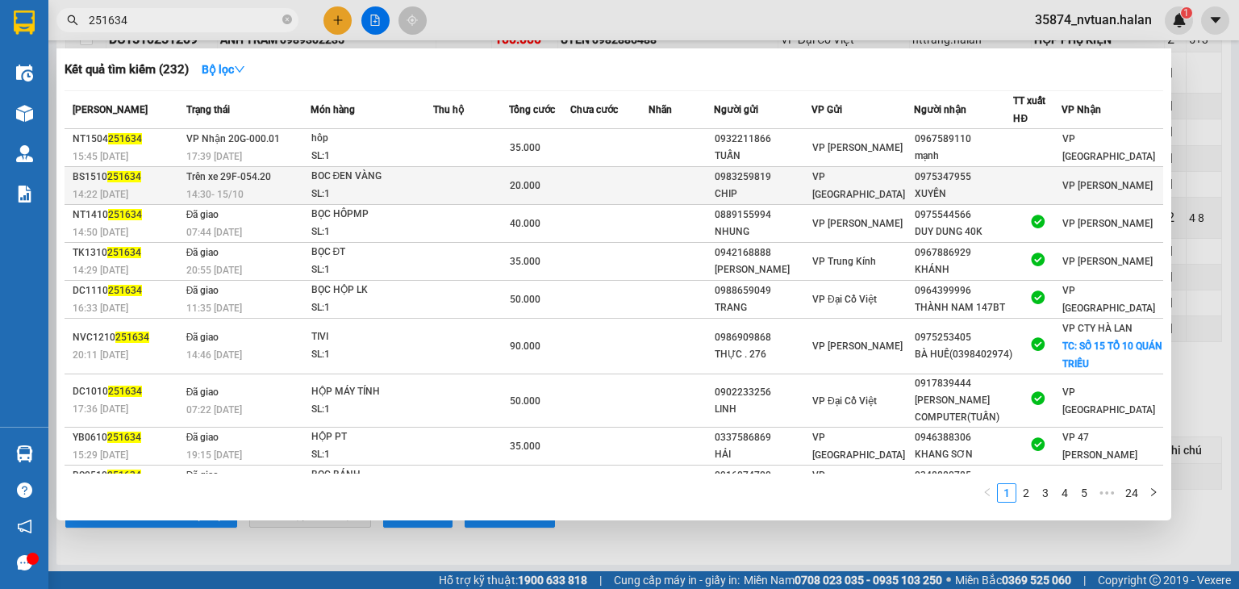
type input "251634"
click at [914, 186] on td "0975347955 XUYẾN" at bounding box center [964, 186] width 100 height 38
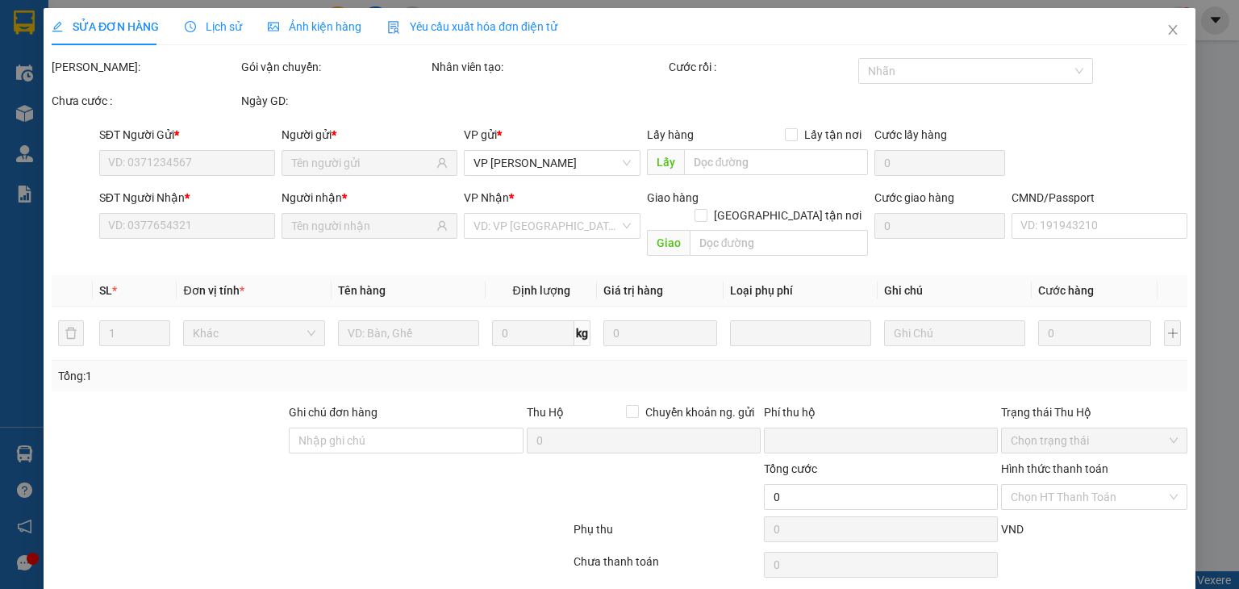
type input "0983259819"
type input "CHIP"
type input "0975347955"
type input "XUYẾN"
type input "0"
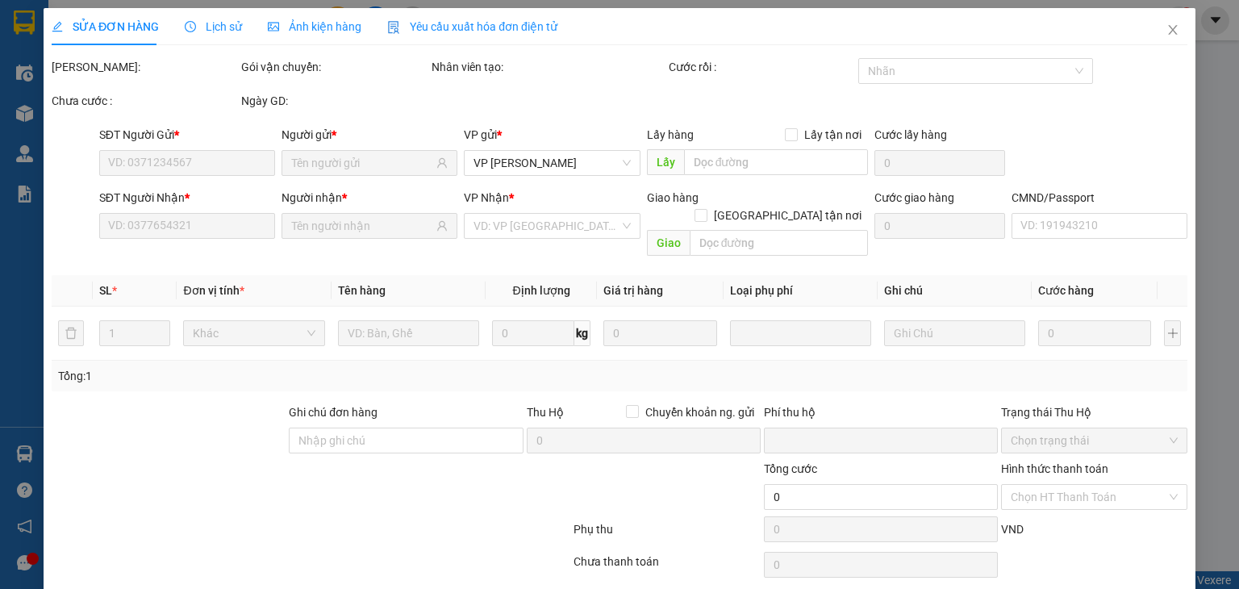
type input "20.000"
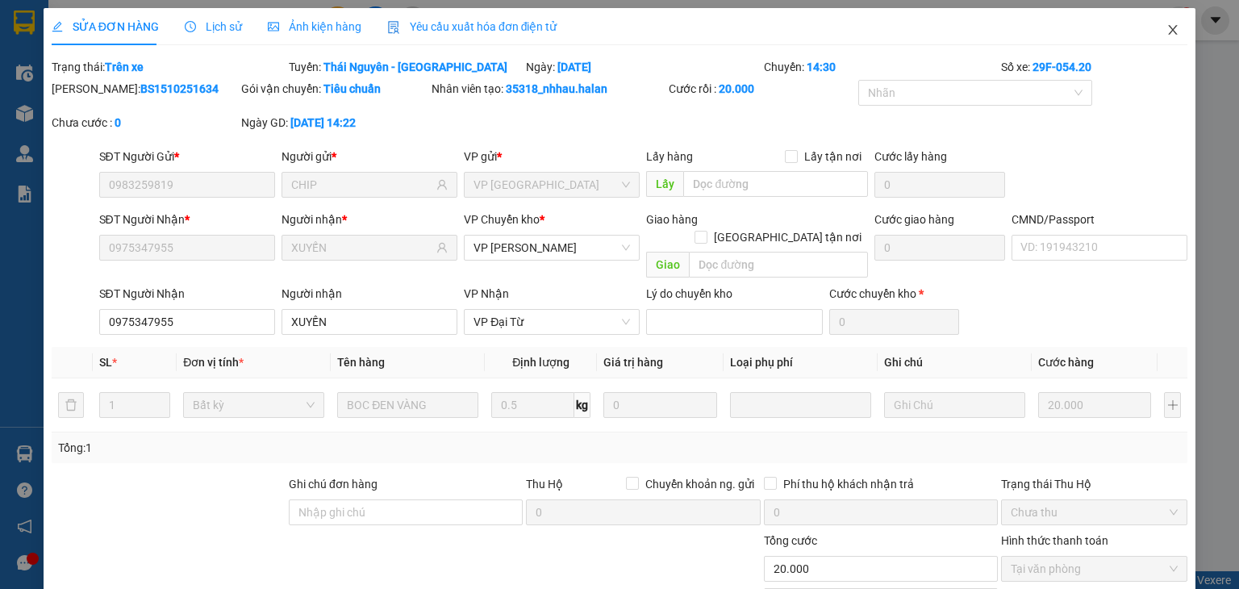
click at [1169, 30] on icon "close" at bounding box center [1173, 30] width 9 height 10
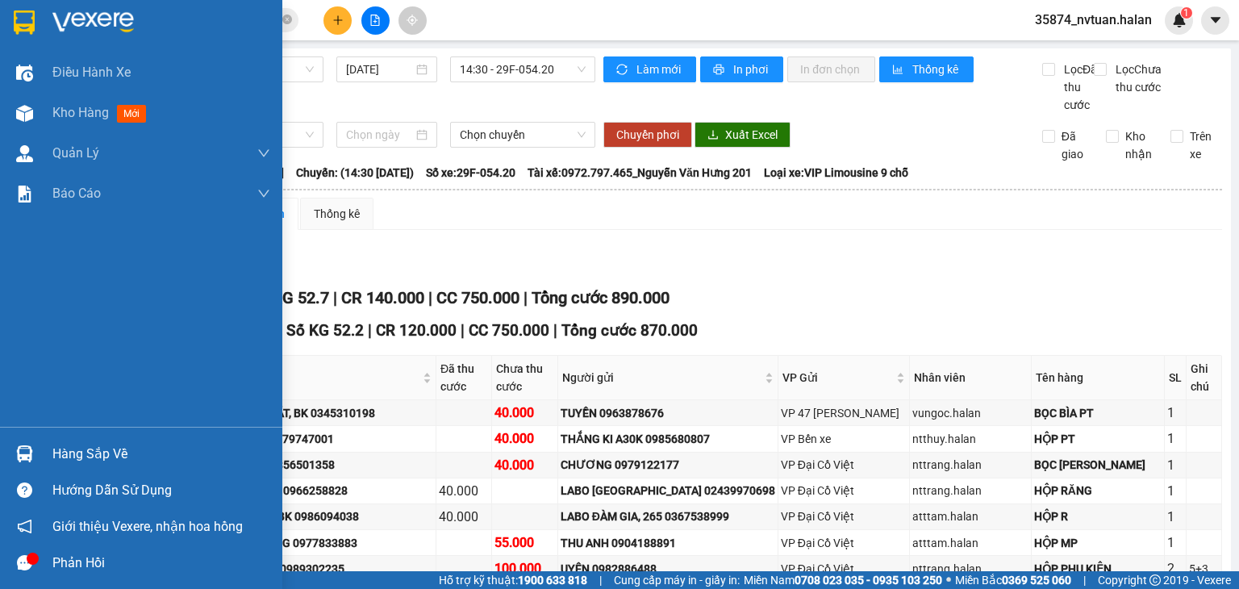
click at [102, 457] on div "Hàng sắp về" at bounding box center [161, 454] width 218 height 24
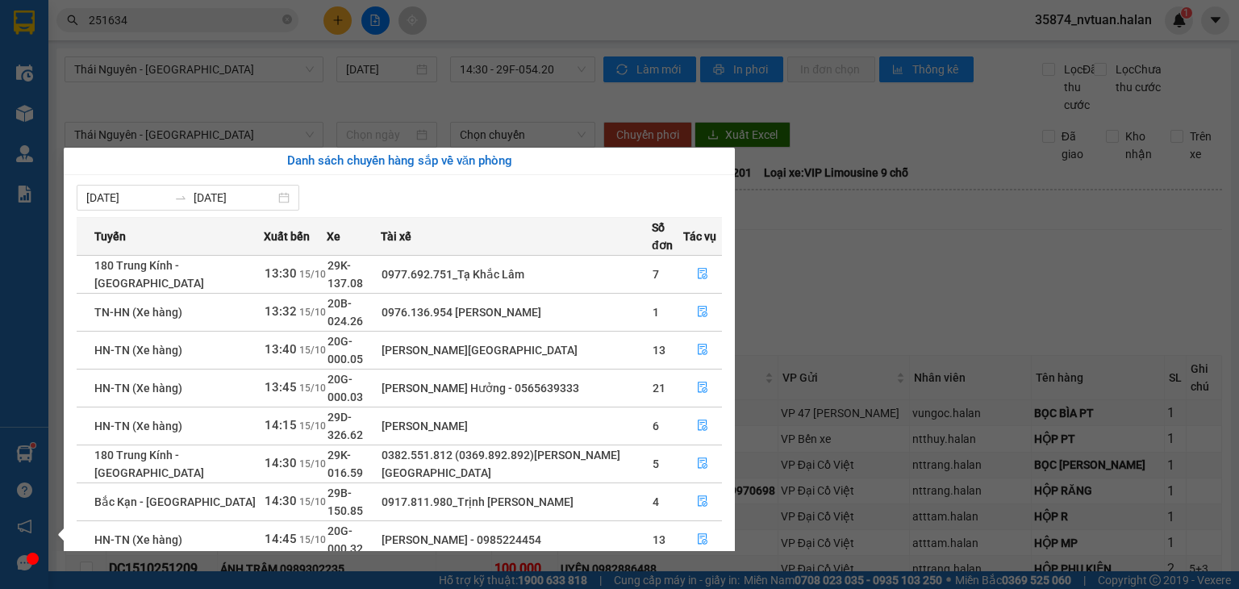
click at [26, 450] on div "Điều hành xe Kho hàng mới Quản [PERSON_NAME] lý chuyến Quản lý kiểm kho Báo cáo…" at bounding box center [24, 294] width 48 height 589
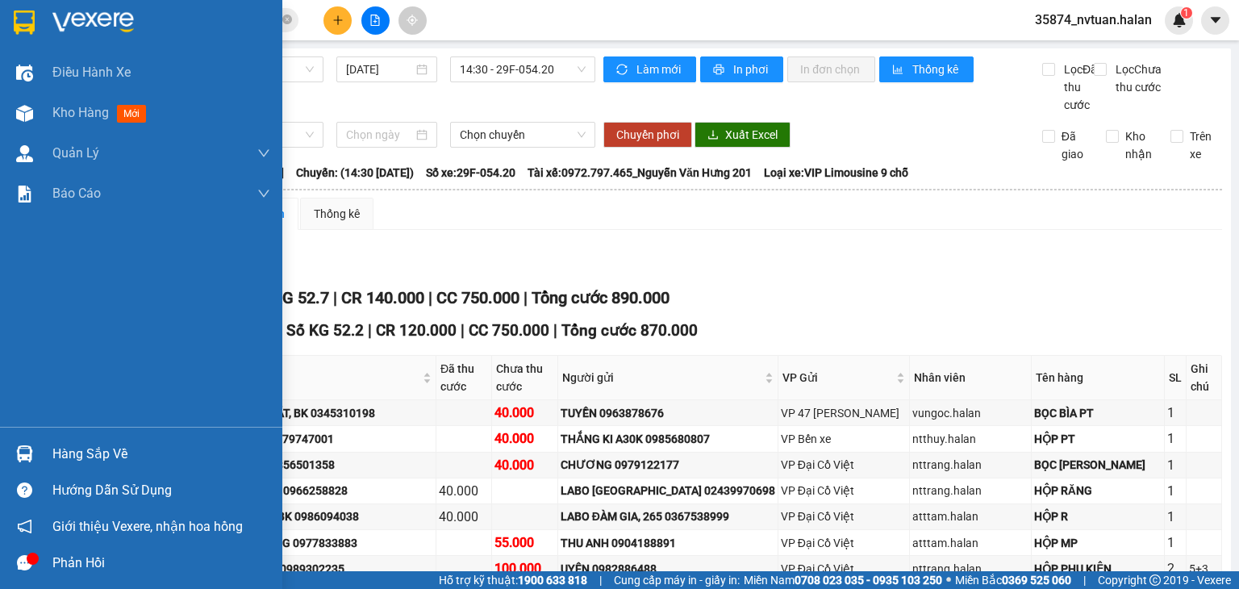
click at [26, 450] on img at bounding box center [24, 453] width 17 height 17
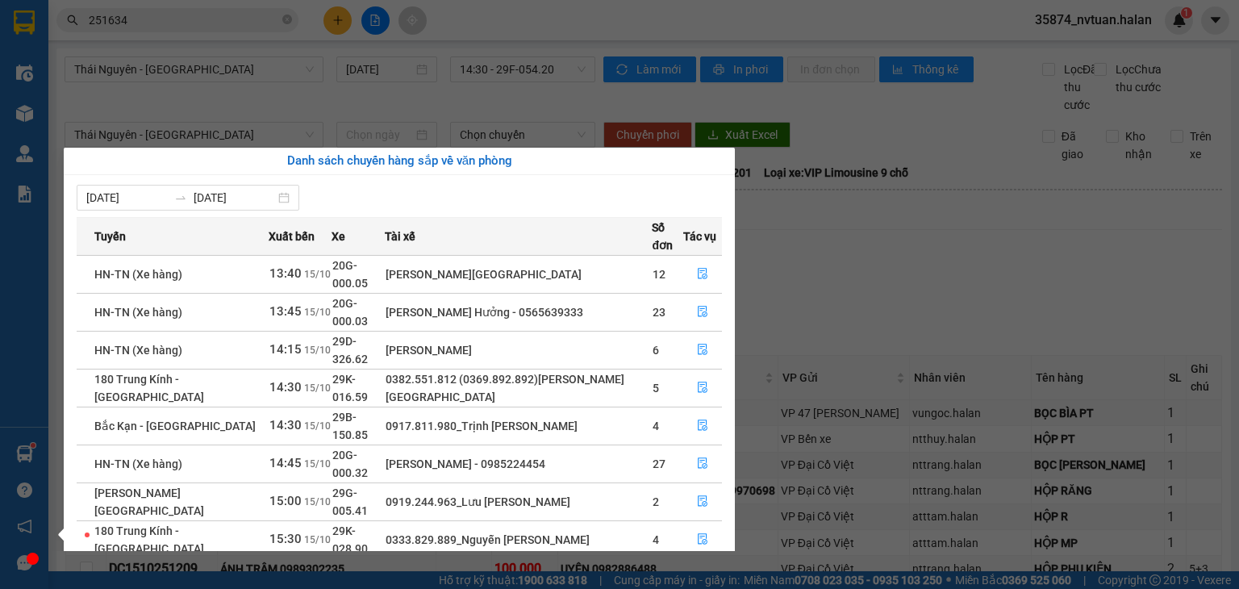
click at [1062, 262] on section "Kết quả tìm kiếm ( 232 ) Bộ lọc Mã ĐH Trạng thái Món hàng Thu hộ Tổng cước Chưa…" at bounding box center [619, 294] width 1239 height 589
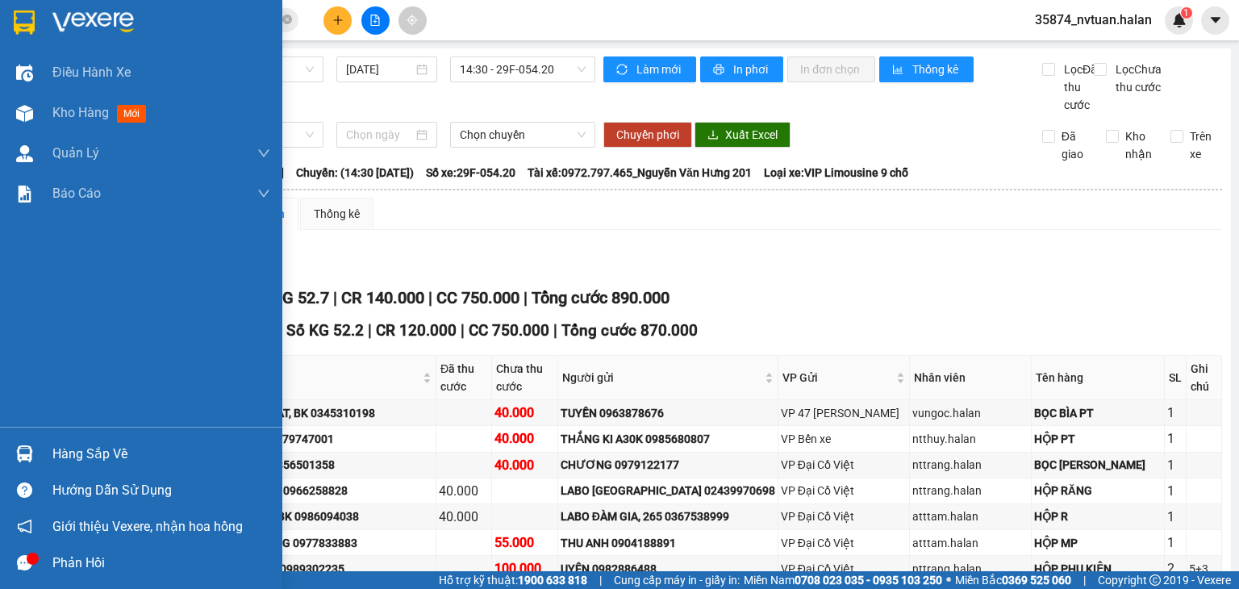
click at [53, 448] on div "Hàng sắp về" at bounding box center [161, 454] width 218 height 24
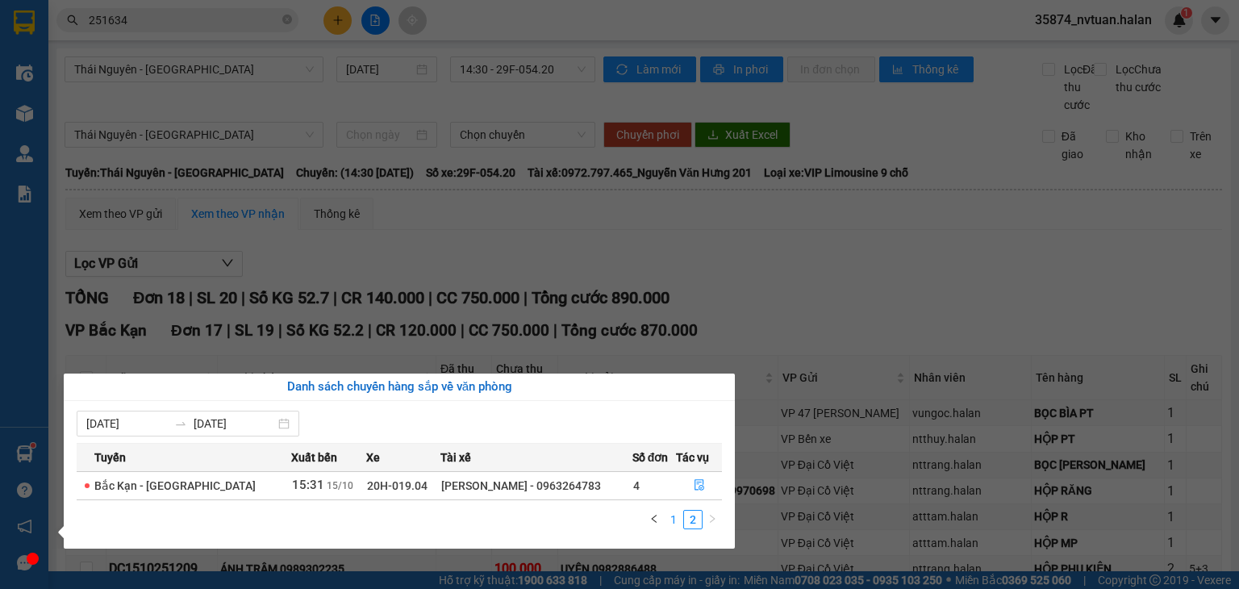
click at [673, 519] on link "1" at bounding box center [674, 520] width 18 height 18
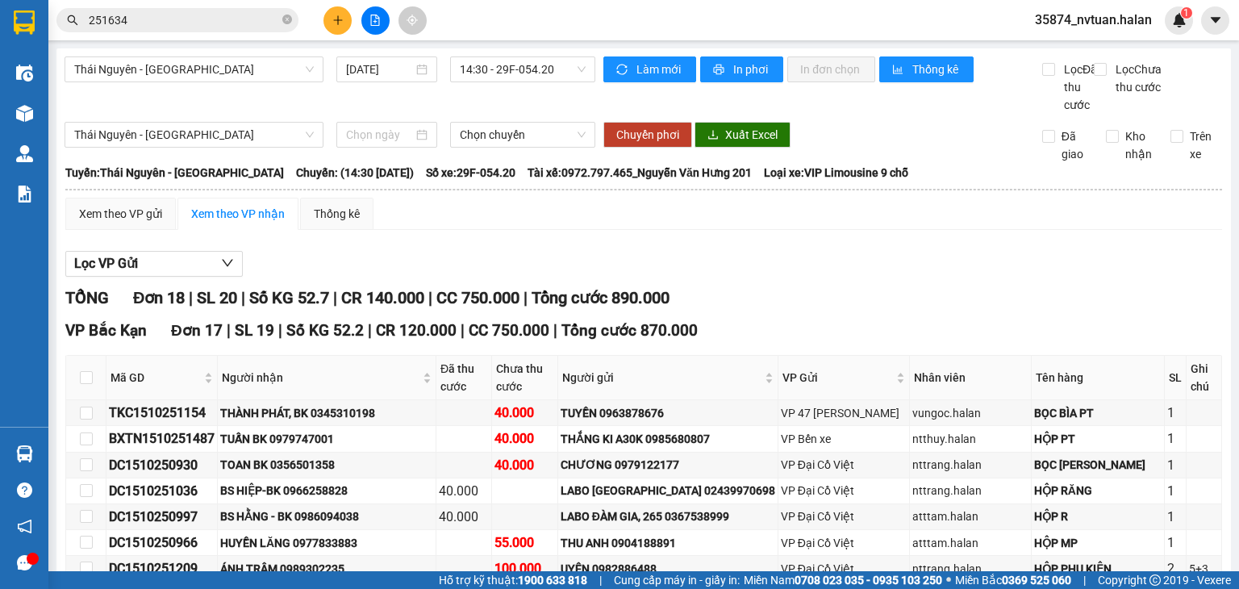
click at [282, 106] on section "Kết quả tìm kiếm ( 232 ) Bộ lọc Mã ĐH Trạng thái Món hàng Thu hộ Tổng cước Chưa…" at bounding box center [619, 294] width 1239 height 589
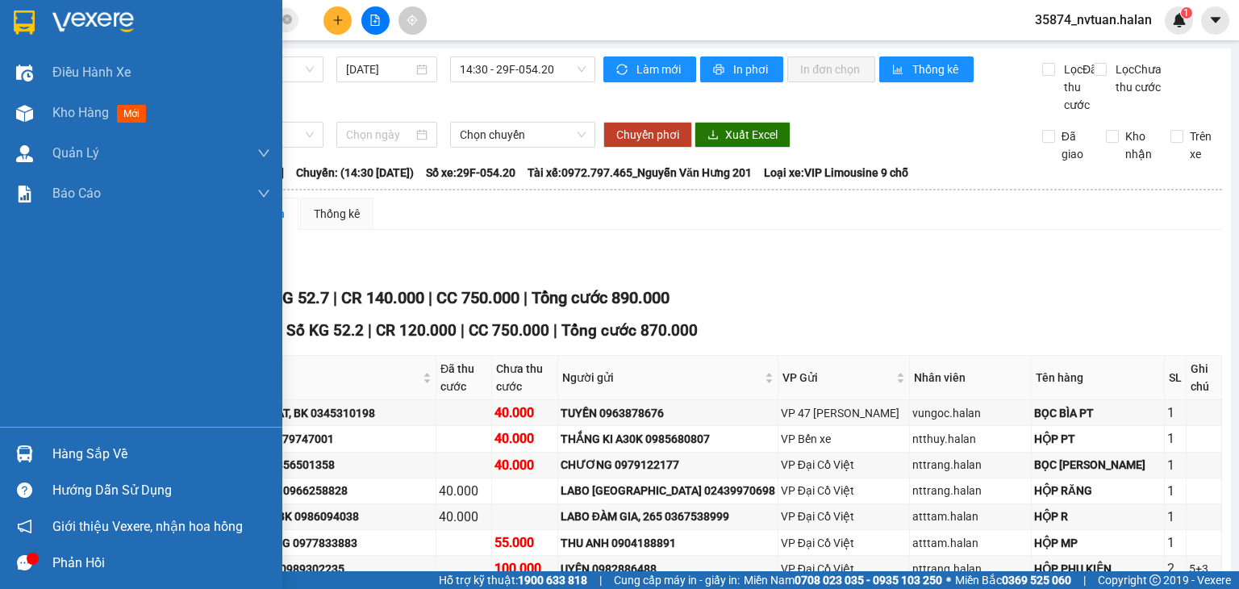
click at [45, 460] on div "Hàng sắp về" at bounding box center [141, 454] width 282 height 36
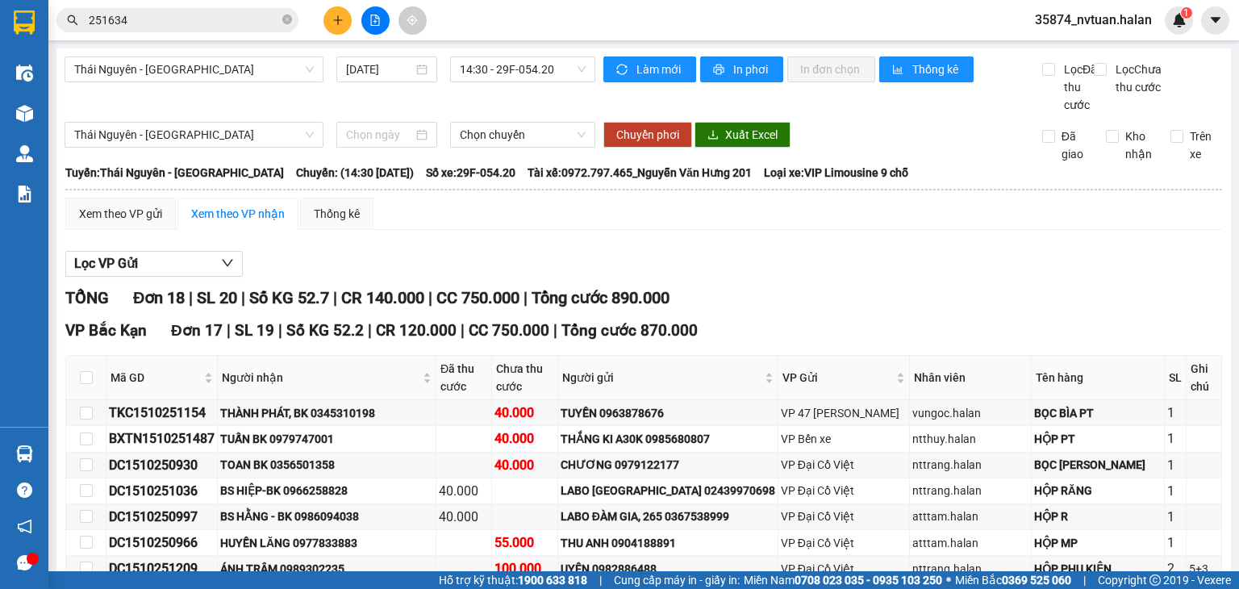
click at [861, 312] on section "Kết quả tìm kiếm ( 232 ) Bộ lọc Mã ĐH Trạng thái Món hàng Thu hộ Tổng cước Chưa…" at bounding box center [619, 294] width 1239 height 589
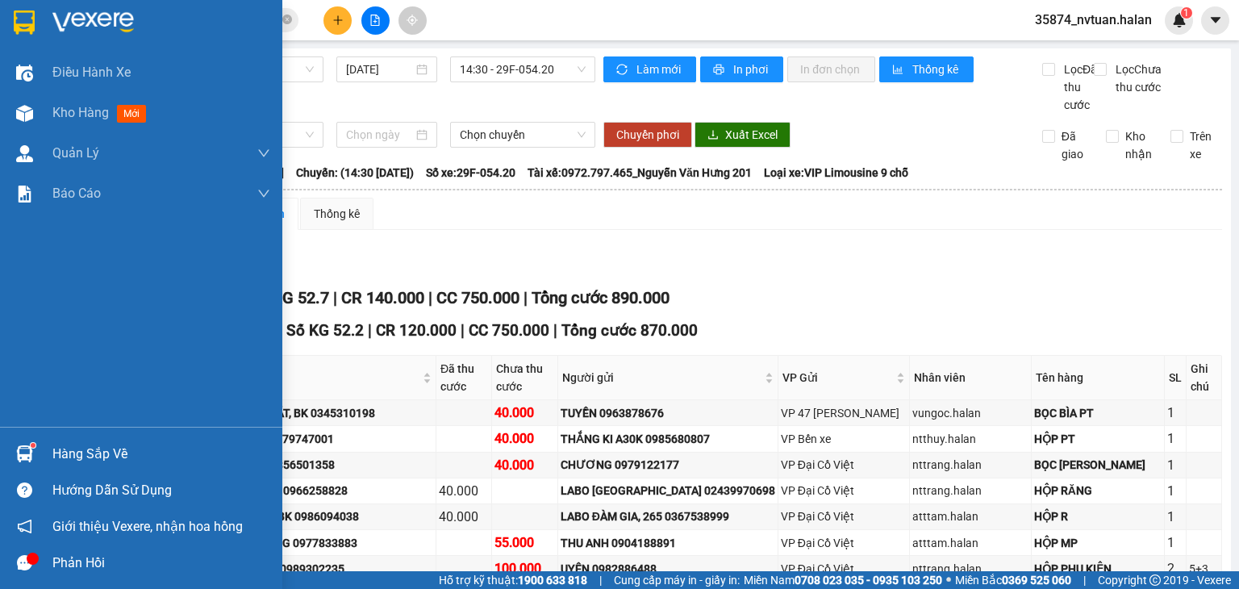
click at [39, 453] on div "Hàng sắp về" at bounding box center [141, 454] width 282 height 36
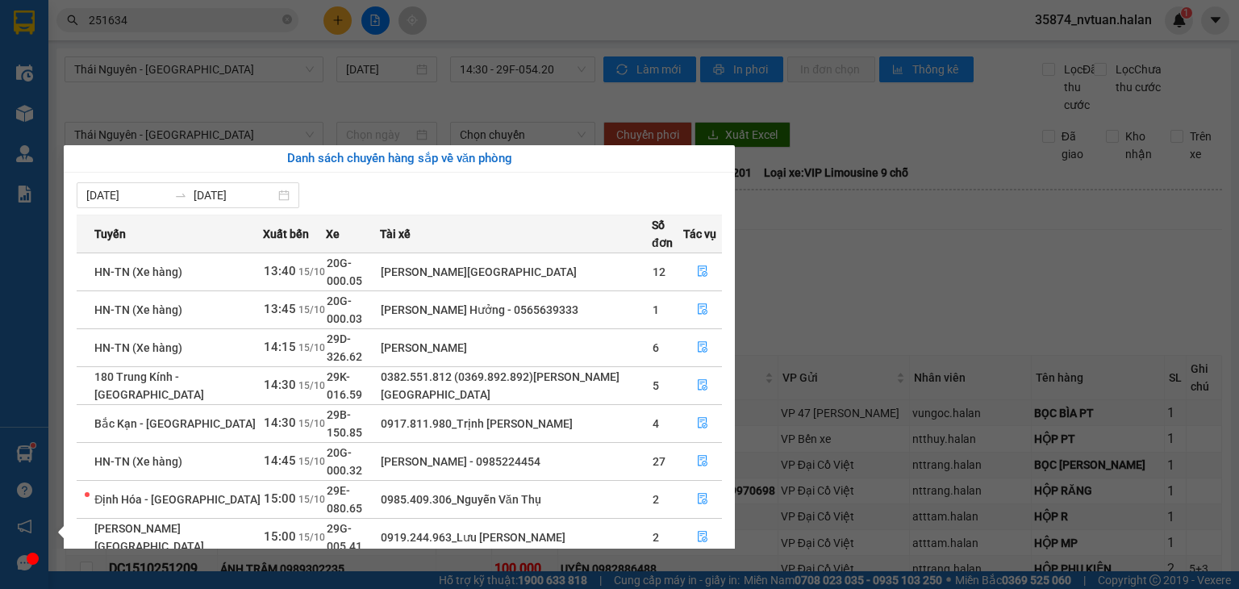
click at [23, 457] on div "Điều hành xe Kho hàng mới Quản [PERSON_NAME] lý chuyến Quản lý kiểm kho Báo cáo…" at bounding box center [24, 294] width 48 height 589
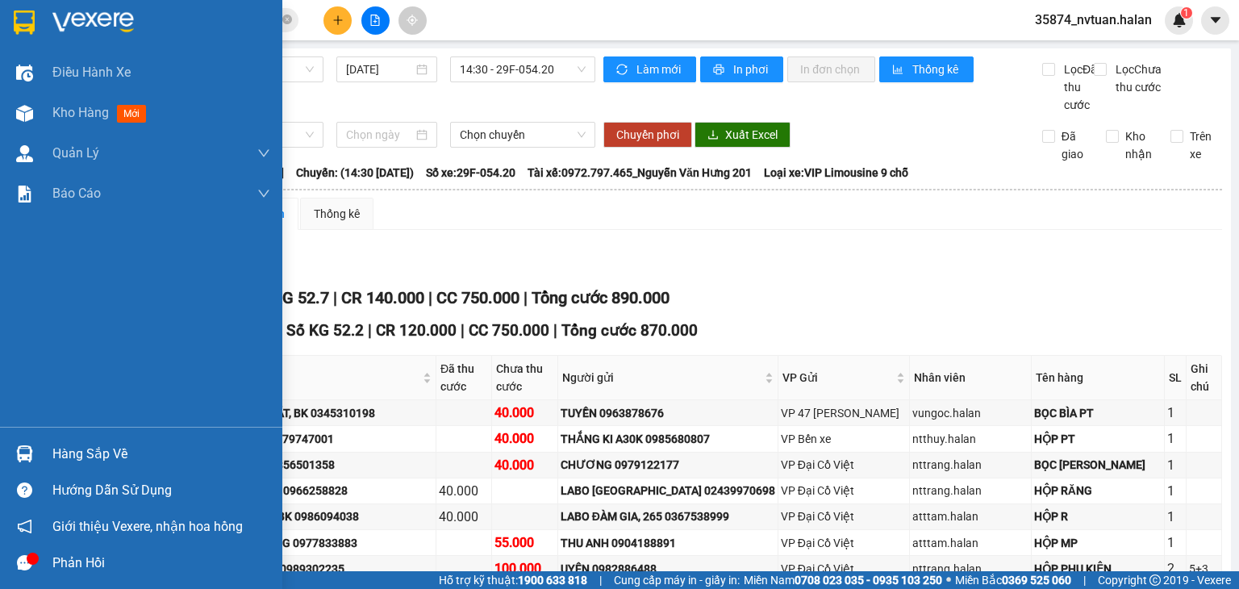
click at [23, 457] on img at bounding box center [24, 453] width 17 height 17
click at [29, 447] on div "Điều hành xe Kho hàng mới Quản [PERSON_NAME] lý chuyến Quản lý kiểm kho Báo cáo…" at bounding box center [141, 294] width 282 height 589
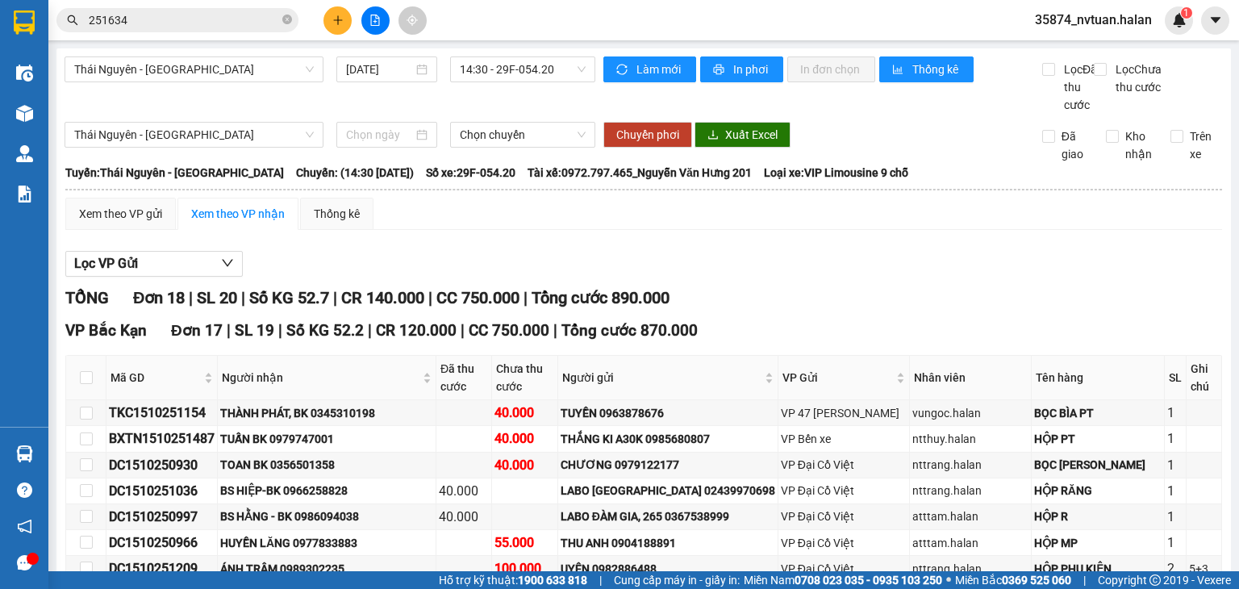
click at [200, 20] on input "251634" at bounding box center [184, 20] width 190 height 18
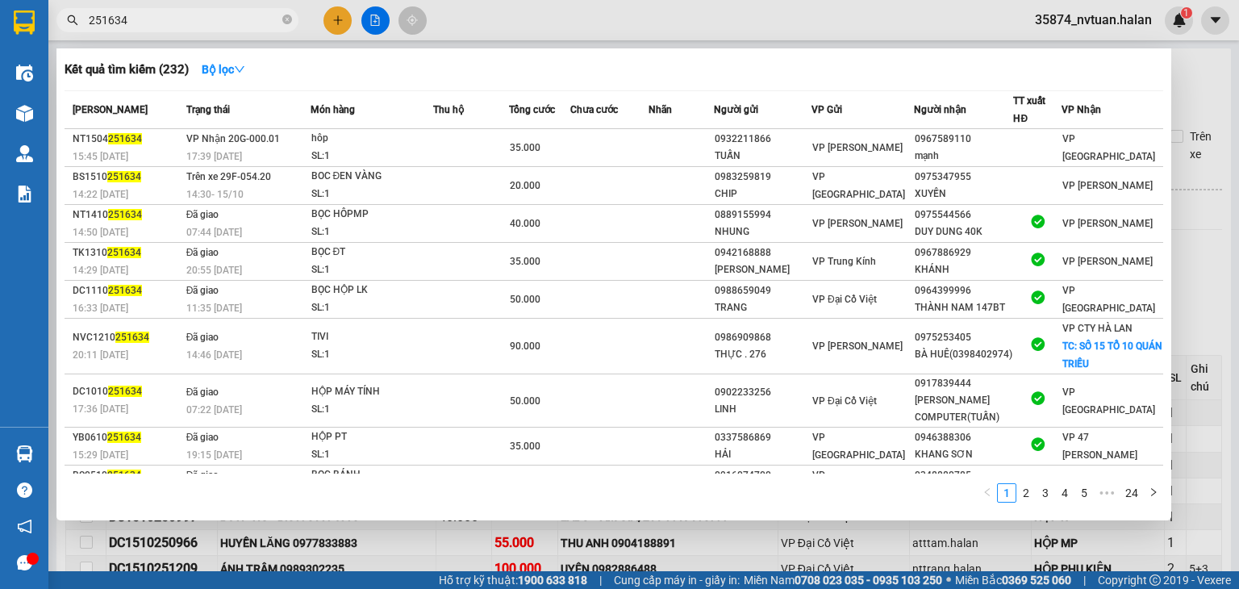
click at [211, 19] on input "251634" at bounding box center [184, 20] width 190 height 18
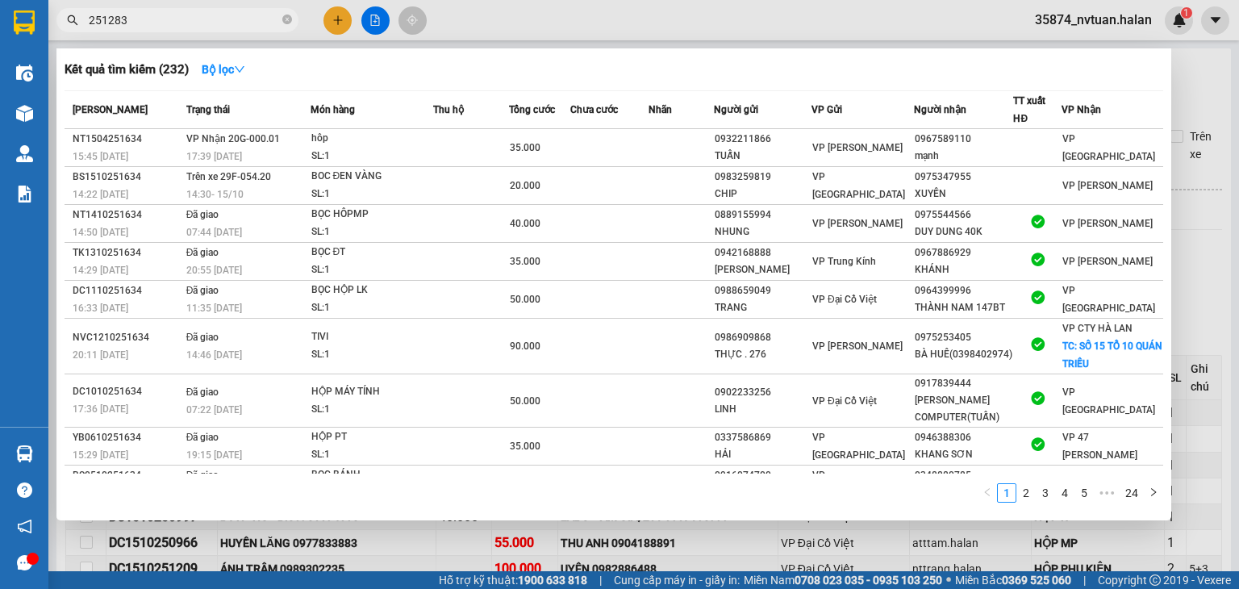
type input "251283"
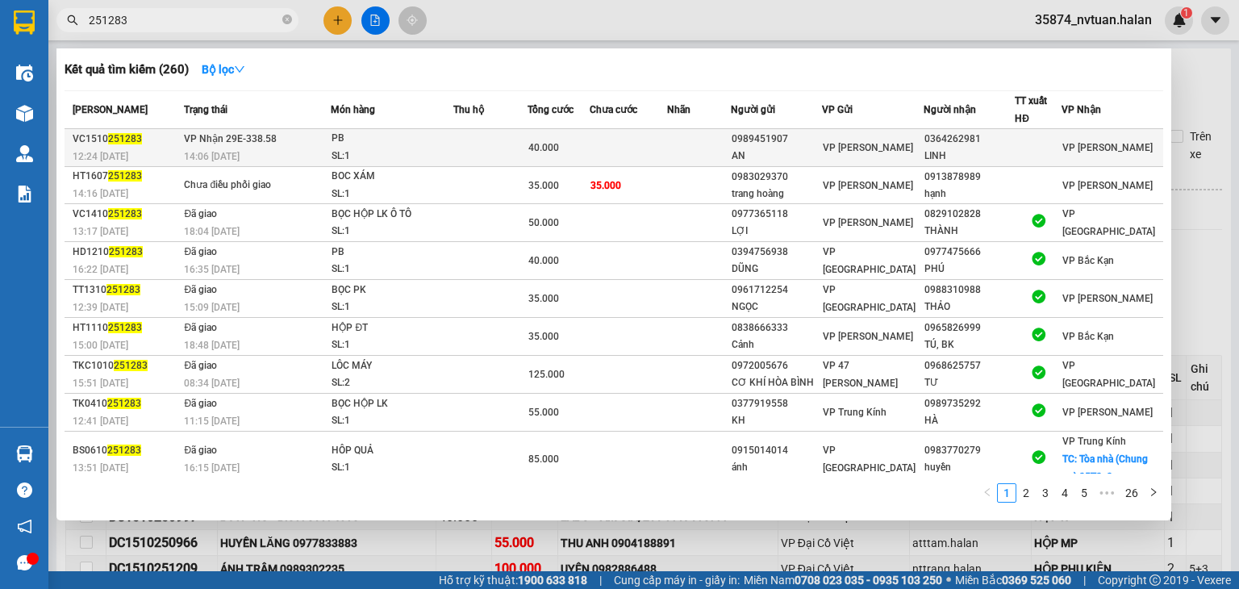
click at [933, 149] on div "LINH" at bounding box center [970, 156] width 90 height 17
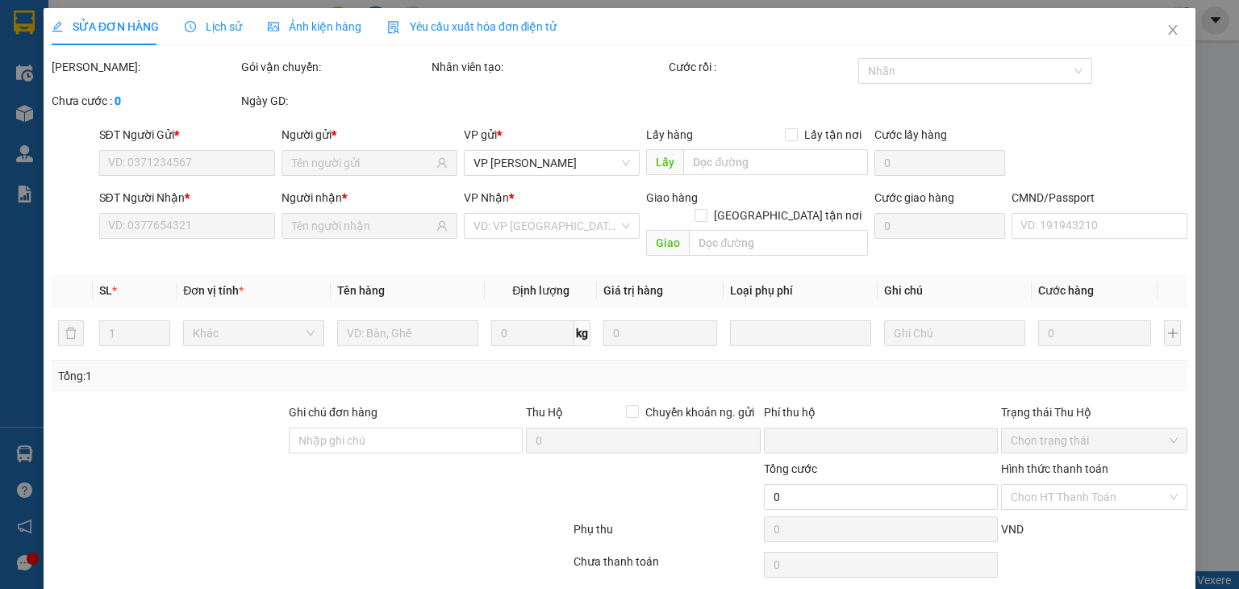
type input "0989451907"
type input "AN"
type input "0364262981"
type input "LINH"
type input "0"
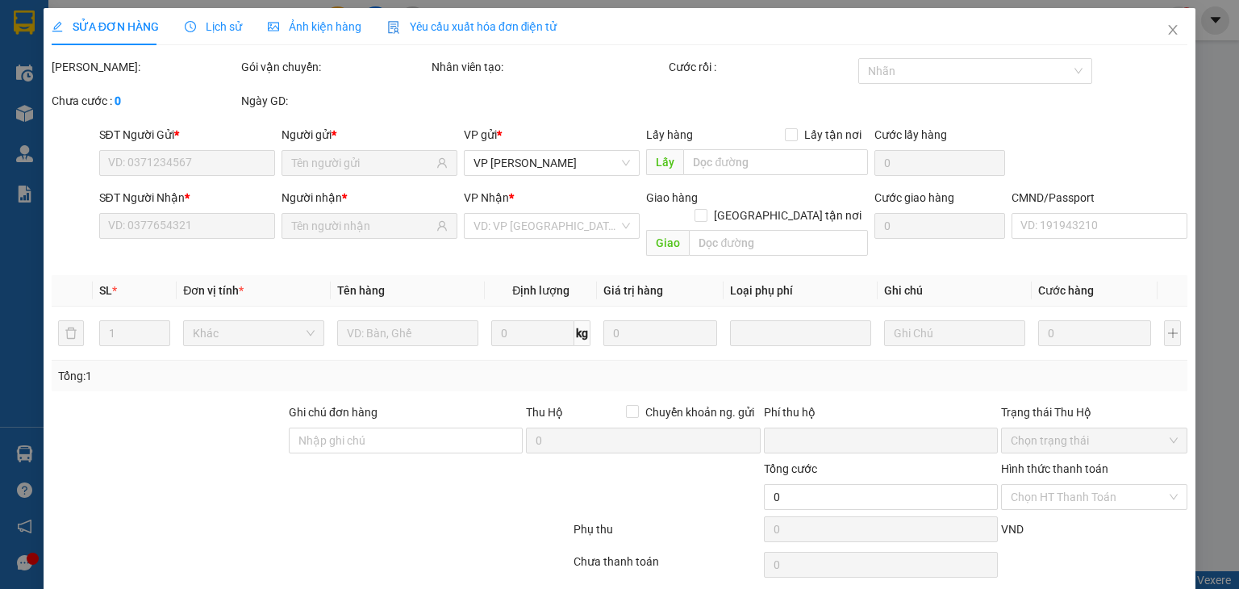
type input "40.000"
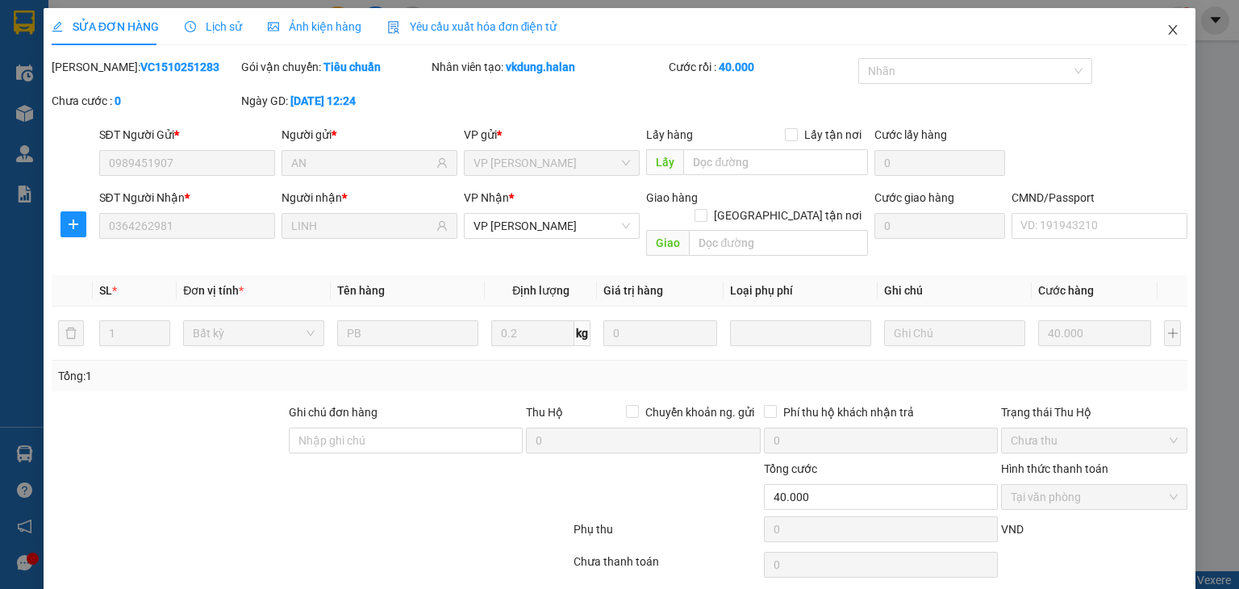
click at [1169, 32] on icon "close" at bounding box center [1173, 30] width 9 height 10
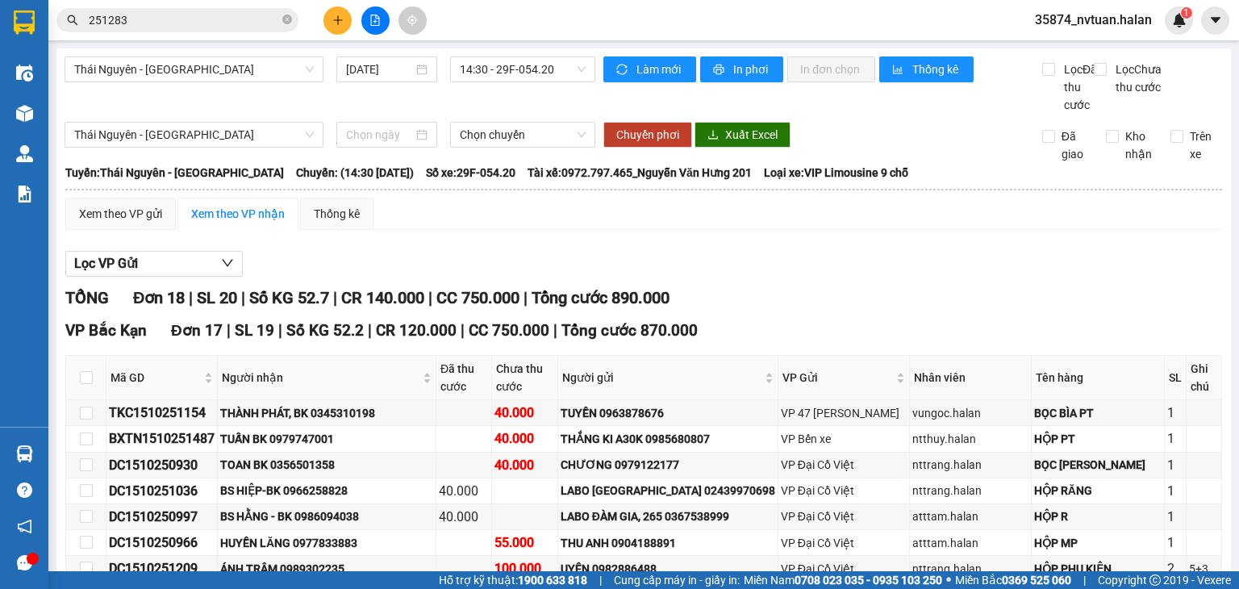
click at [171, 16] on input "251283" at bounding box center [184, 20] width 190 height 18
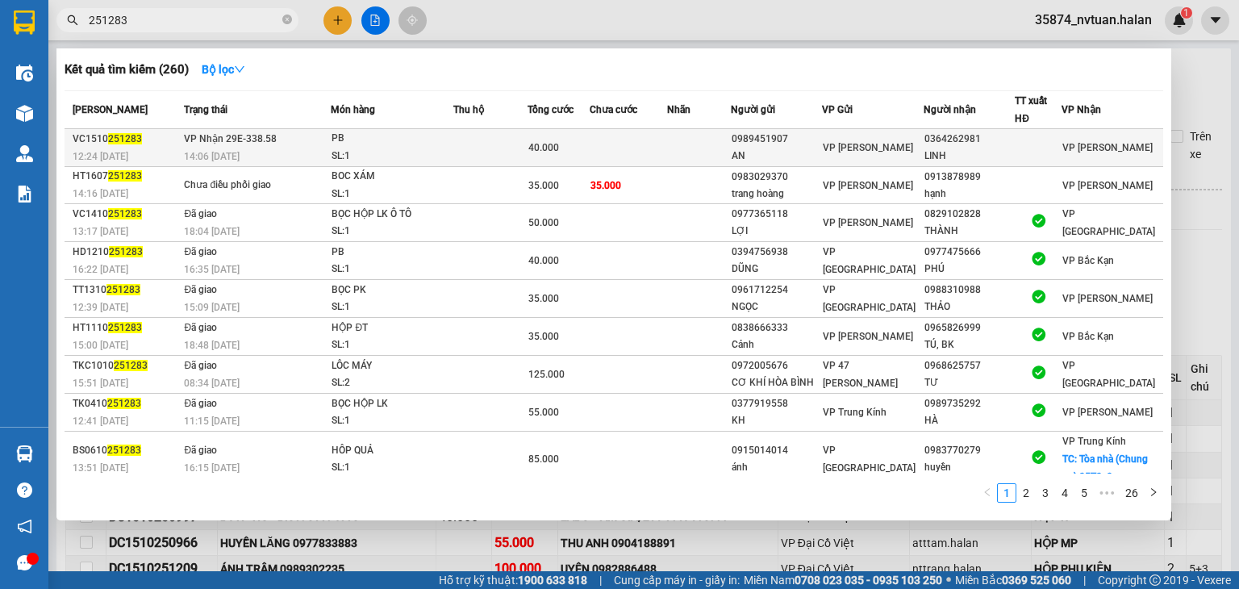
click at [241, 144] on td "VP Nhận 29E-338.58 14:06 [DATE]" at bounding box center [255, 148] width 151 height 38
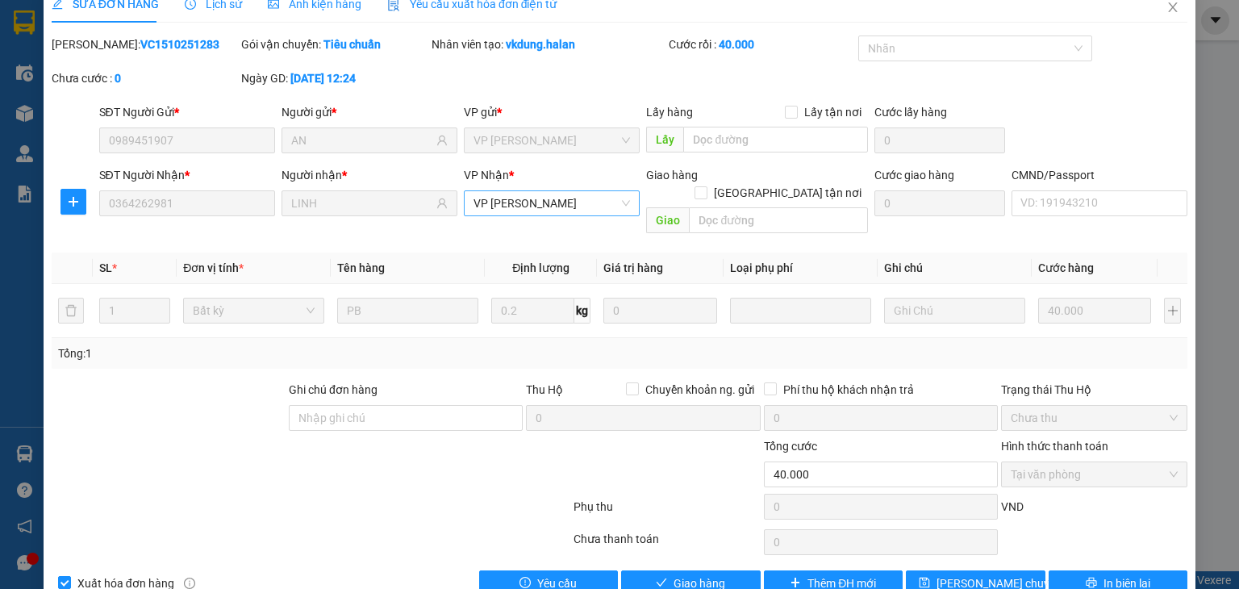
scroll to position [42, 0]
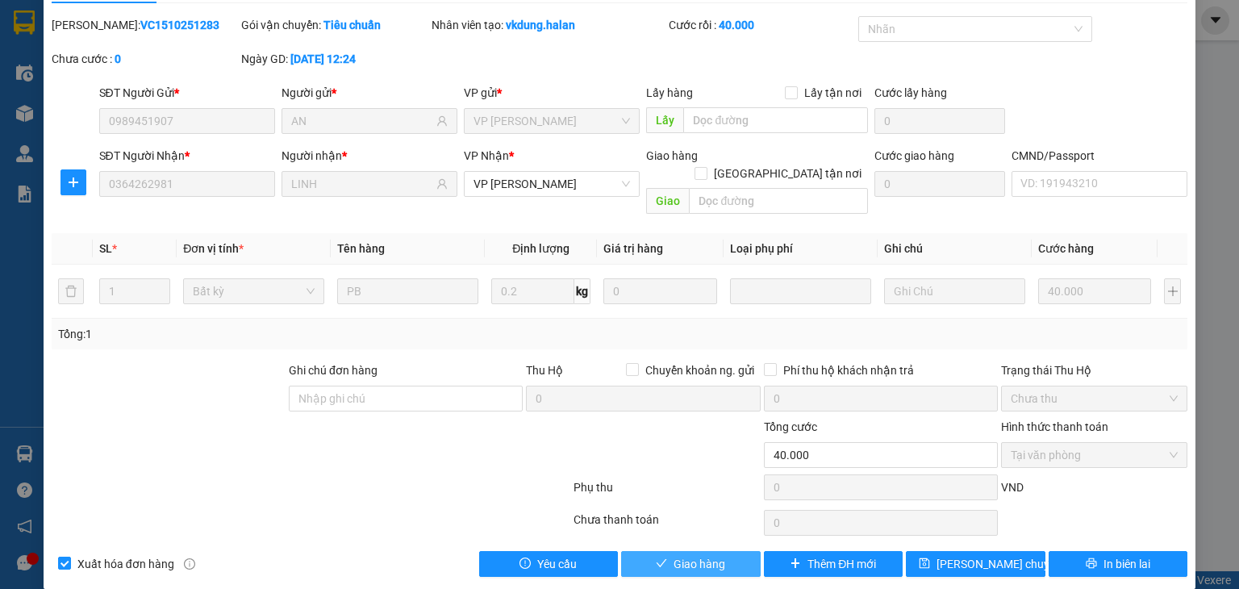
click at [705, 555] on span "Giao hàng" at bounding box center [700, 564] width 52 height 18
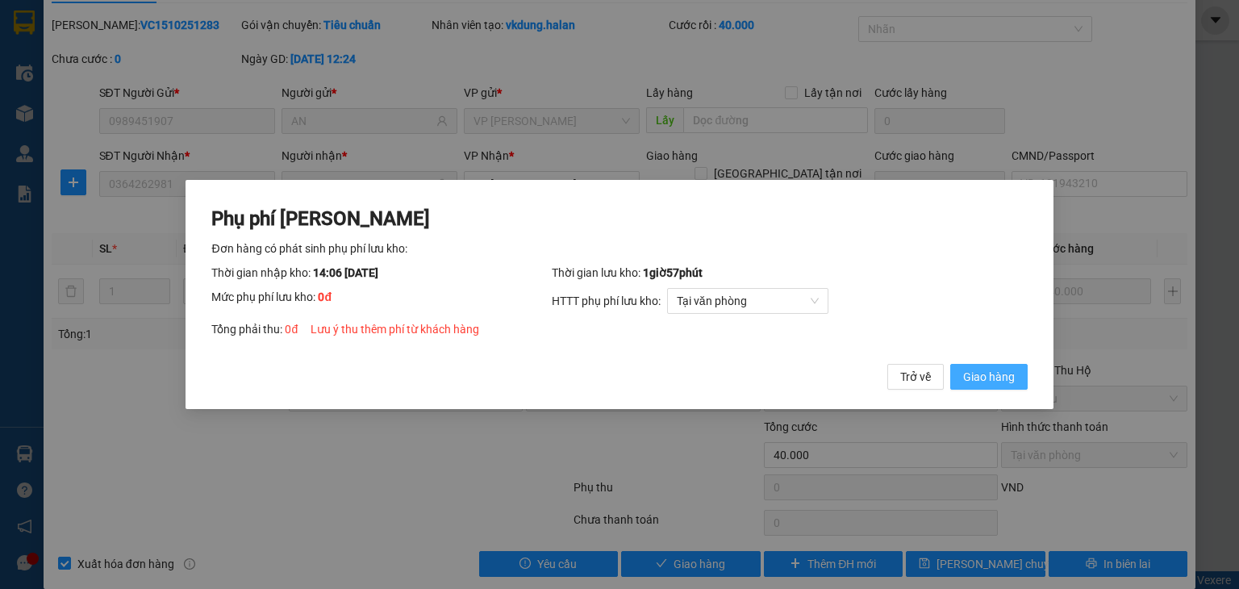
drag, startPoint x: 991, startPoint y: 375, endPoint x: 982, endPoint y: 365, distance: 13.1
click at [988, 375] on span "Giao hàng" at bounding box center [989, 377] width 52 height 18
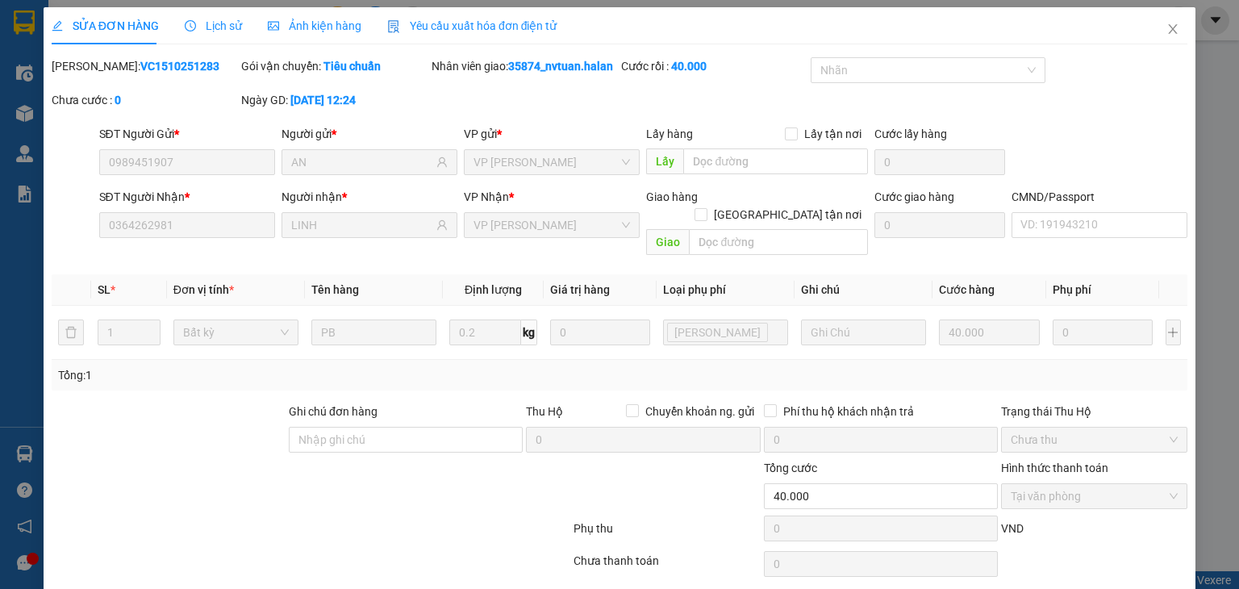
scroll to position [0, 0]
click at [1167, 28] on icon "close" at bounding box center [1173, 29] width 13 height 13
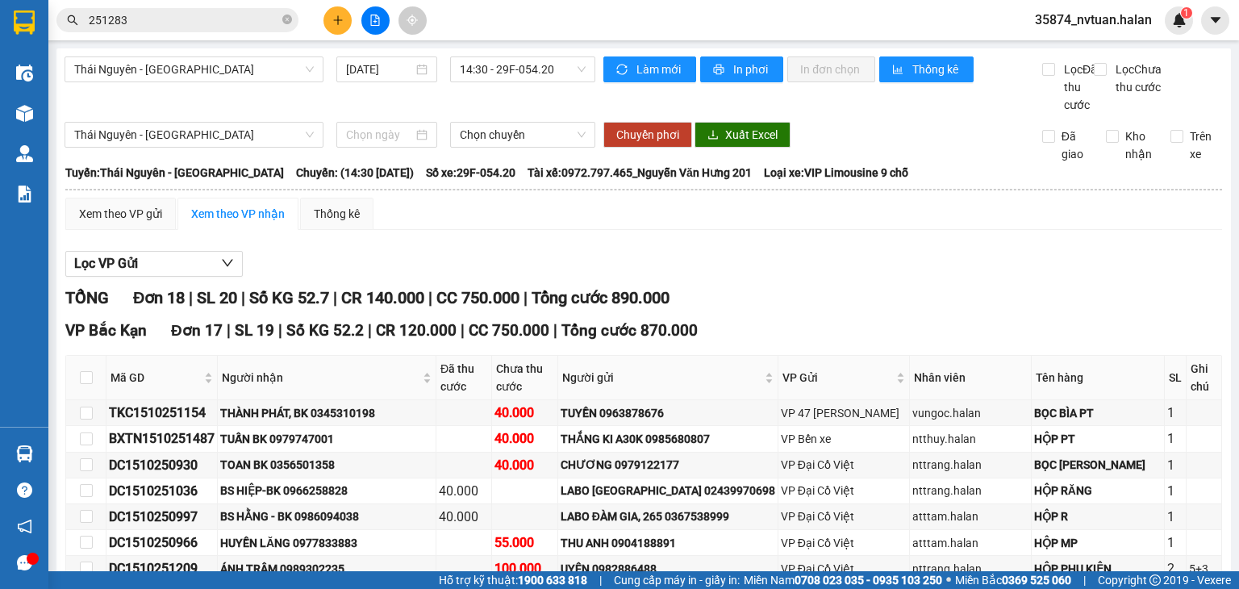
click at [210, 18] on input "251283" at bounding box center [184, 20] width 190 height 18
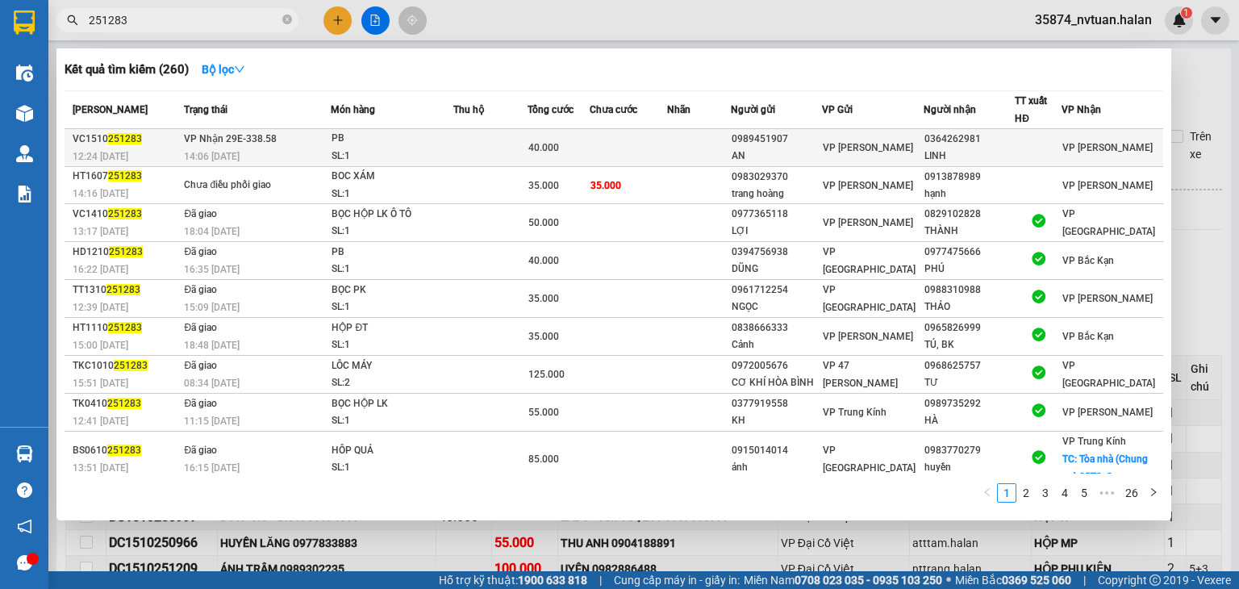
click at [941, 148] on div "LINH" at bounding box center [970, 156] width 90 height 17
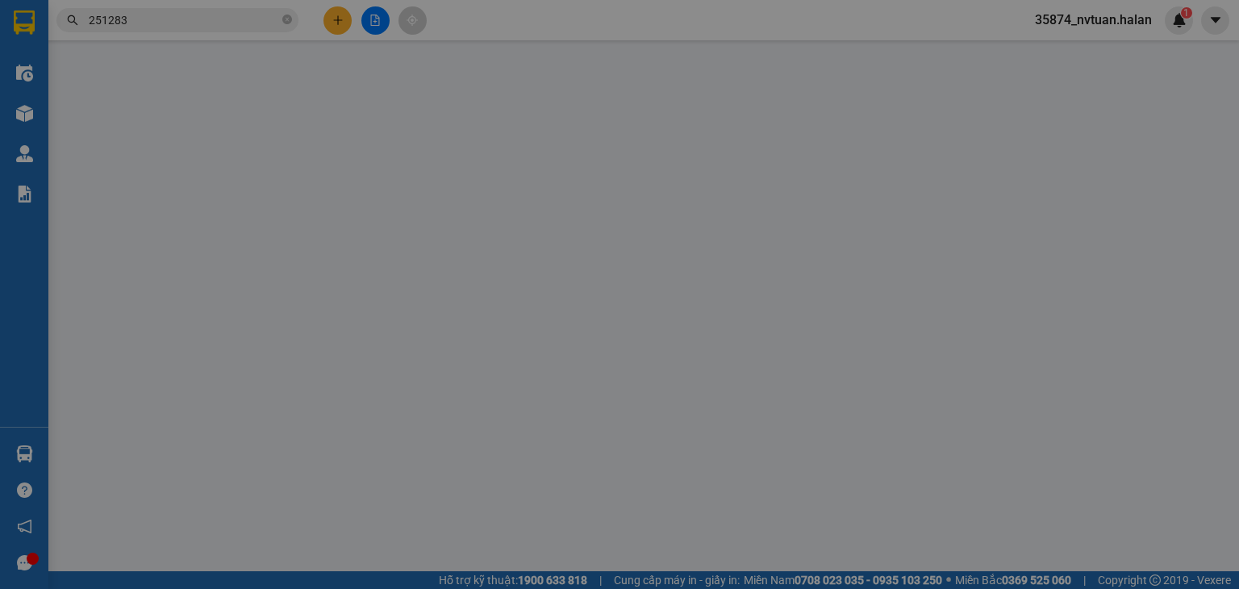
type input "0989451907"
type input "AN"
type input "0364262981"
type input "LINH"
type input "0"
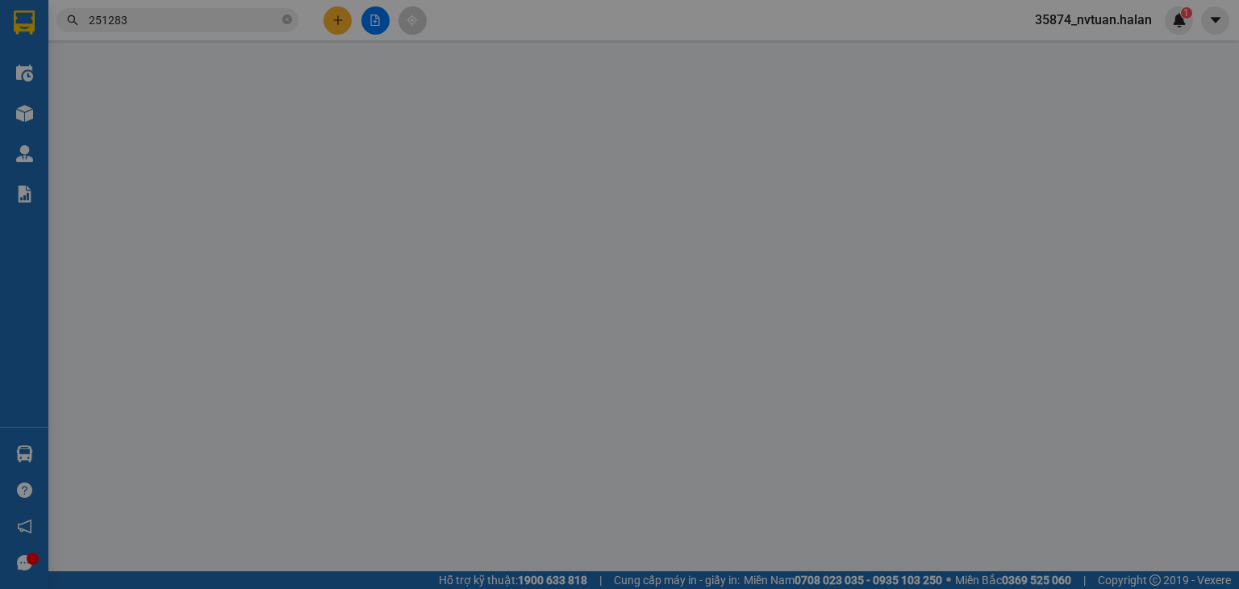
type input "40.000"
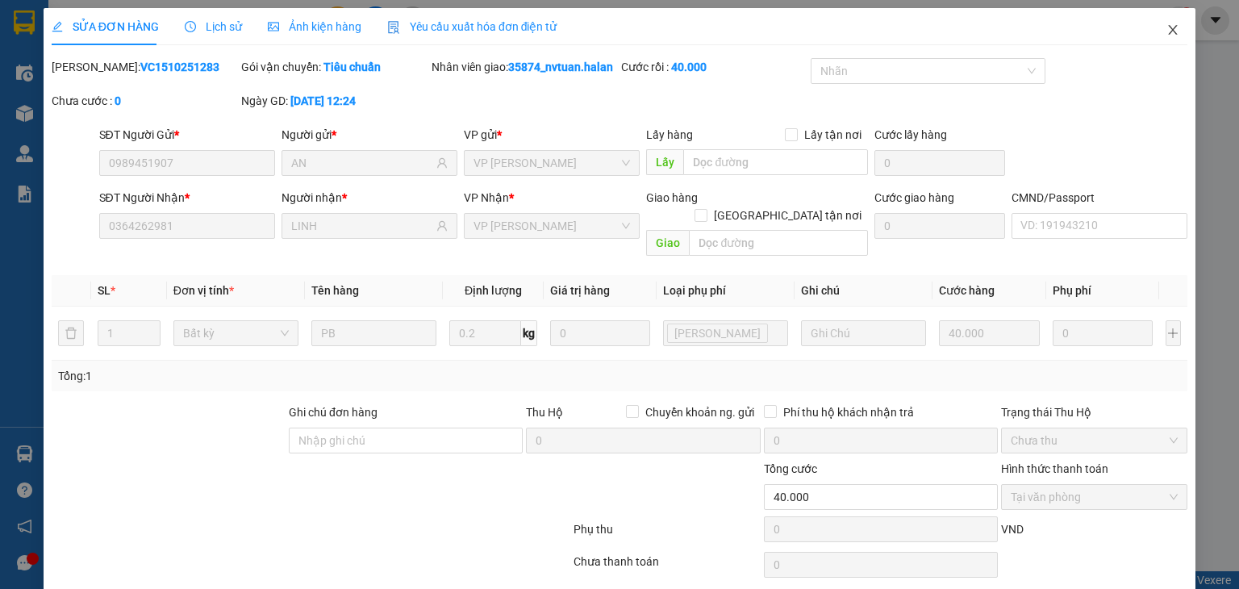
click at [1169, 29] on icon "close" at bounding box center [1173, 30] width 9 height 10
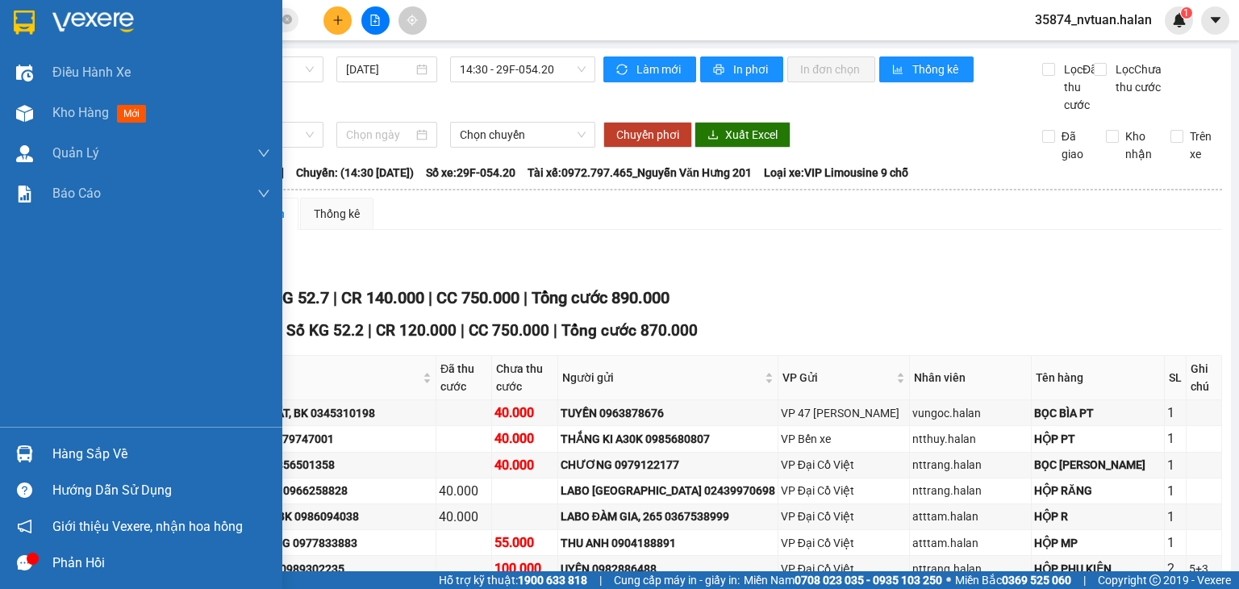
click at [55, 459] on div "Hàng sắp về" at bounding box center [161, 454] width 218 height 24
click at [28, 455] on div "Điều hành xe Kho hàng mới Quản [PERSON_NAME] lý chuyến Quản lý kiểm kho Báo cáo…" at bounding box center [141, 294] width 282 height 589
click at [28, 455] on img at bounding box center [24, 453] width 17 height 17
click at [19, 457] on div "Điều hành xe Kho hàng mới Quản [PERSON_NAME] lý chuyến Quản lý kiểm kho Báo cáo…" at bounding box center [141, 294] width 282 height 589
click at [19, 457] on img at bounding box center [24, 453] width 17 height 17
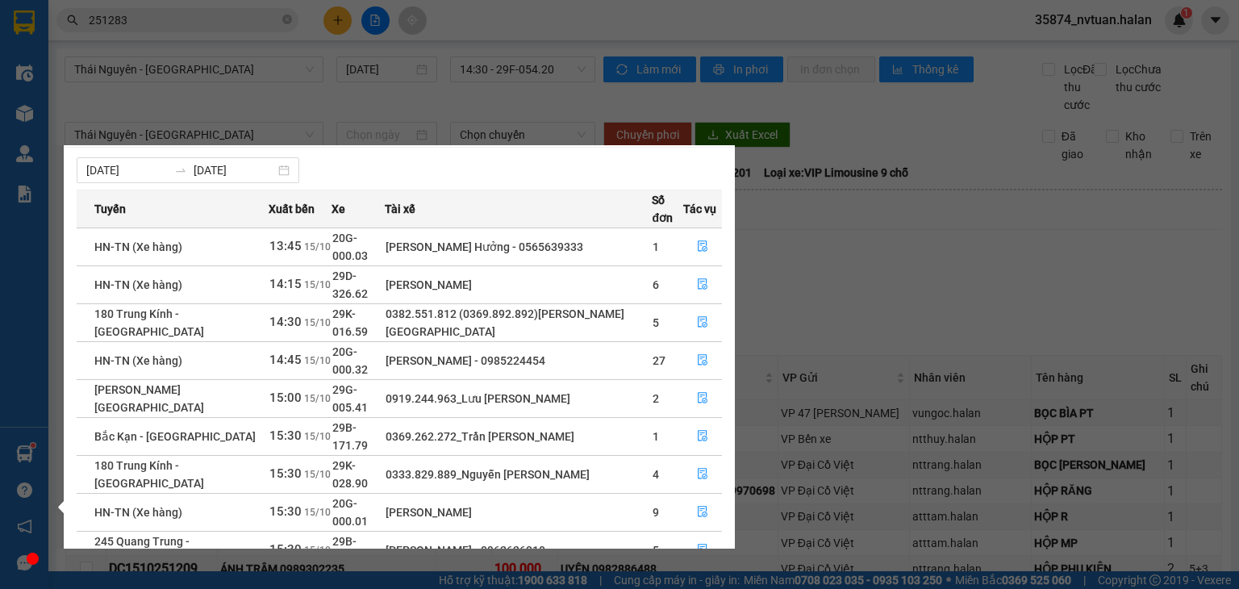
scroll to position [26, 0]
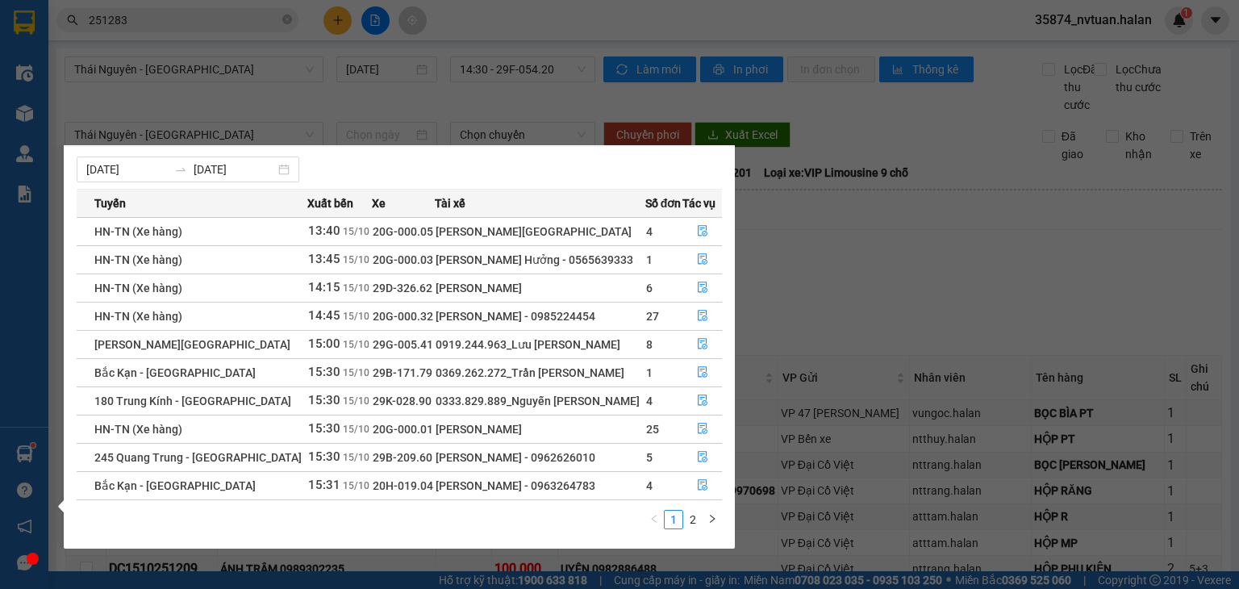
click at [23, 449] on div "Điều hành xe Kho hàng mới Quản [PERSON_NAME] lý chuyến Quản lý kiểm kho Báo cáo…" at bounding box center [24, 294] width 48 height 589
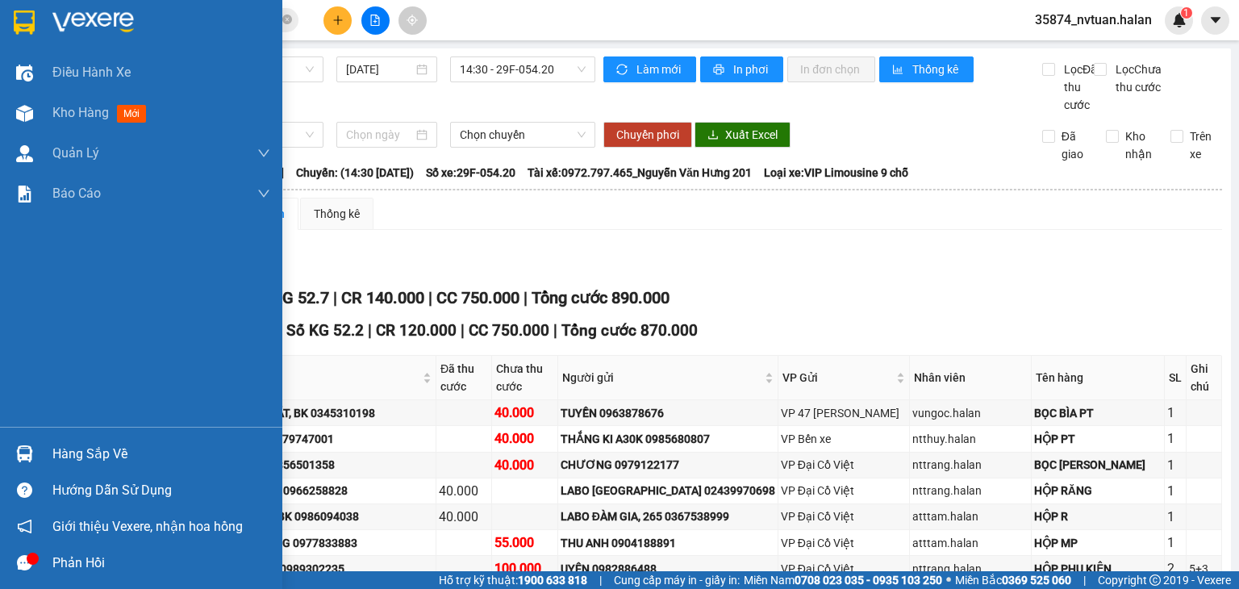
click at [23, 449] on img at bounding box center [24, 453] width 17 height 17
click at [29, 449] on div "Điều hành xe Kho hàng mới Quản [PERSON_NAME] lý chuyến Quản lý kiểm kho Báo cáo…" at bounding box center [141, 294] width 282 height 589
click at [27, 449] on img at bounding box center [24, 453] width 17 height 17
click at [27, 447] on div "Điều hành xe Kho hàng mới Quản [PERSON_NAME] lý chuyến Quản lý kiểm kho Báo cáo…" at bounding box center [141, 294] width 282 height 589
drag, startPoint x: 69, startPoint y: 430, endPoint x: 68, endPoint y: 458, distance: 28.2
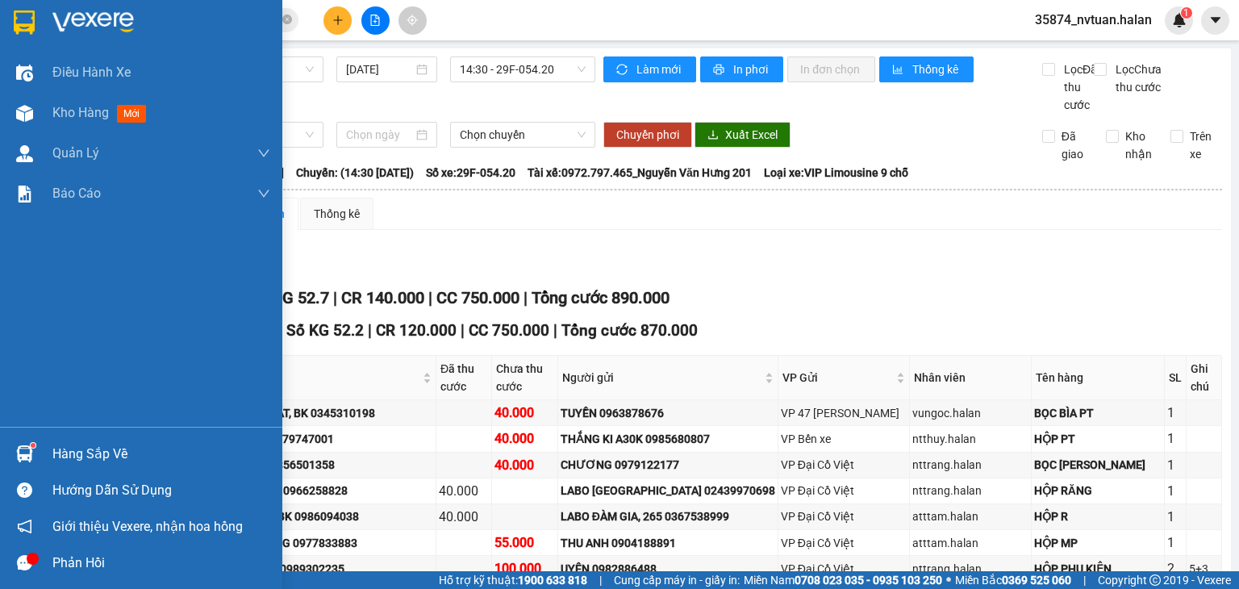
click at [69, 432] on div "Hàng sắp về Hướng dẫn sử dụng Giới thiệu Vexere, nhận hoa hồng Phản hồi" at bounding box center [141, 504] width 282 height 154
click at [71, 454] on div "Hàng sắp về" at bounding box center [161, 454] width 218 height 24
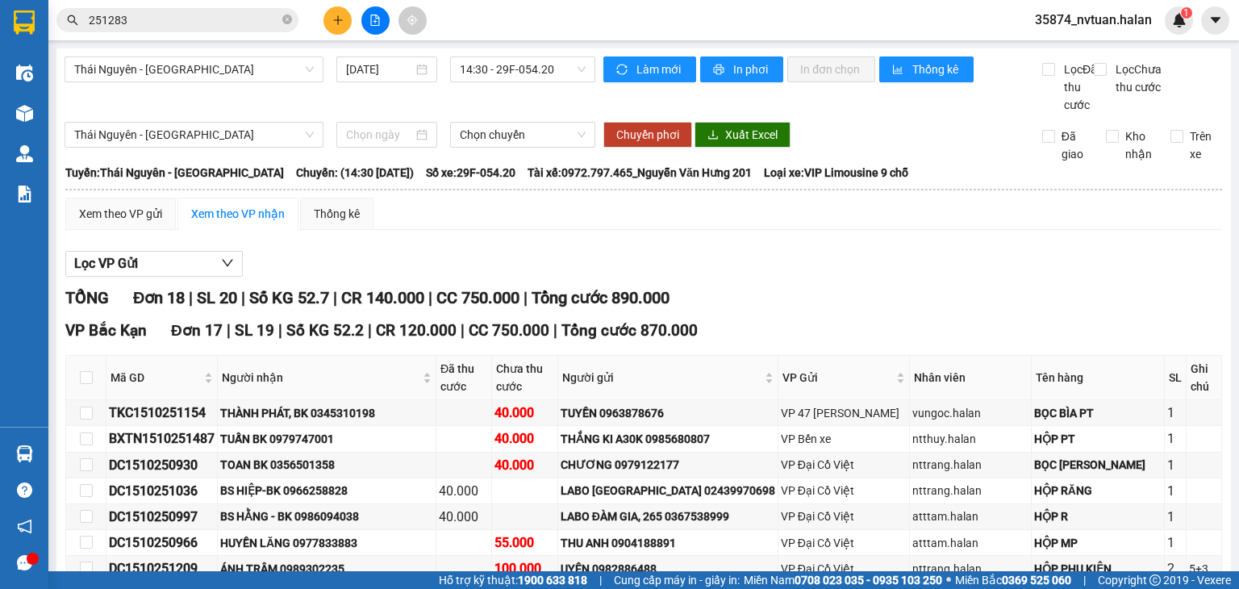
click at [891, 264] on section "Kết quả tìm kiếm ( 260 ) Bộ lọc Mã ĐH Trạng thái Món hàng Thu hộ Tổng cước Chưa…" at bounding box center [619, 294] width 1239 height 589
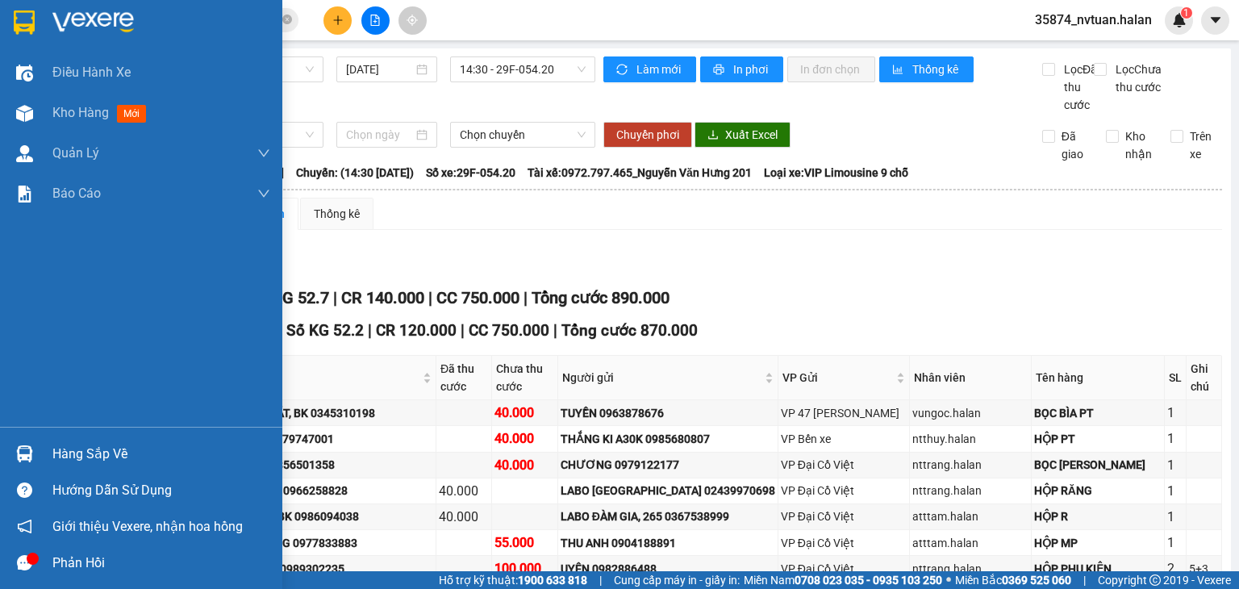
click at [87, 452] on div "Hàng sắp về" at bounding box center [161, 454] width 218 height 24
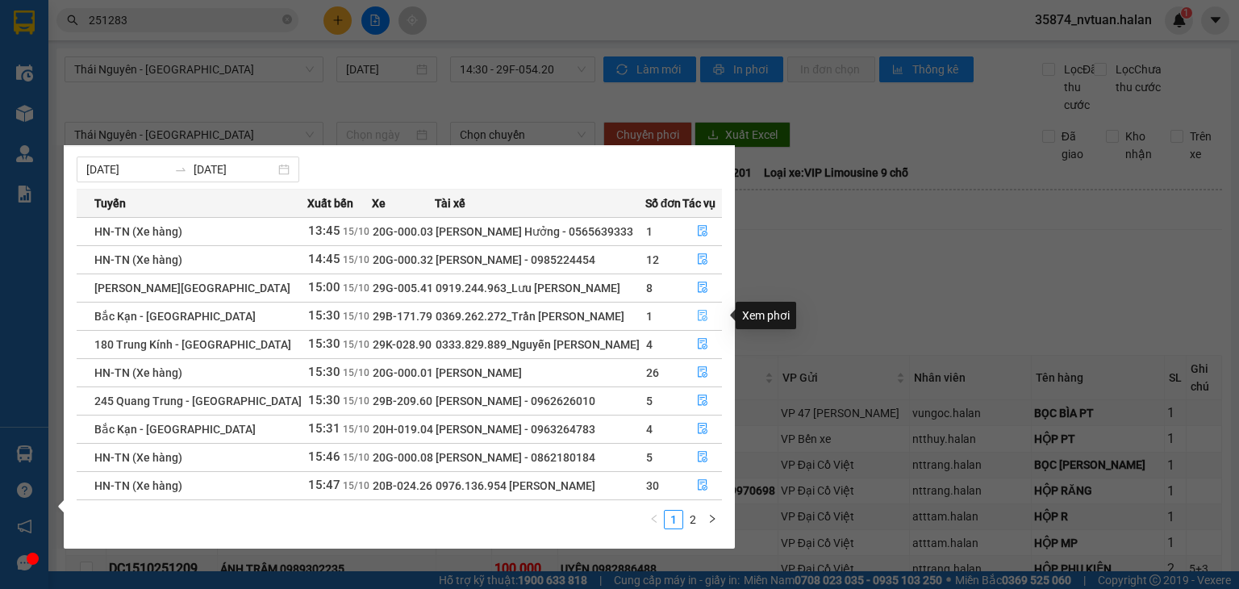
click at [711, 316] on button "button" at bounding box center [702, 316] width 38 height 26
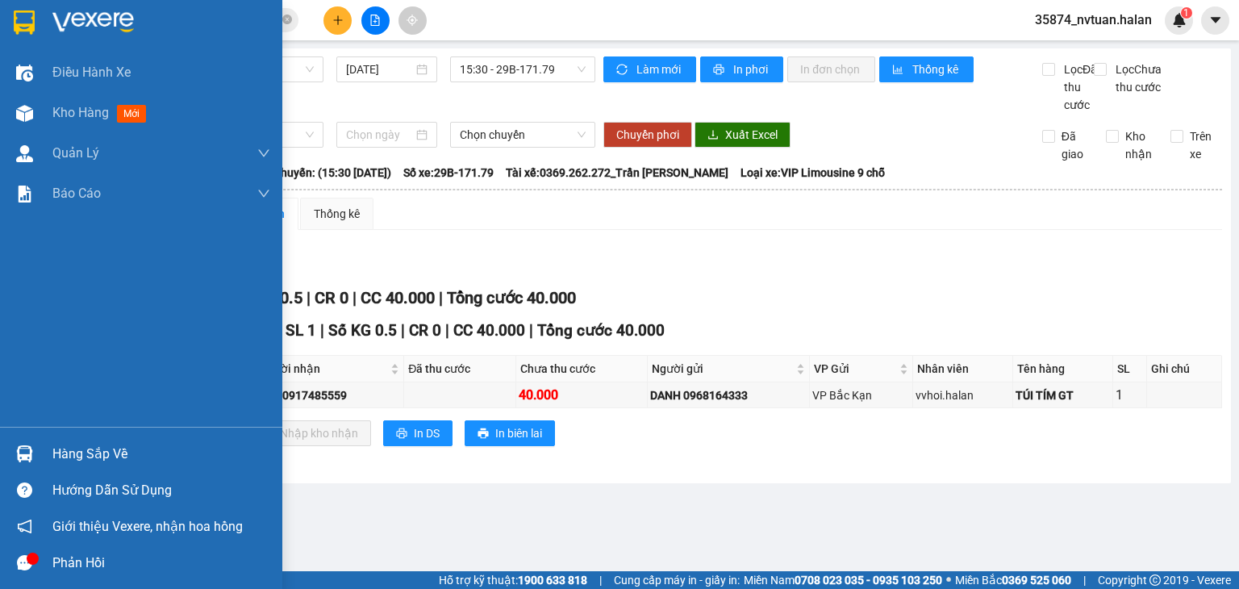
click at [81, 455] on div "Hàng sắp về" at bounding box center [161, 454] width 218 height 24
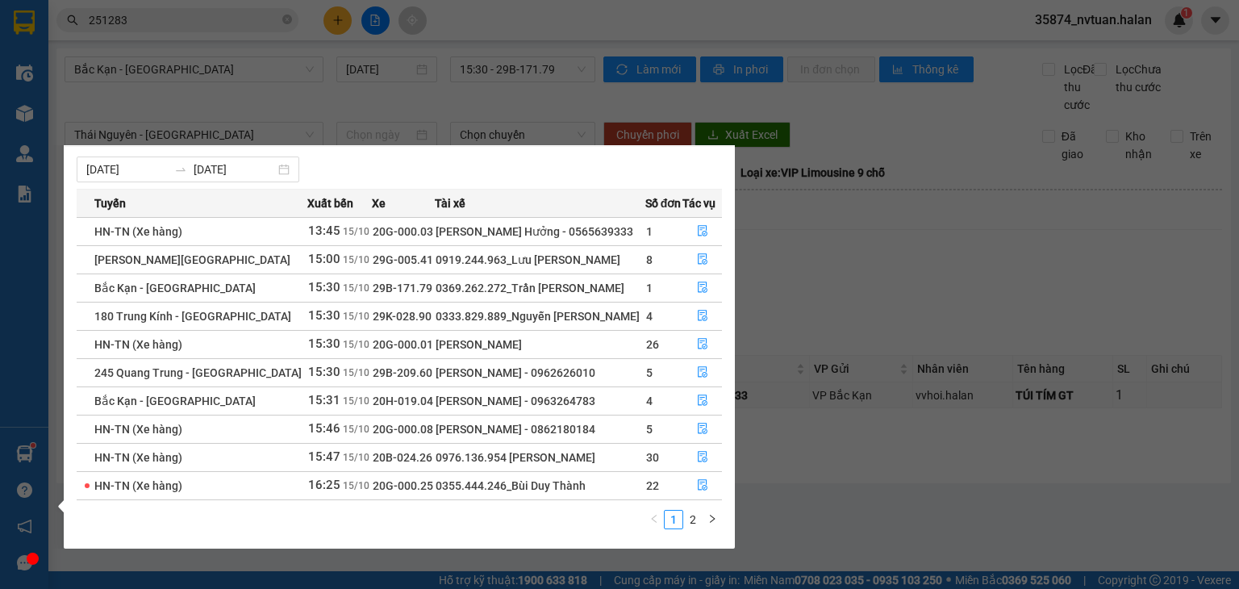
drag, startPoint x: 1041, startPoint y: 314, endPoint x: 1029, endPoint y: 311, distance: 11.7
click at [1038, 313] on section "Kết quả tìm kiếm ( 260 ) Bộ lọc Mã ĐH Trạng thái Món hàng Thu hộ Tổng cước Chưa…" at bounding box center [619, 294] width 1239 height 589
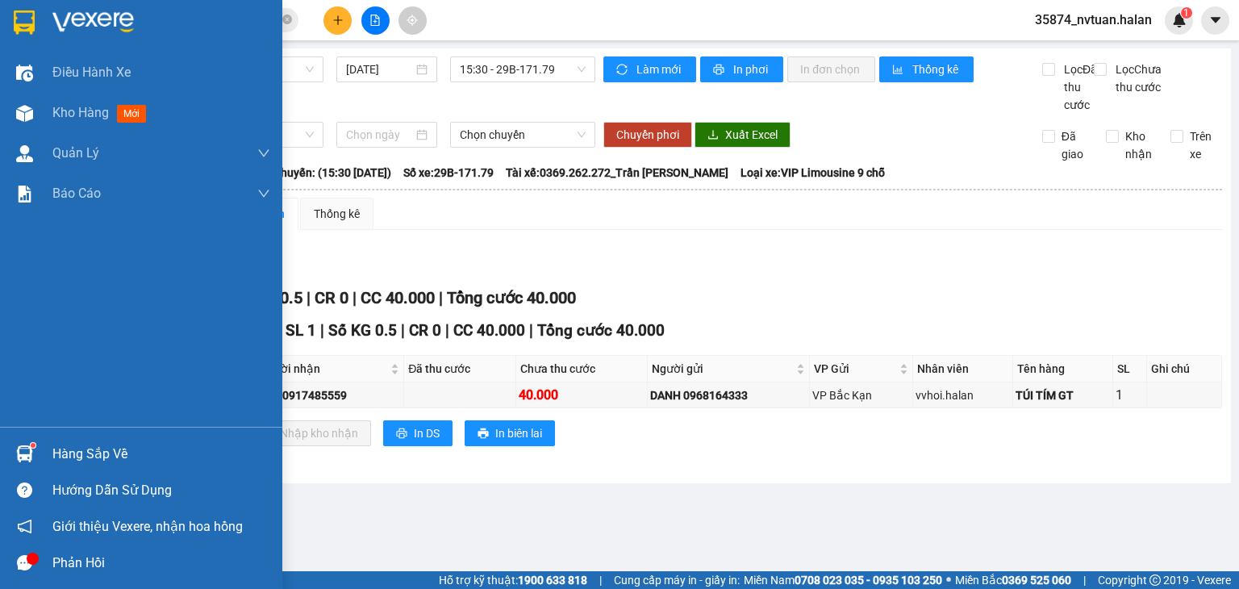
click at [81, 449] on div "Hàng sắp về" at bounding box center [161, 454] width 218 height 24
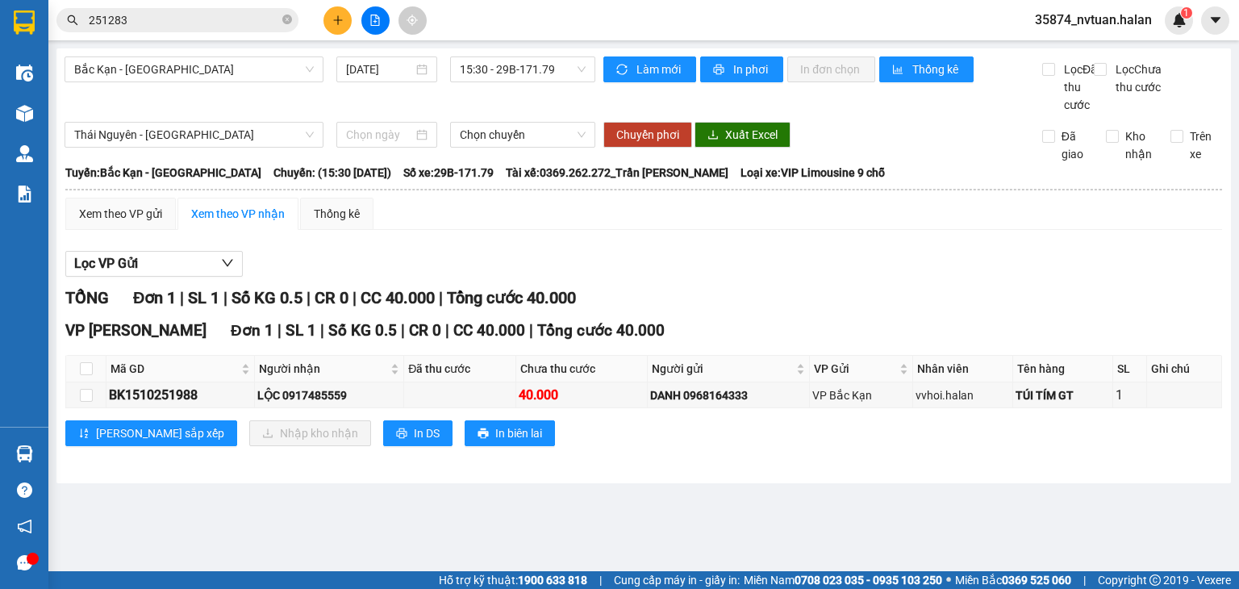
click at [827, 299] on section "Kết quả tìm kiếm ( 260 ) Bộ lọc Mã ĐH Trạng thái Món hàng Thu hộ Tổng cước Chưa…" at bounding box center [619, 294] width 1239 height 589
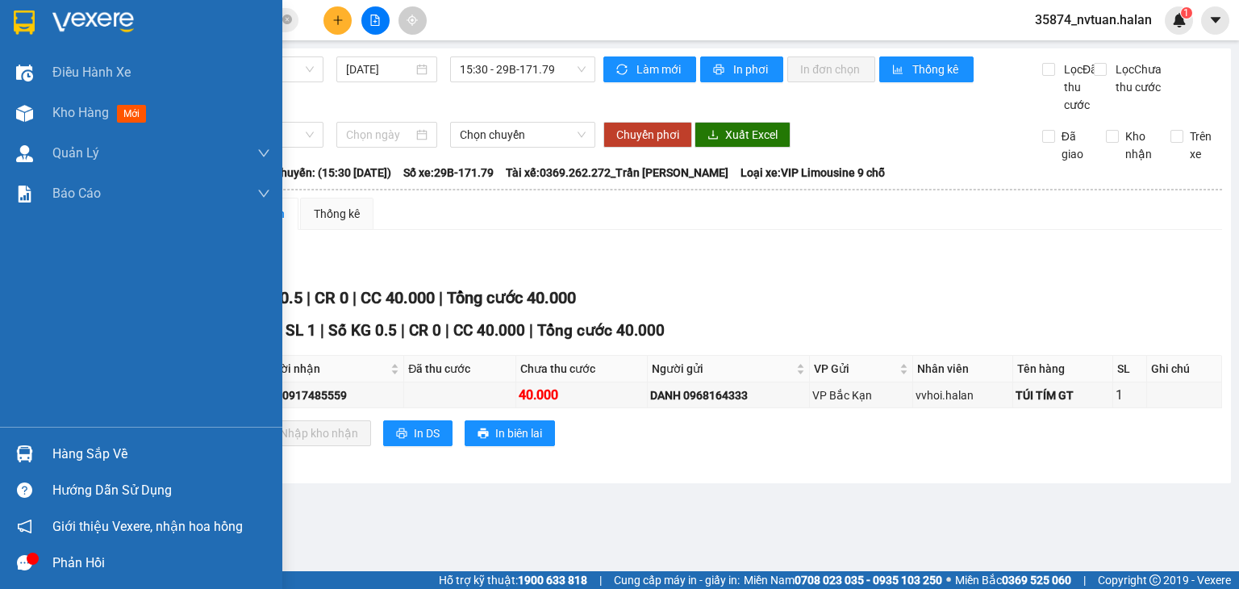
click at [65, 443] on div "Hàng sắp về" at bounding box center [161, 454] width 218 height 24
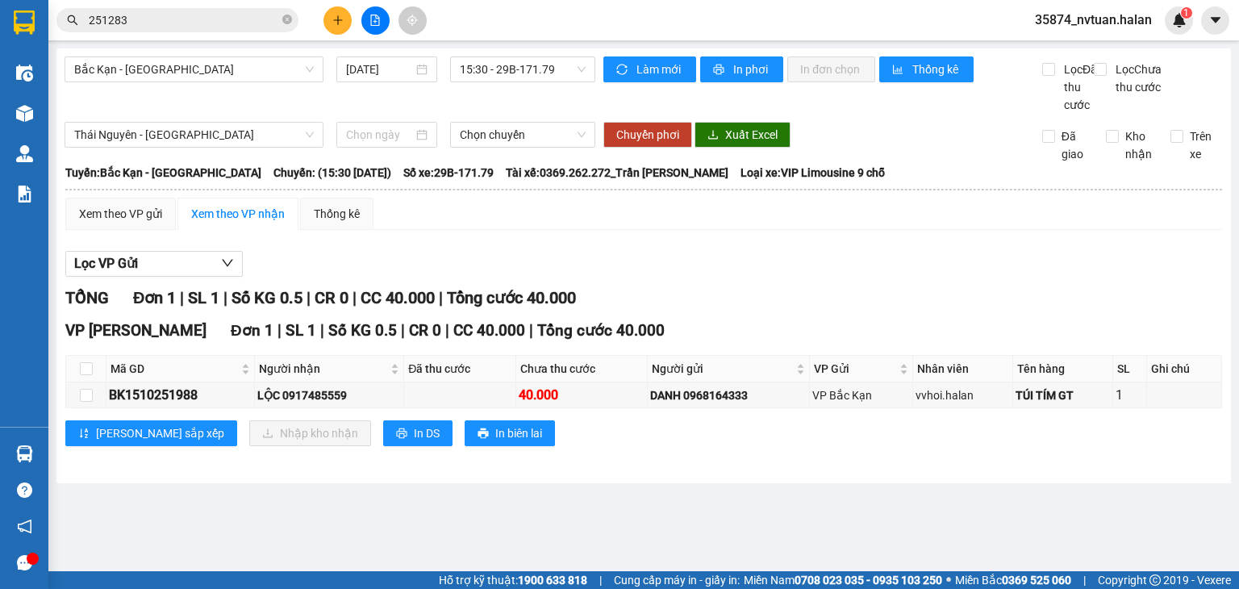
click at [916, 276] on section "Kết quả tìm kiếm ( 260 ) Bộ lọc Mã ĐH Trạng thái Món hàng Thu hộ Tổng cước Chưa…" at bounding box center [619, 294] width 1239 height 589
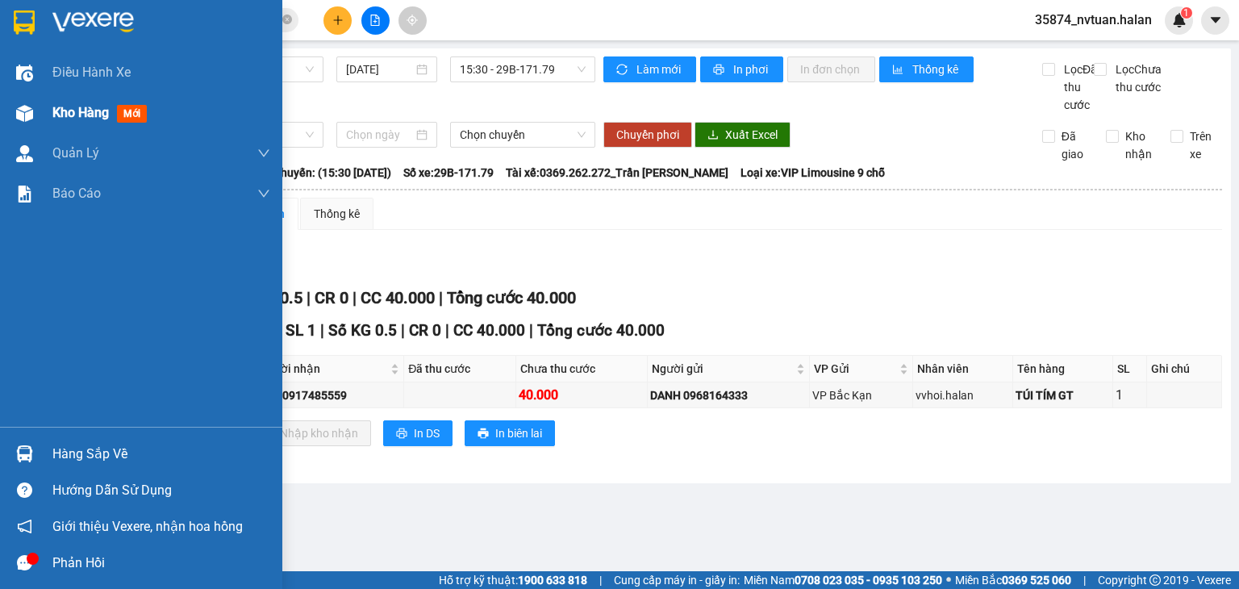
click at [69, 114] on span "Kho hàng" at bounding box center [80, 112] width 56 height 15
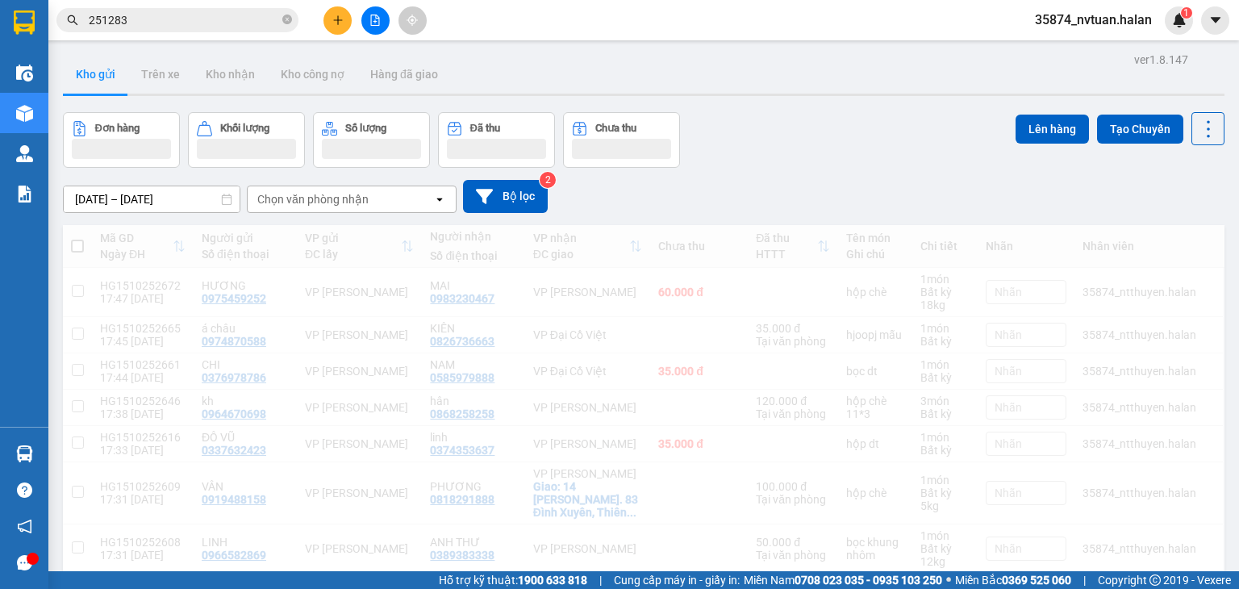
click at [326, 194] on div "Chọn văn phòng nhận" at bounding box center [312, 199] width 111 height 16
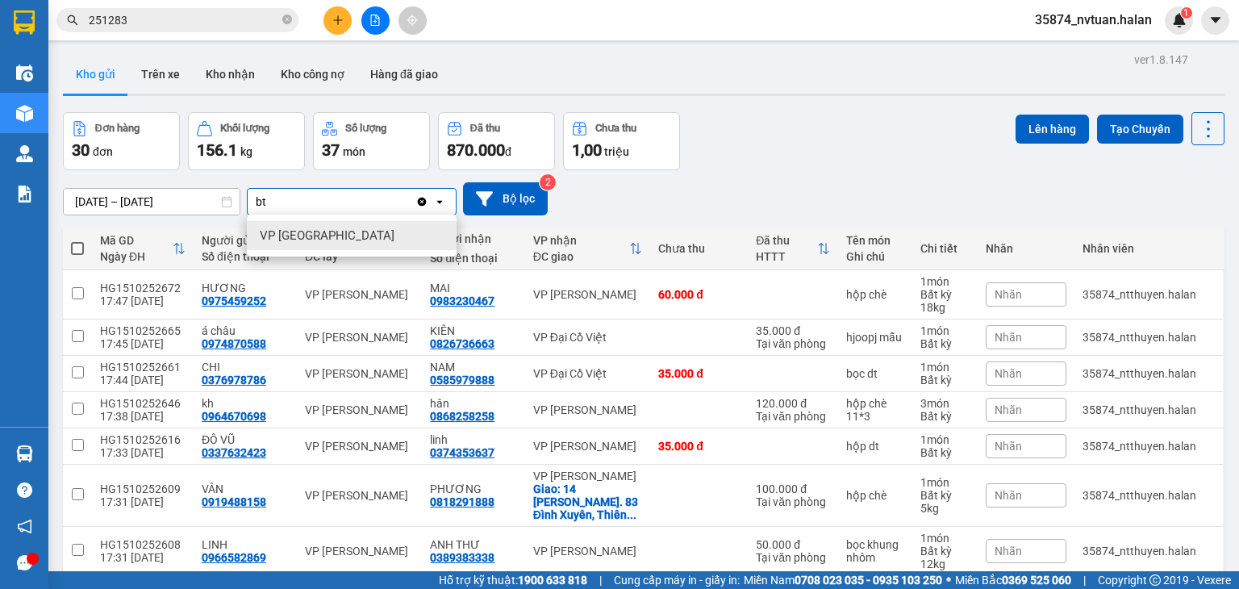
type input "bt"
click at [332, 235] on span "VP [GEOGRAPHIC_DATA]" at bounding box center [327, 236] width 135 height 16
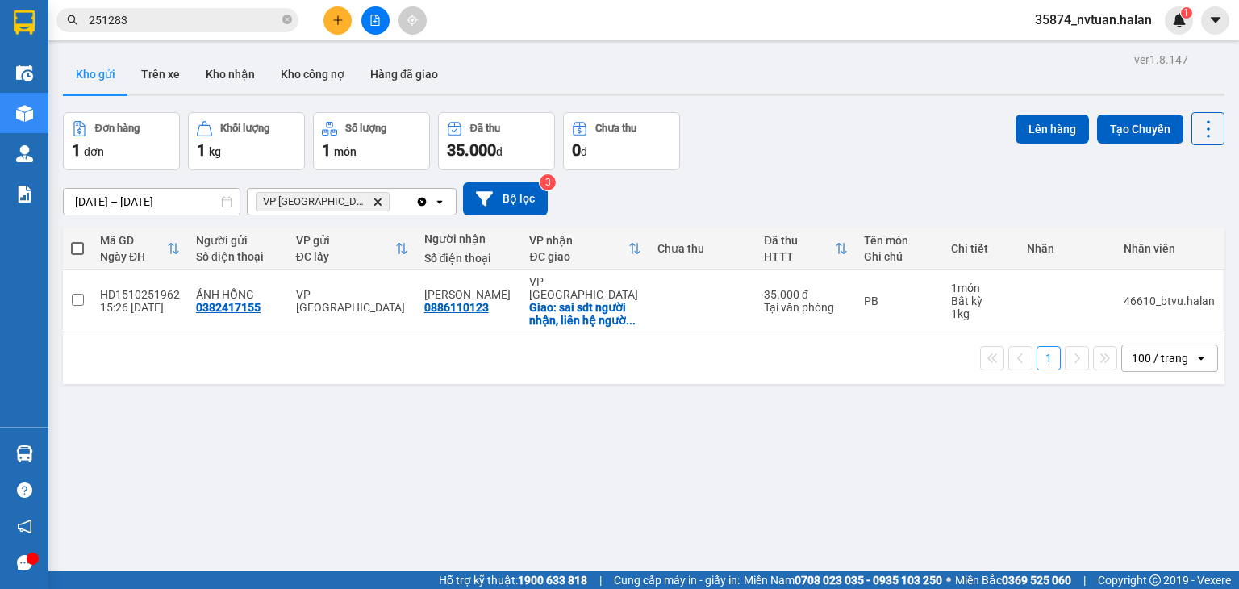
click at [442, 203] on icon "open" at bounding box center [439, 201] width 13 height 13
type input "tc"
drag, startPoint x: 348, startPoint y: 232, endPoint x: 331, endPoint y: 178, distance: 55.9
click at [347, 231] on span "VP [GEOGRAPHIC_DATA]" at bounding box center [327, 236] width 135 height 16
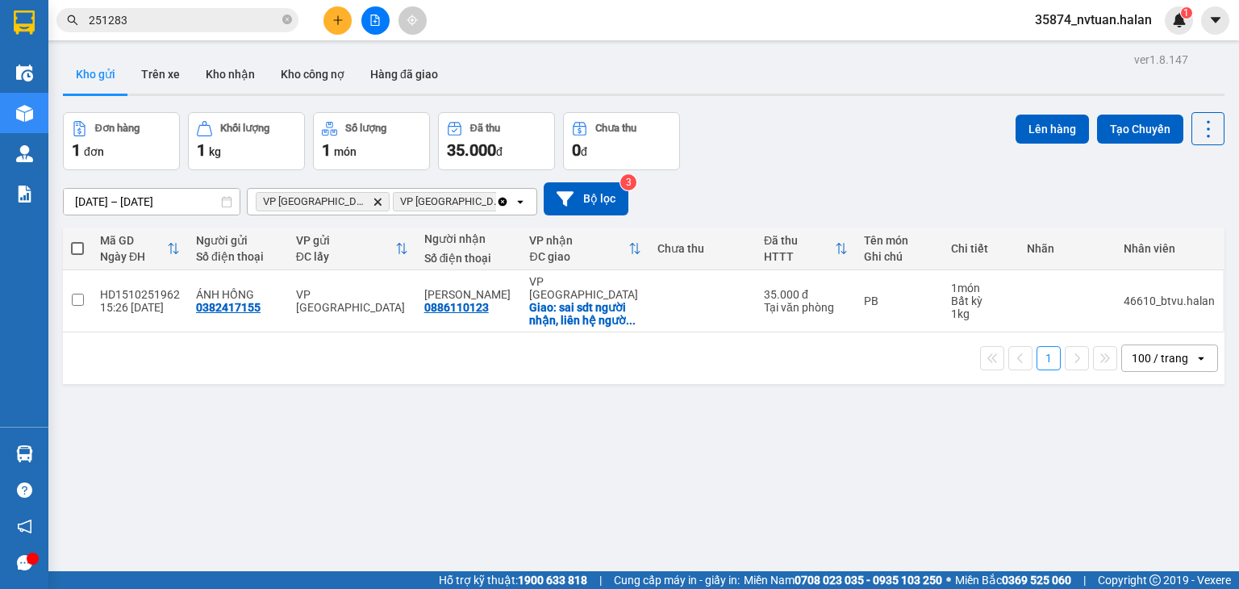
click at [517, 201] on icon at bounding box center [520, 201] width 6 height 3
type input "dt"
click at [391, 242] on div "VP Đại Từ" at bounding box center [383, 235] width 275 height 29
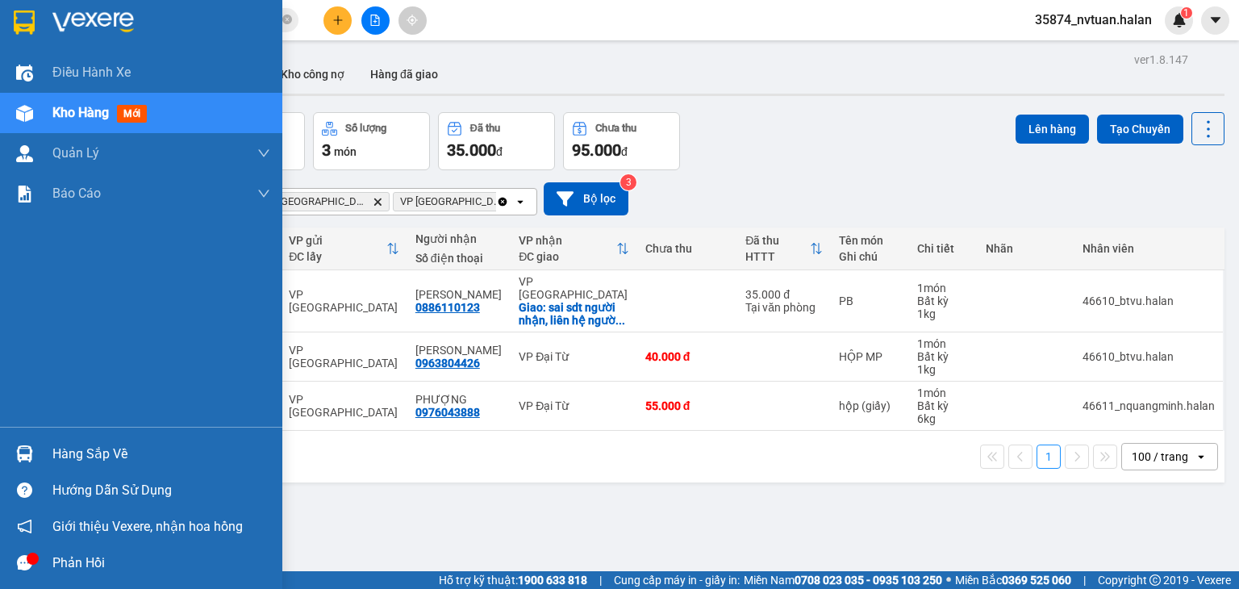
click at [65, 439] on div "Hàng sắp về" at bounding box center [141, 454] width 282 height 36
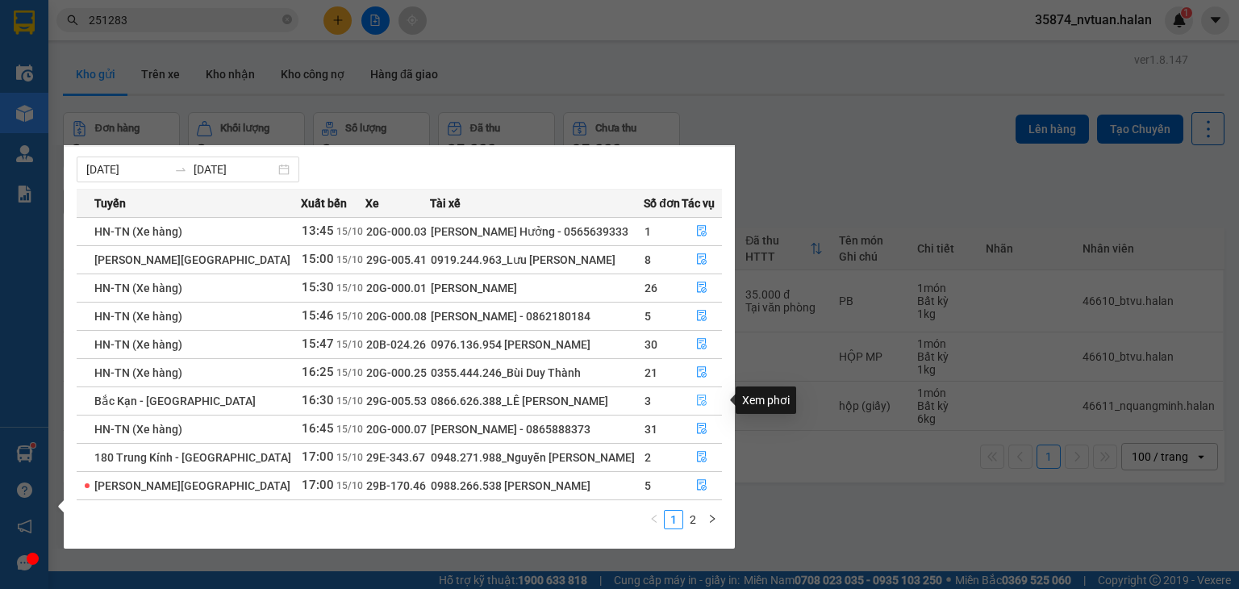
click at [708, 398] on button "button" at bounding box center [702, 401] width 39 height 26
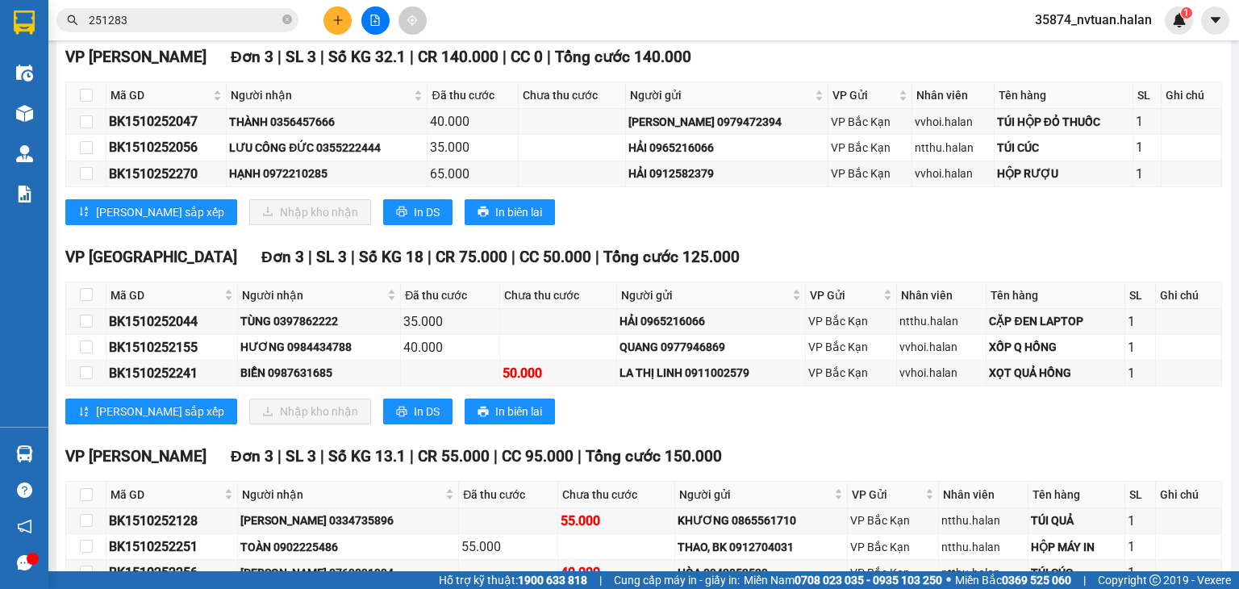
scroll to position [386, 0]
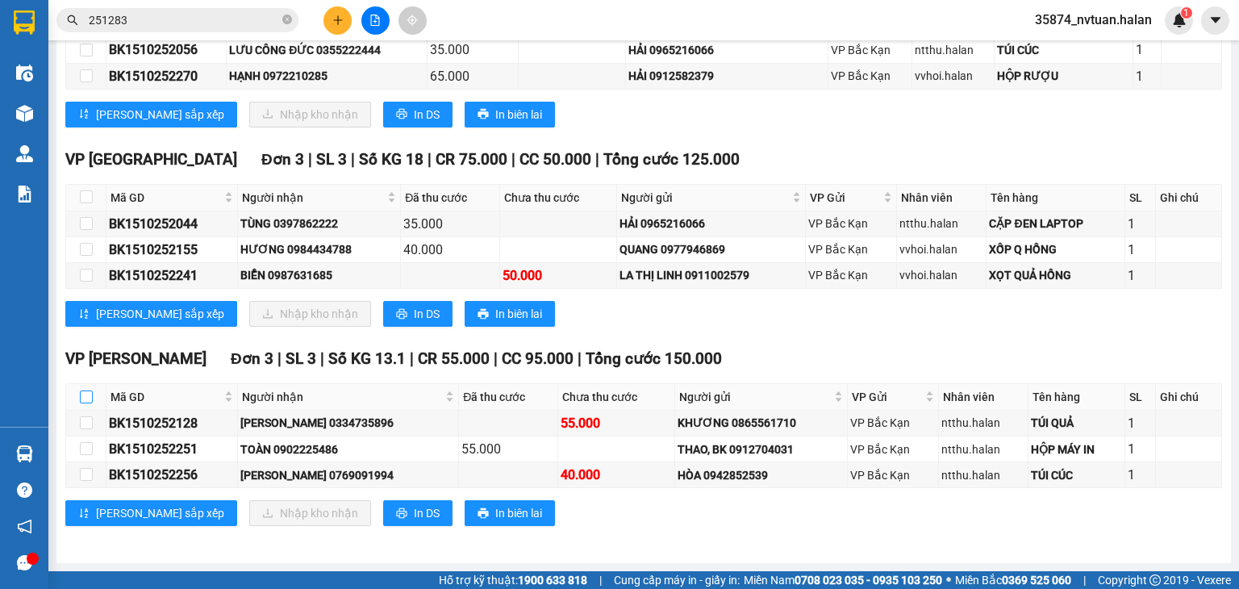
drag, startPoint x: 87, startPoint y: 398, endPoint x: 206, endPoint y: 513, distance: 165.5
click at [90, 398] on input "checkbox" at bounding box center [86, 396] width 13 height 13
checkbox input "true"
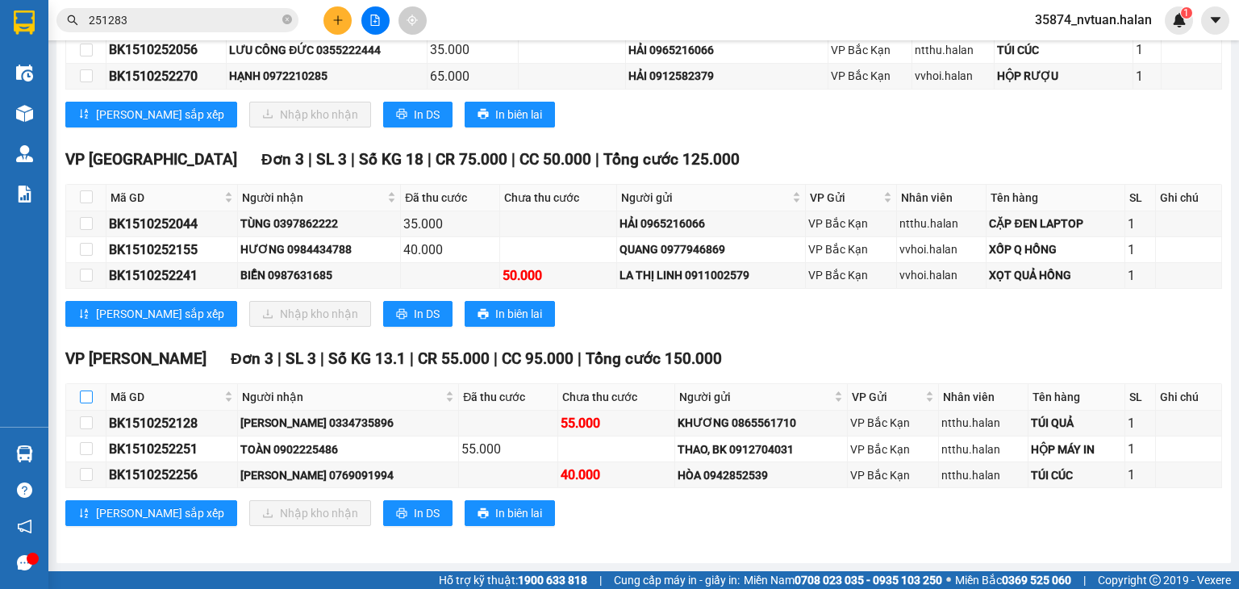
checkbox input "true"
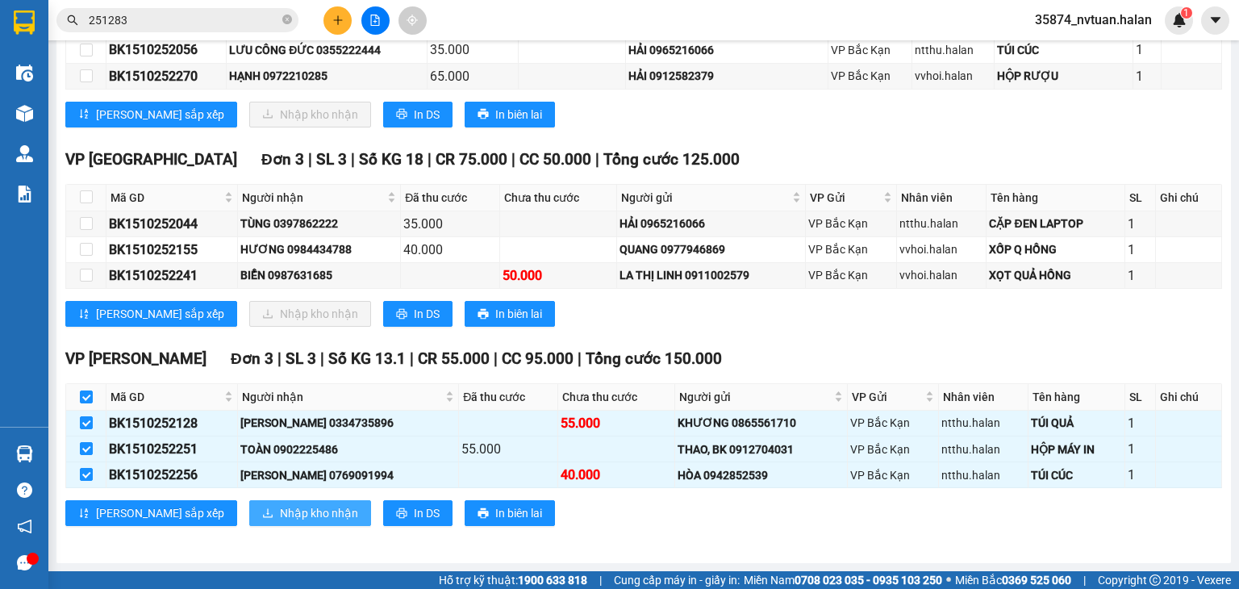
click at [280, 517] on span "Nhập kho nhận" at bounding box center [319, 513] width 78 height 18
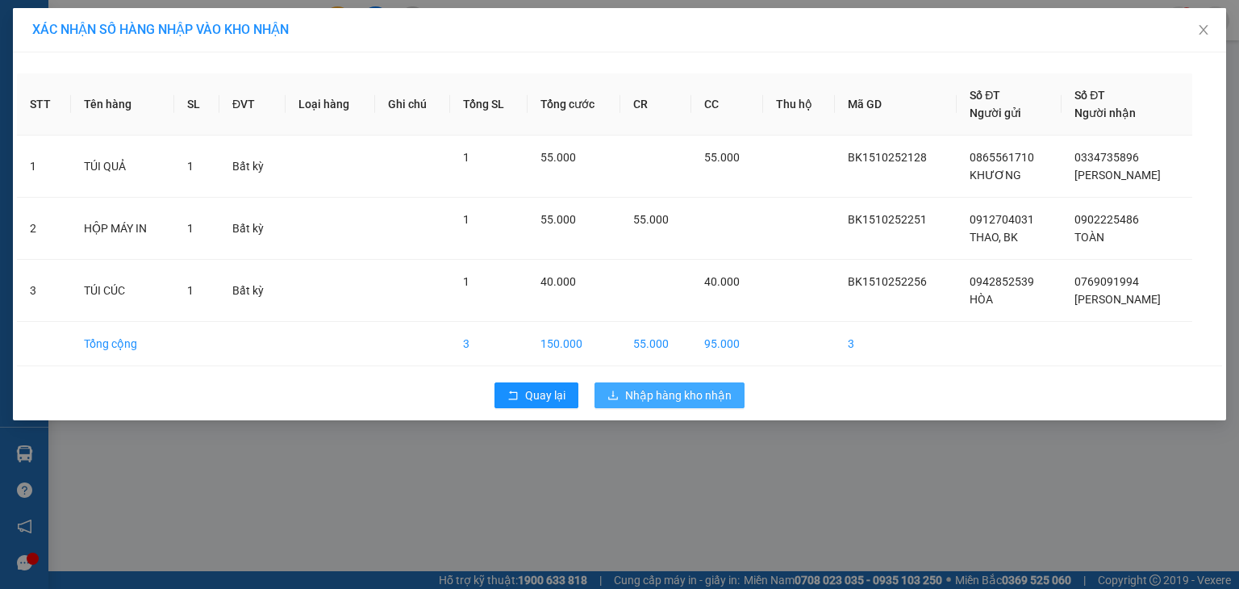
click at [658, 398] on span "Nhập hàng kho nhận" at bounding box center [678, 395] width 106 height 18
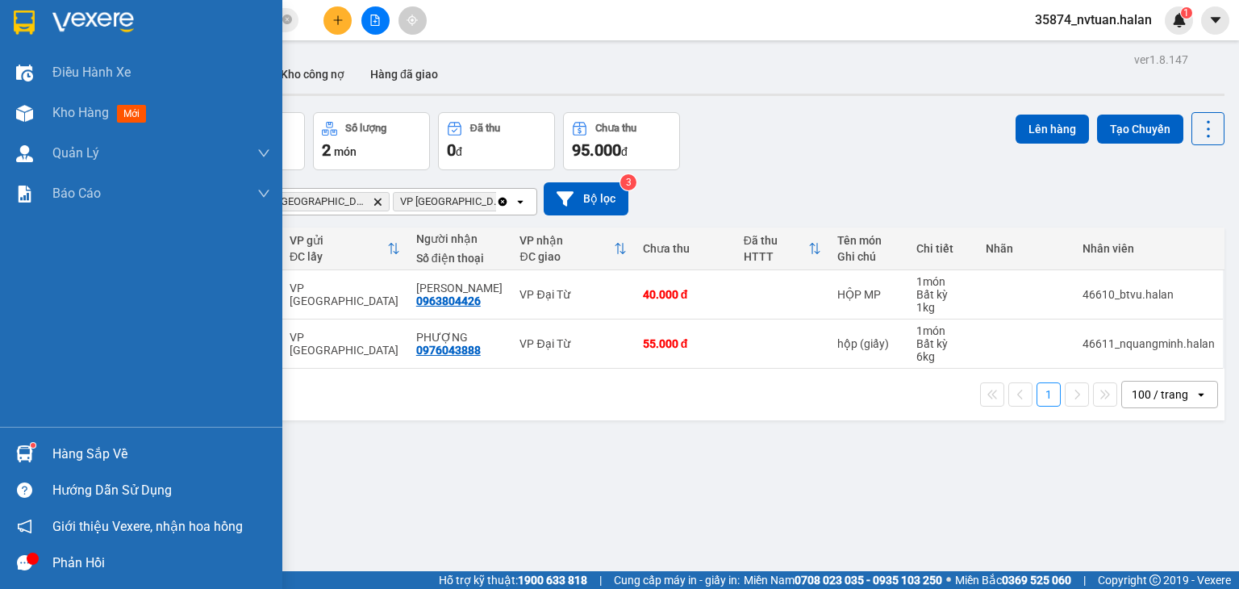
click at [52, 453] on div "Hàng sắp về" at bounding box center [161, 454] width 218 height 24
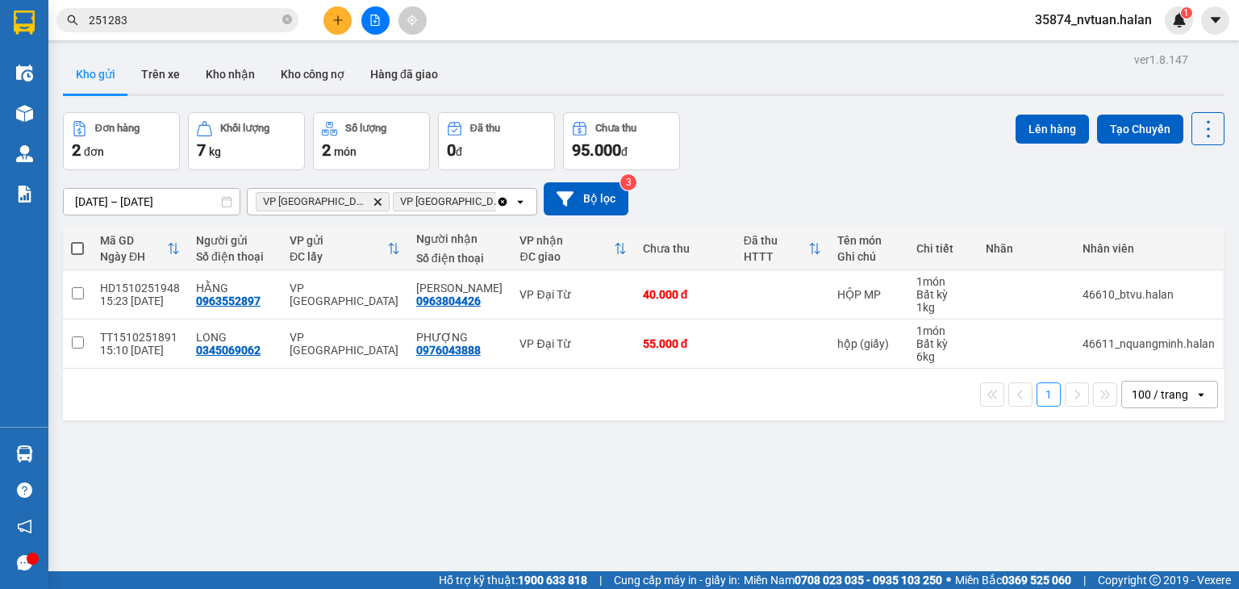
click at [896, 104] on section "Kết quả tìm kiếm ( 260 ) Bộ lọc Mã ĐH Trạng thái Món hàng Thu hộ Tổng cước Chưa…" at bounding box center [619, 294] width 1239 height 589
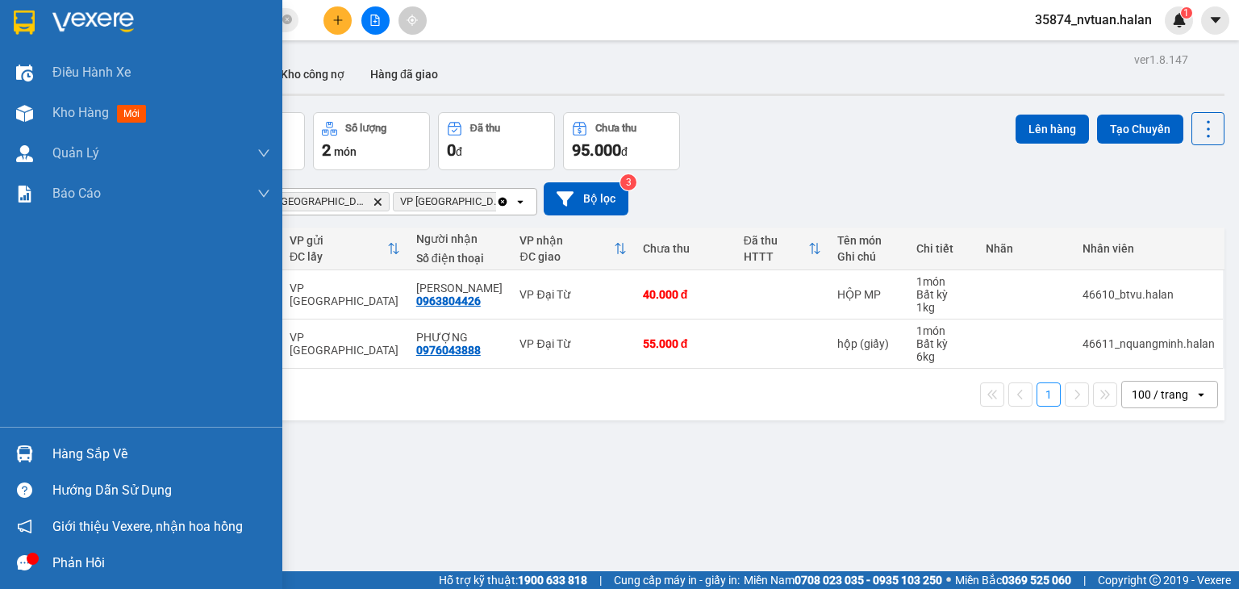
click at [65, 461] on div "Hàng sắp về" at bounding box center [161, 454] width 218 height 24
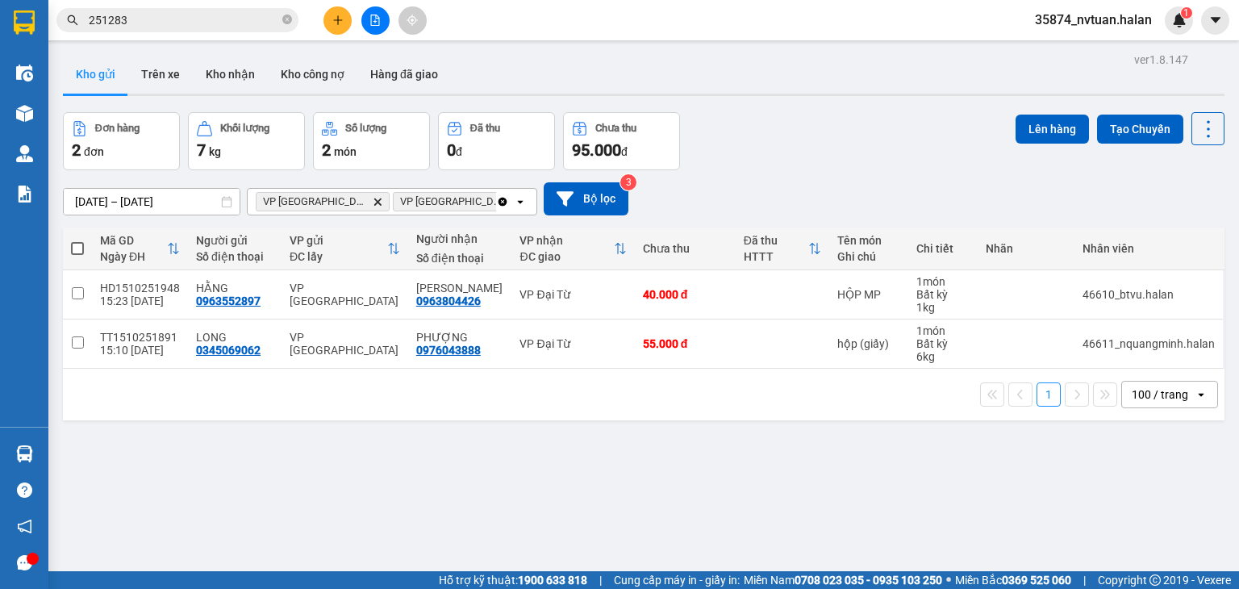
click at [878, 180] on section "Kết quả tìm kiếm ( 260 ) Bộ lọc Mã ĐH Trạng thái Món hàng Thu hộ Tổng cước Chưa…" at bounding box center [619, 294] width 1239 height 589
